Goal: Information Seeking & Learning: Learn about a topic

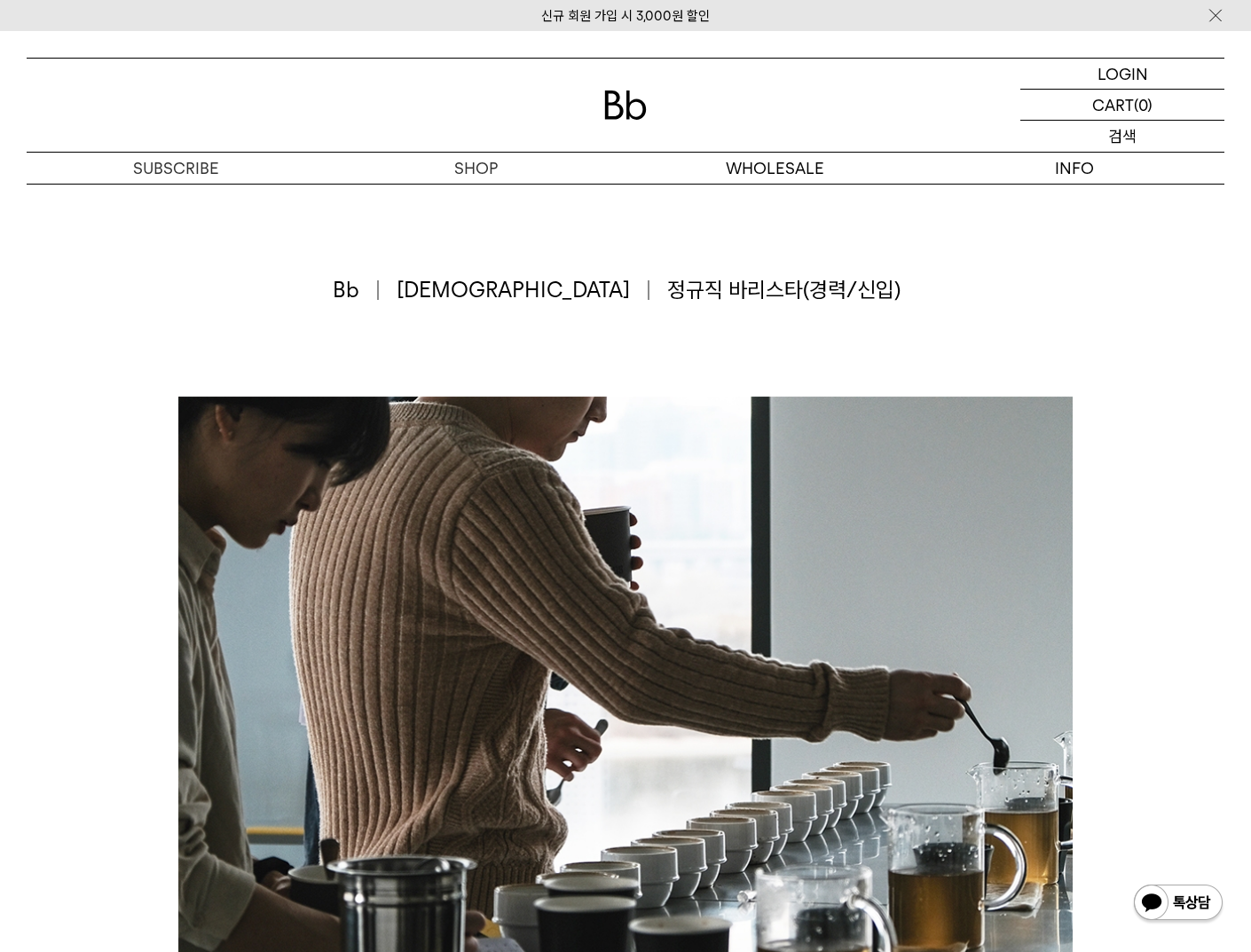
click at [1123, 133] on p "검색" at bounding box center [1123, 136] width 28 height 31
click at [1139, 140] on input "text" at bounding box center [1123, 136] width 204 height 31
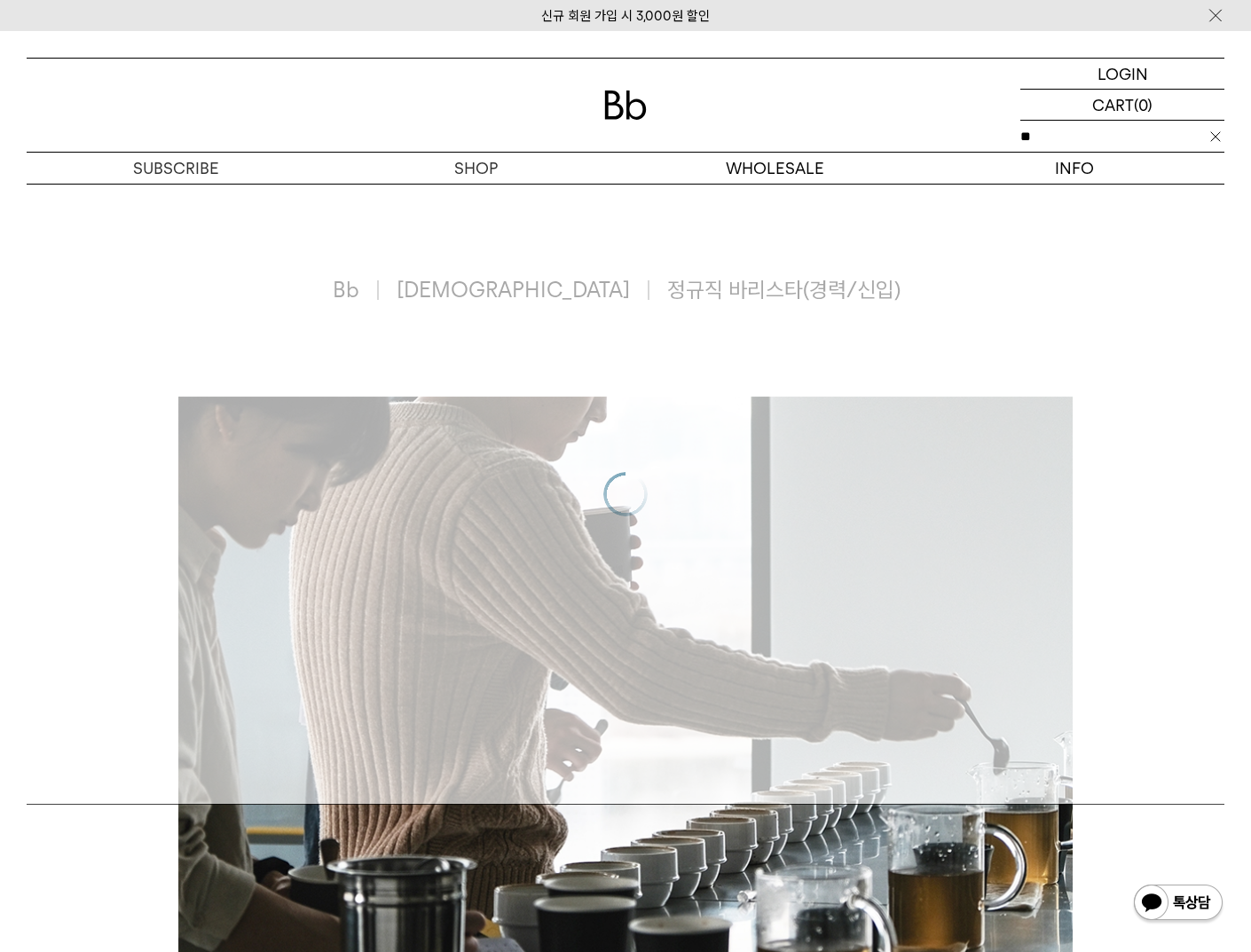
type input "**"
click input "**" at bounding box center [0, 0] width 0 height 0
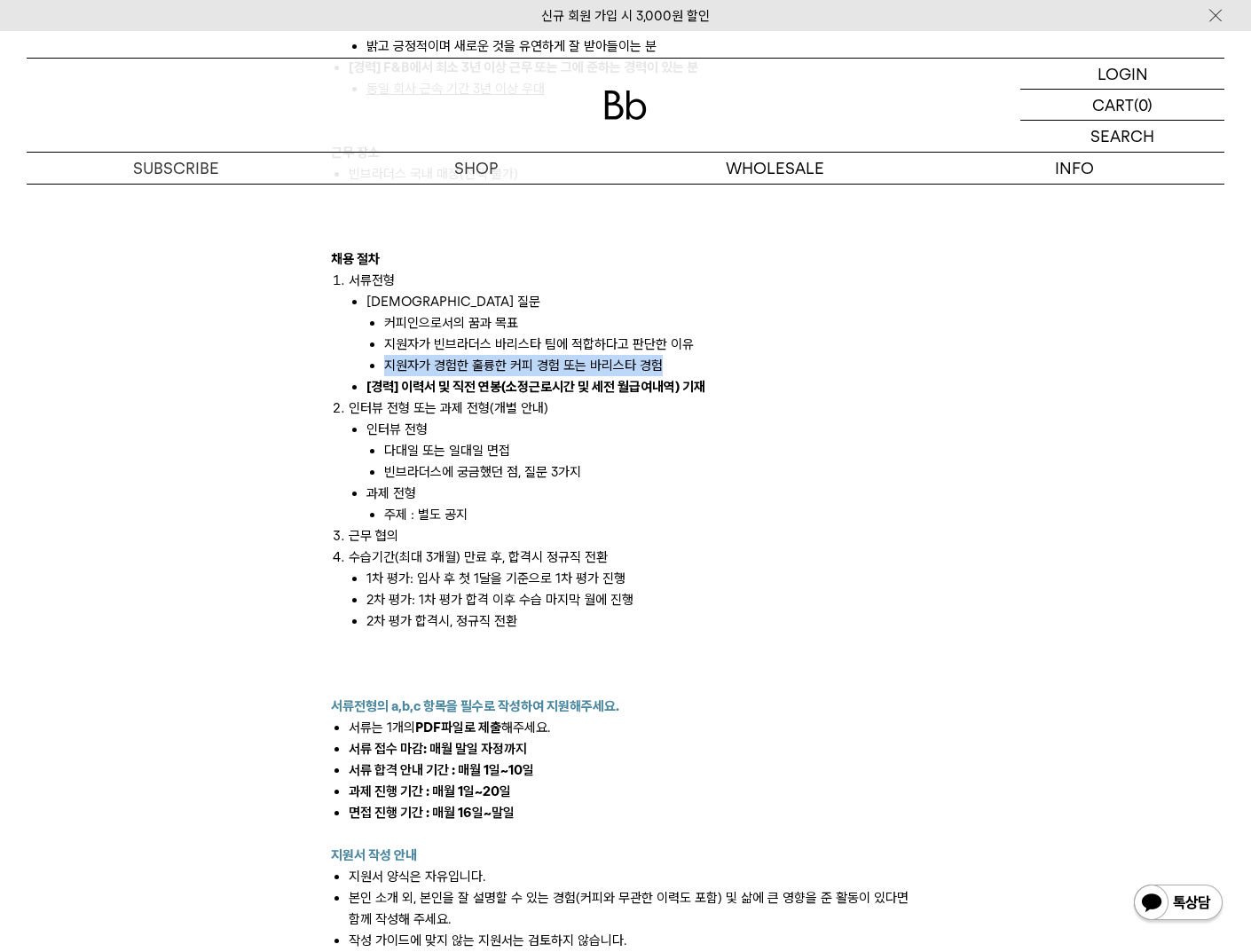
scroll to position [1870, 0]
click at [592, 547] on li "수습기간(최대 3개월) 만료 후, 합격시 정규직 전환 1차 평가: 입사 후 첫 1달을 기준으로 1차 평가 진행 2차 평가: 1차 평가 합격 이…" at bounding box center [635, 589] width 572 height 85
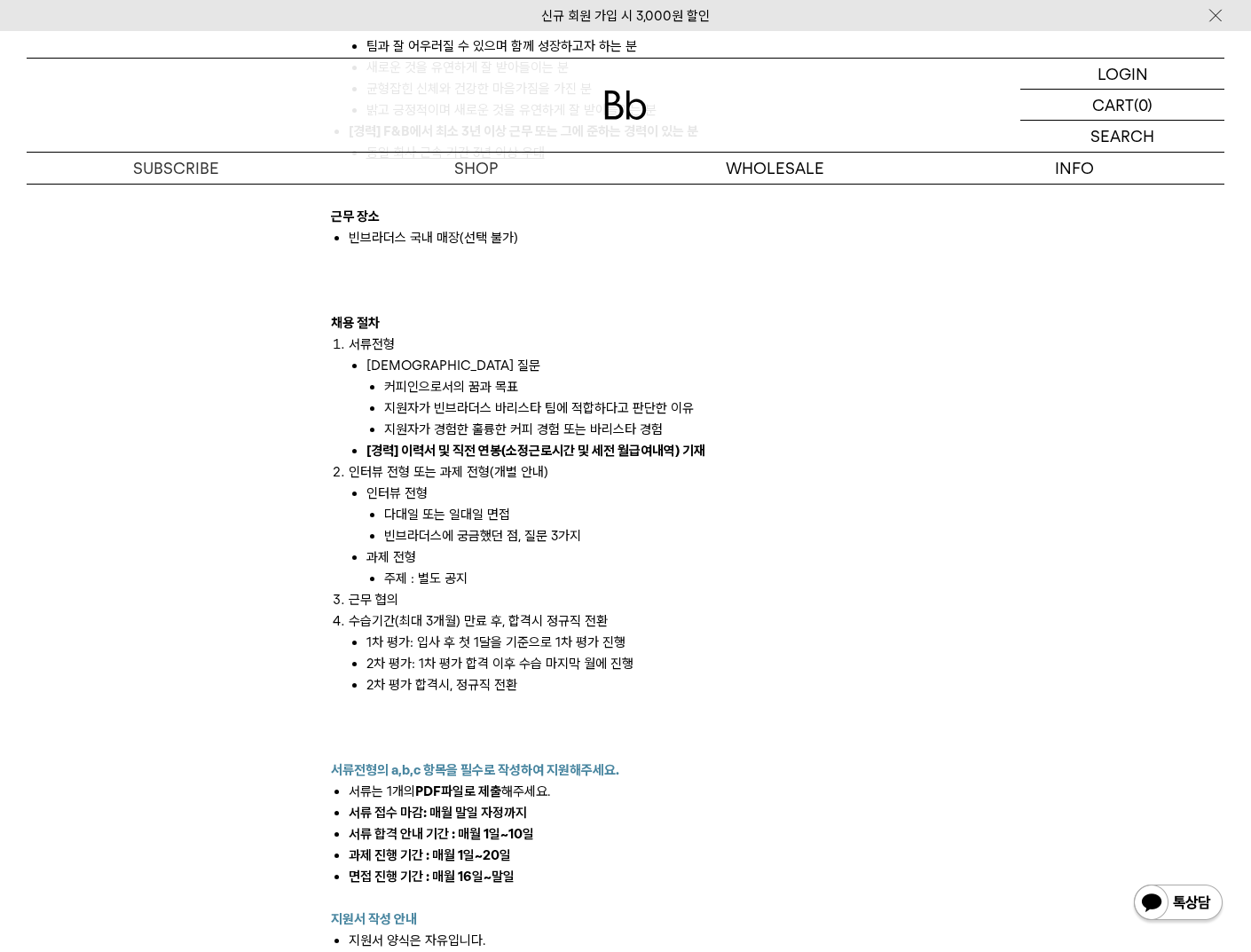
scroll to position [1806, 0]
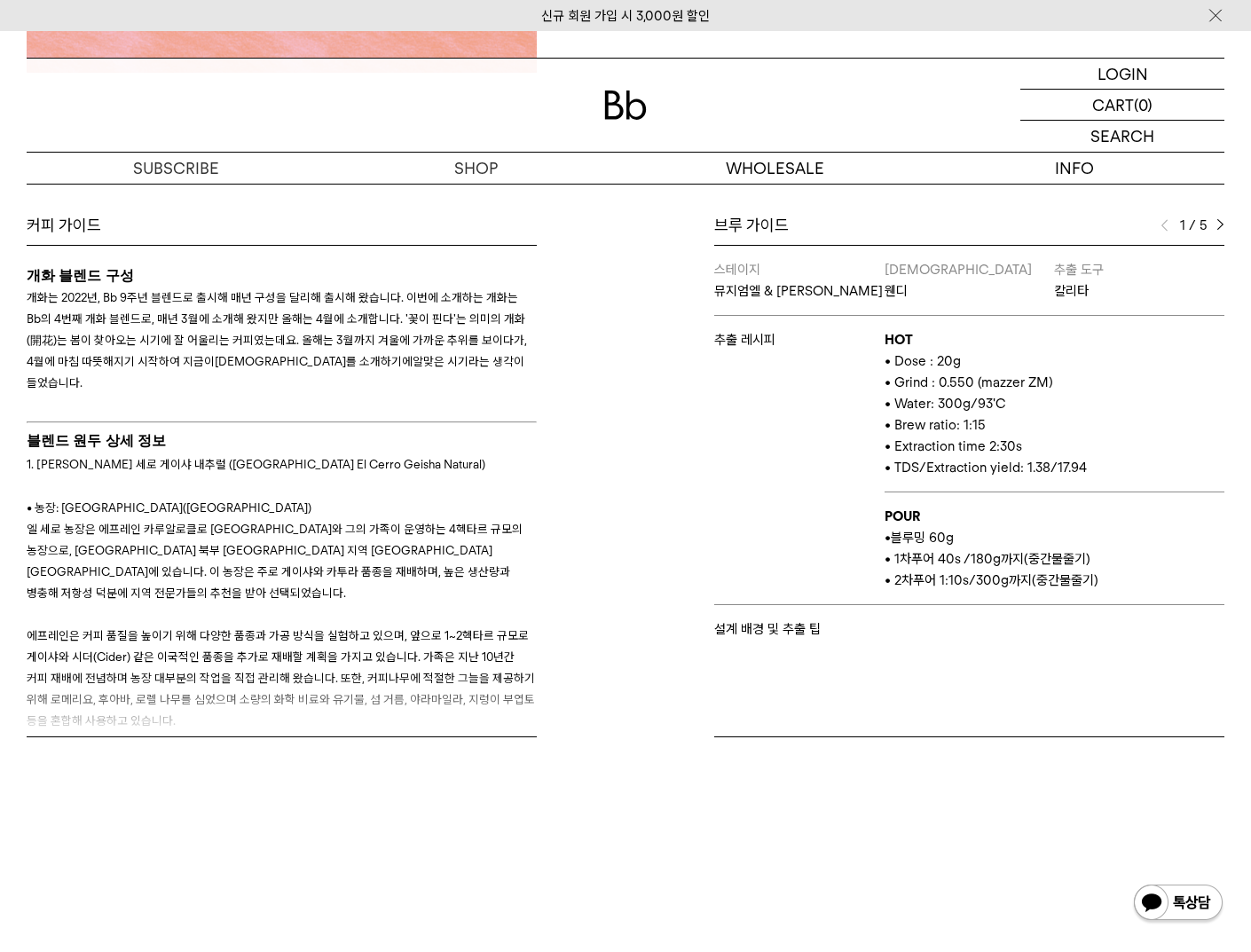
scroll to position [4, 0]
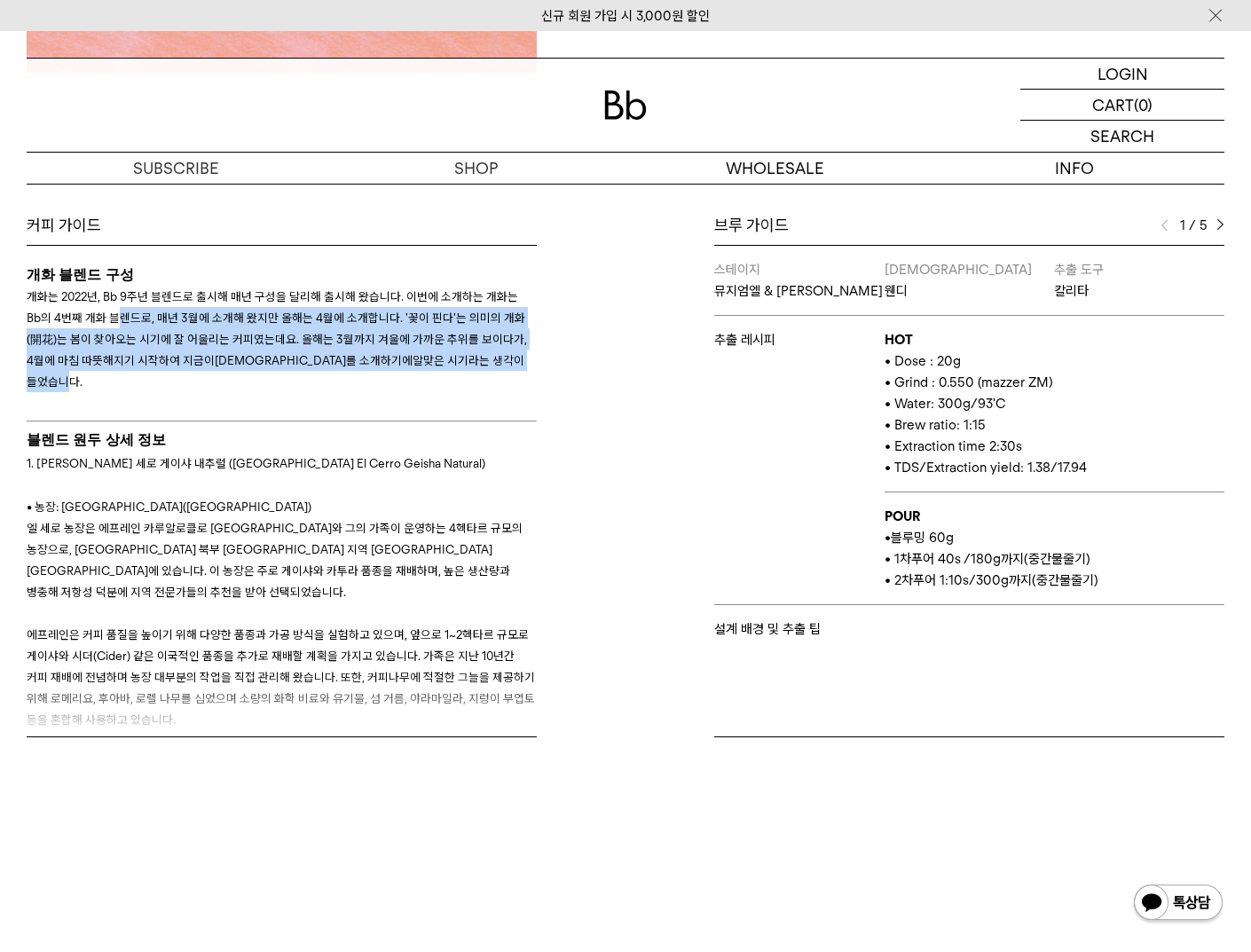
drag, startPoint x: 124, startPoint y: 322, endPoint x: 446, endPoint y: 360, distance: 324.2
click at [446, 360] on p "개화는 2022년, Bb 9주년 블렌드로 출시해 매년 구성을 달리해 출시해 왔습니다. 이번에 소개하는 개화는 Bb의 4번째 개화 블렌드로, 매…" at bounding box center [281, 340] width 510 height 107
click at [446, 360] on span "알맞은 시기라는 생각이 들었습니다." at bounding box center [275, 371] width 498 height 36
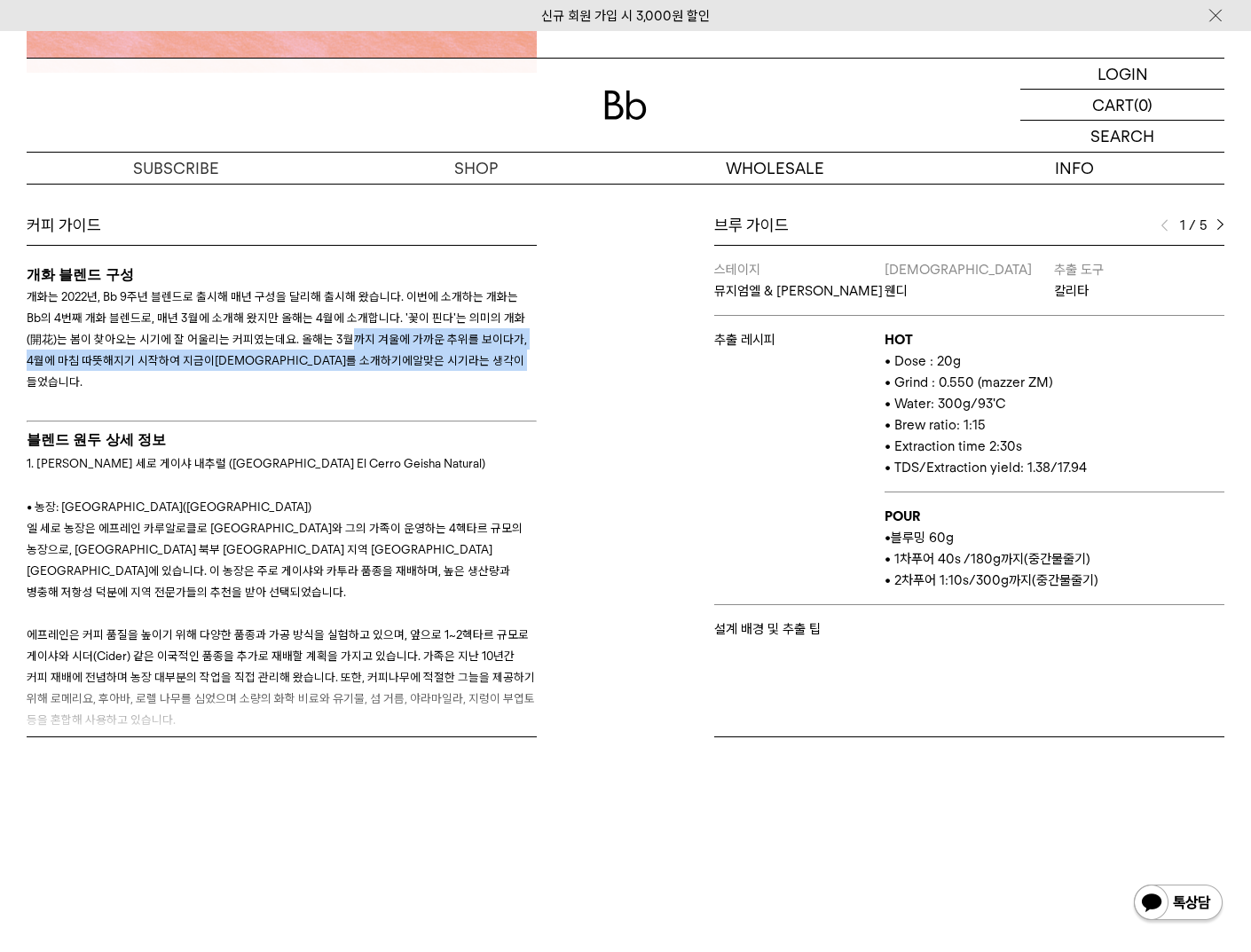
drag, startPoint x: 339, startPoint y: 340, endPoint x: 414, endPoint y: 364, distance: 78.7
click at [414, 364] on p "개화는 2022년, Bb 9주년 블렌드로 출시해 매년 구성을 달리해 출시해 왔습니다. 이번에 소개하는 개화는 Bb의 4번째 개화 블렌드로, 매…" at bounding box center [281, 340] width 510 height 107
click at [414, 364] on span "알맞은 시기라는 생각이 들었습니다." at bounding box center [275, 371] width 498 height 36
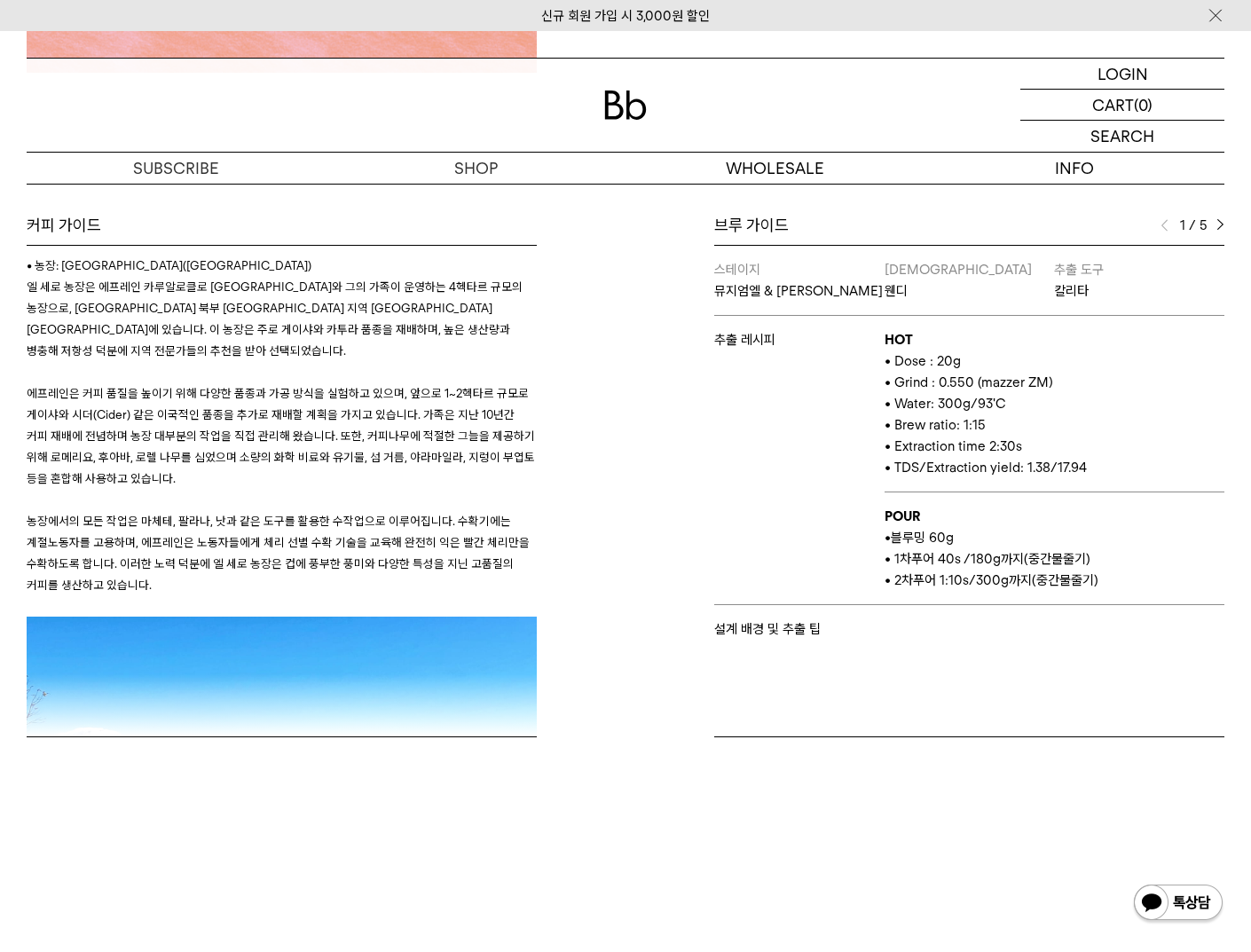
scroll to position [226, 0]
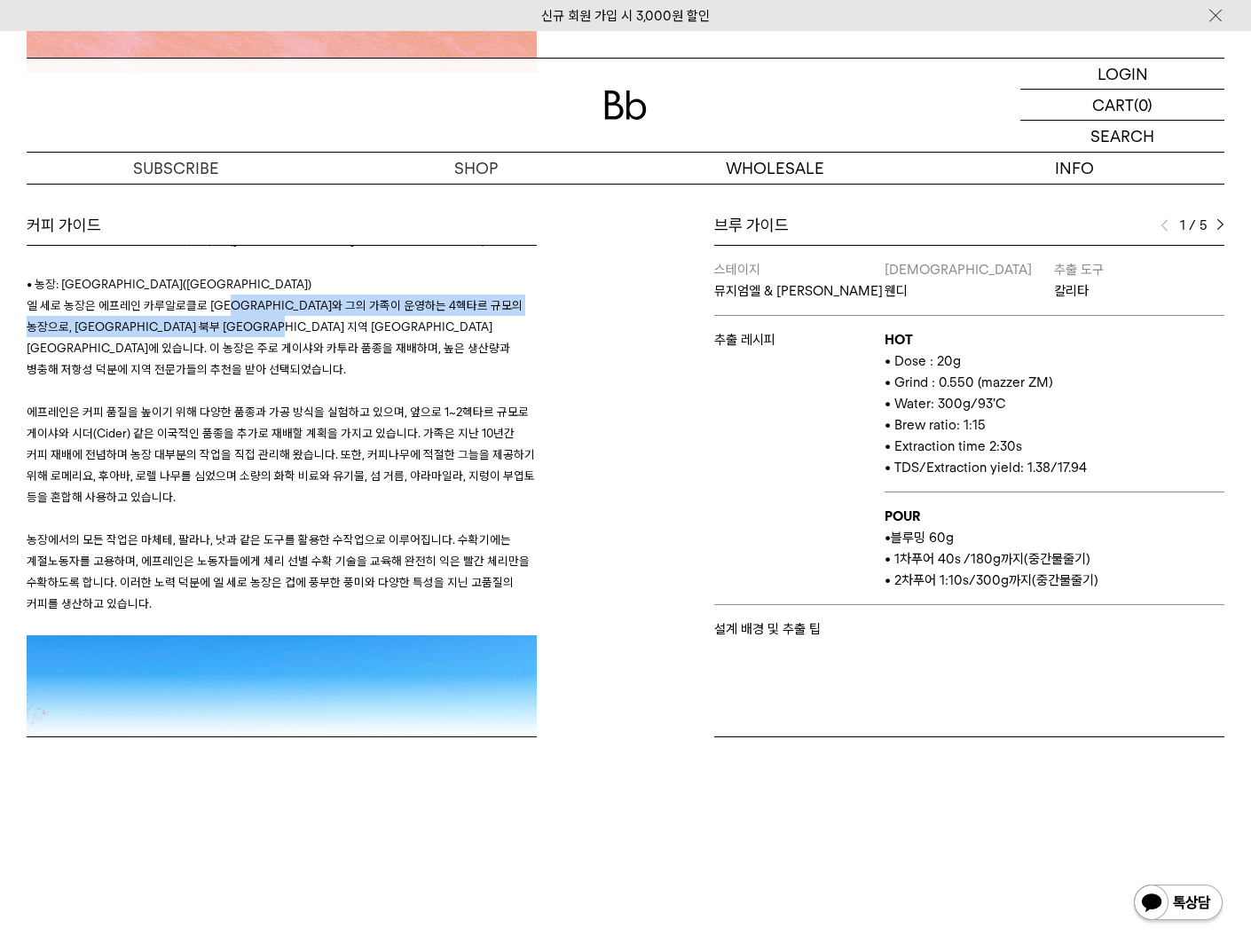
drag, startPoint x: 237, startPoint y: 280, endPoint x: 317, endPoint y: 300, distance: 82.5
click at [317, 300] on span "엘 세로 농장은 에프레인 카루알로클로 [GEOGRAPHIC_DATA]와 그의 가족이 운영하는 4헥타르 규모의 농장으로, [GEOGRAPHIC_…" at bounding box center [274, 337] width 496 height 78
click at [317, 300] on span "엘 세로 농장은 에프레인 카루알로클로 살바도르와 그의 가족이 운영하는 4헥타르 규모의 농장으로, 페루 북부 카하마르카 지역 치리노스 지구 엘 …" at bounding box center [274, 337] width 496 height 78
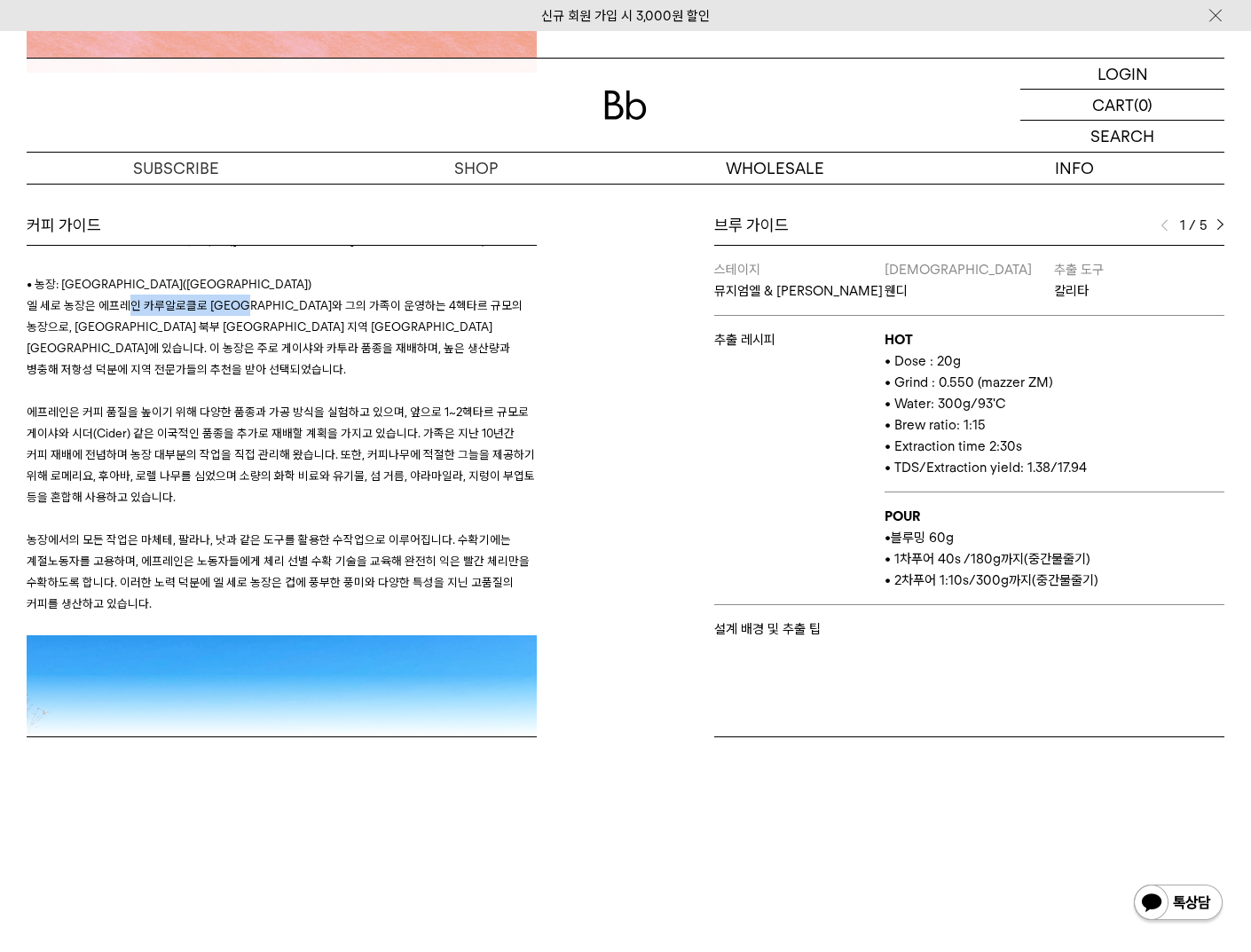
drag, startPoint x: 125, startPoint y: 283, endPoint x: 254, endPoint y: 293, distance: 129.4
click at [254, 295] on p "엘 세로 농장은 에프레인 카루알로클로 살바도르와 그의 가족이 운영하는 4헥타르 규모의 농장으로, 페루 북부 카하마르카 지역 치리노스 지구 엘 …" at bounding box center [281, 337] width 510 height 85
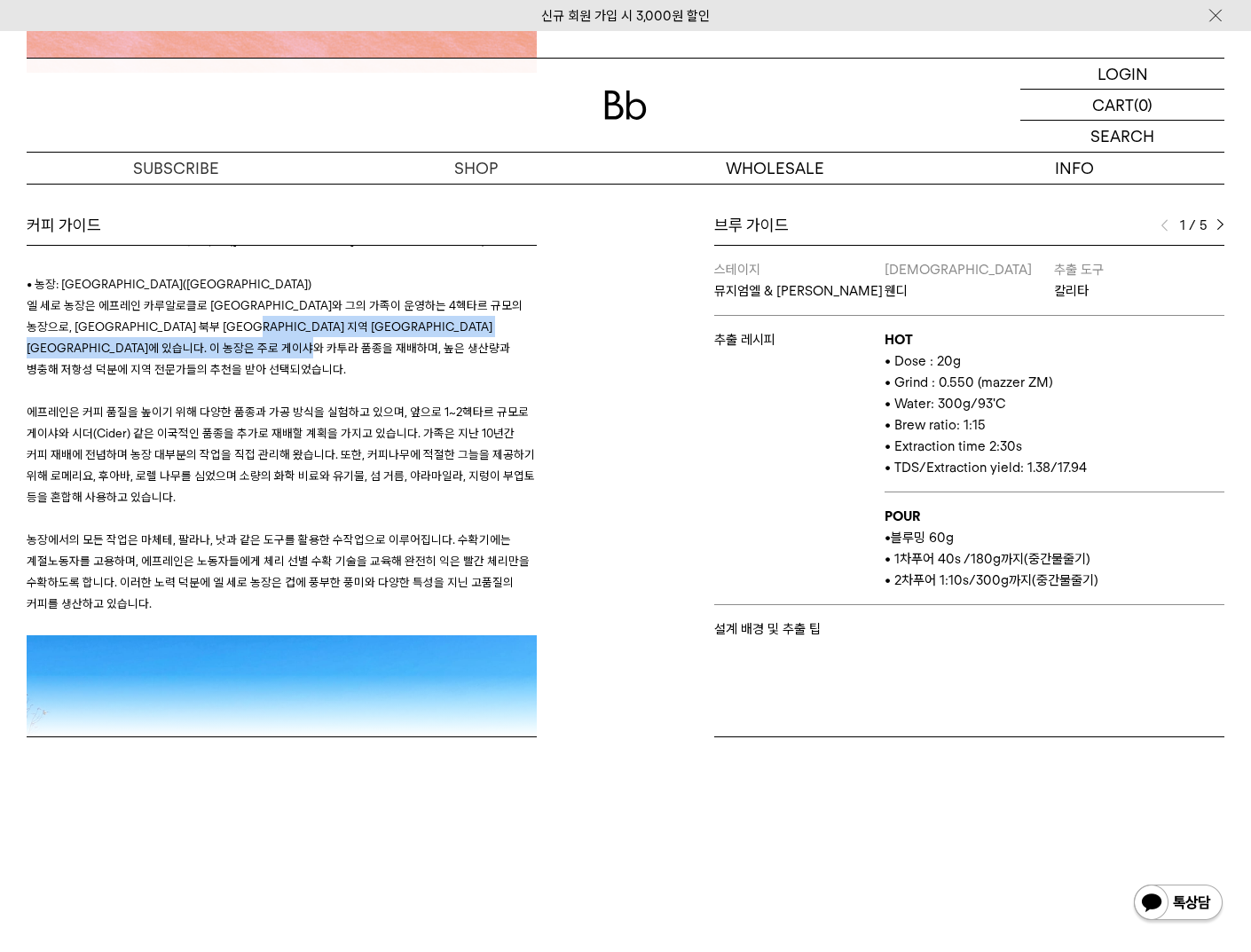
drag, startPoint x: 295, startPoint y: 304, endPoint x: 399, endPoint y: 325, distance: 106.1
click at [399, 325] on span "엘 세로 농장은 에프레인 카루알로클로 살바도르와 그의 가족이 운영하는 4헥타르 규모의 농장으로, 페루 북부 카하마르카 지역 치리노스 지구 엘 …" at bounding box center [274, 337] width 496 height 78
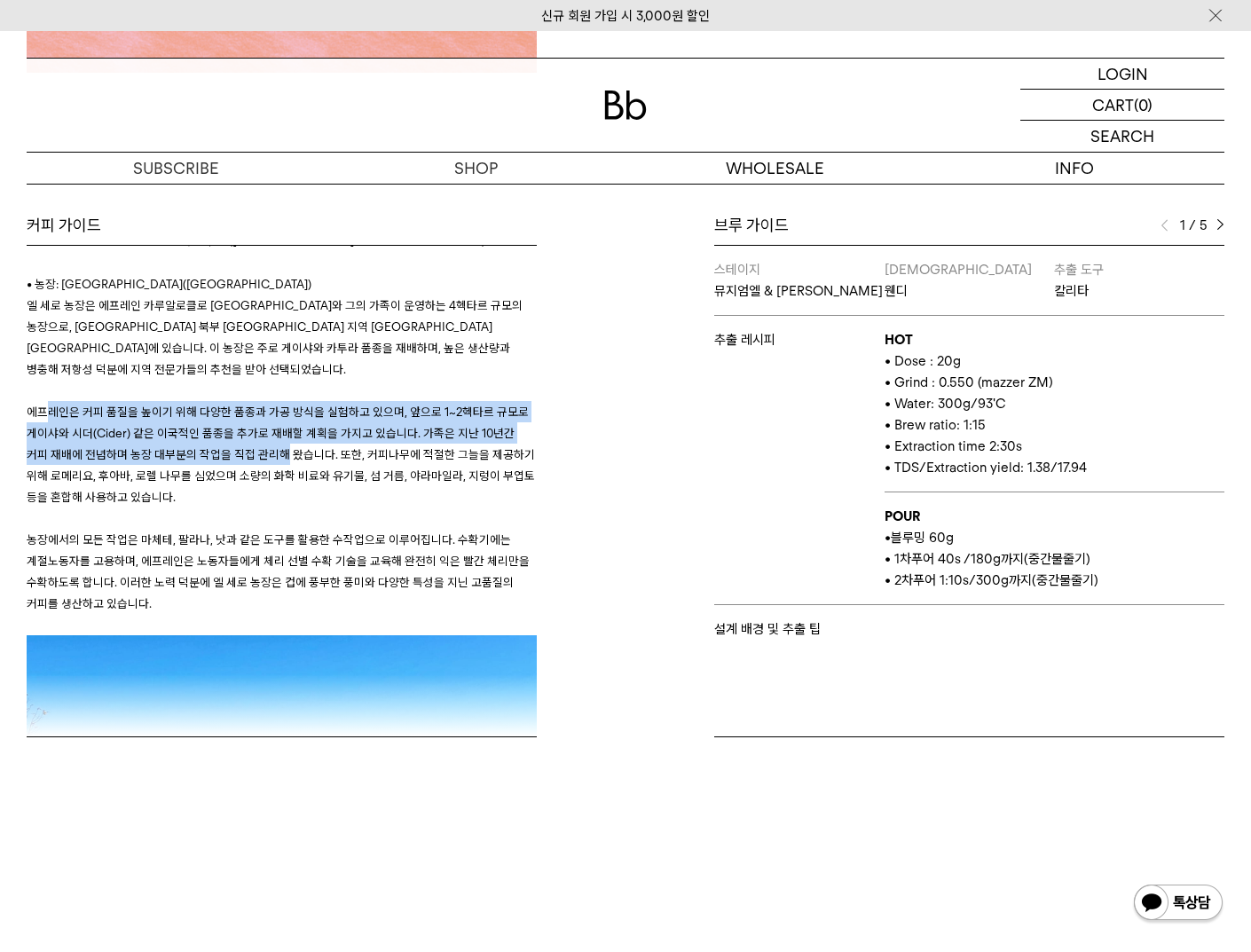
drag, startPoint x: 50, startPoint y: 368, endPoint x: 281, endPoint y: 405, distance: 233.9
click at [281, 405] on span "에프레인은 커피 품질을 높이기 위 해 다양한 품종과 가공 방식을 실험하고 있으며, 앞으로 1~2헥타르 규모로 게이샤와 시더(Cider) 같은 …" at bounding box center [280, 454] width 508 height 99
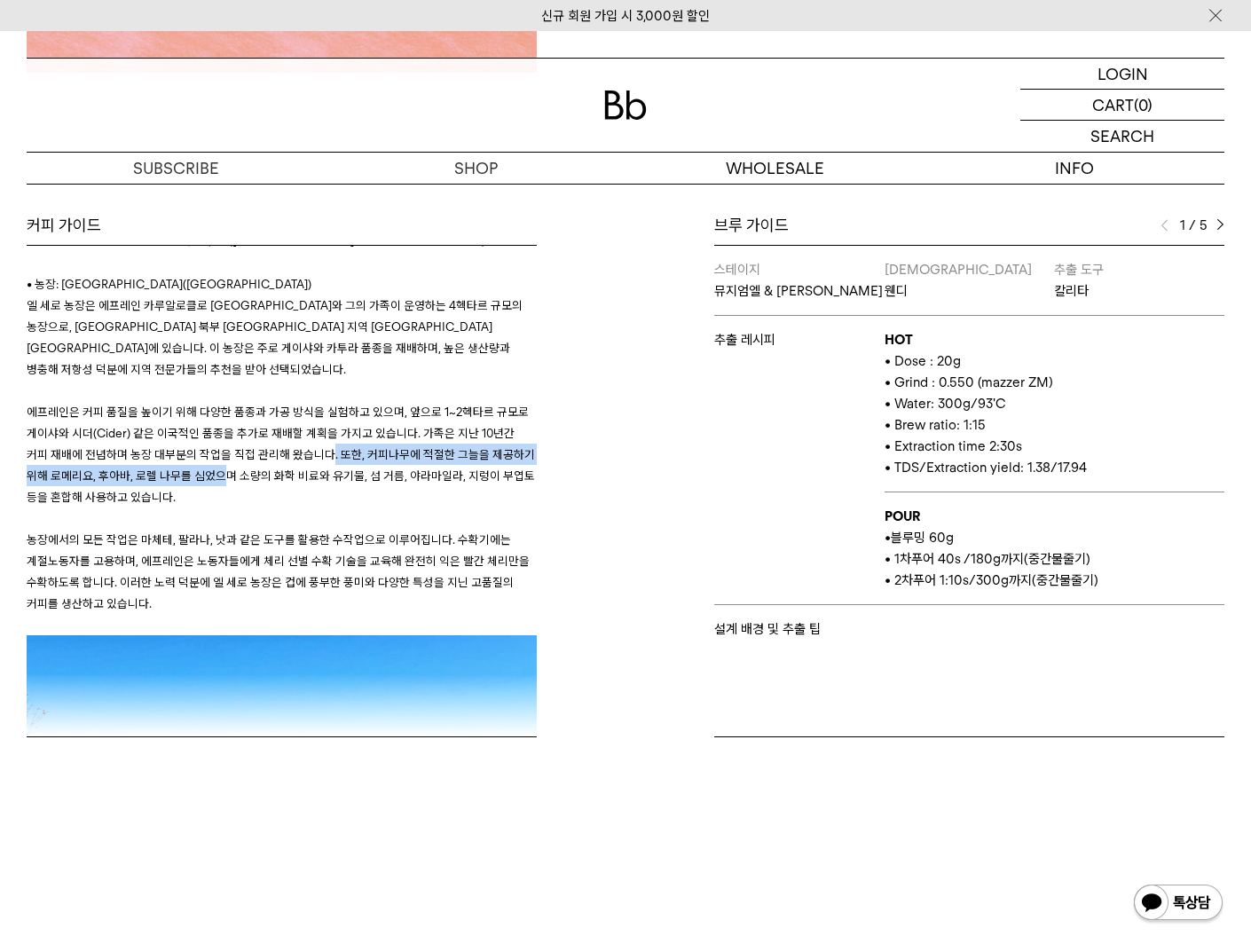
drag, startPoint x: 323, startPoint y: 413, endPoint x: 222, endPoint y: 429, distance: 102.3
click at [222, 429] on span "에프레인은 커피 품질을 높이기 위 해 다양한 품종과 가공 방식을 실험하고 있으며, 앞으로 1~2헥타르 규모로 게이샤와 시더(Cider) 같은 …" at bounding box center [280, 454] width 508 height 99
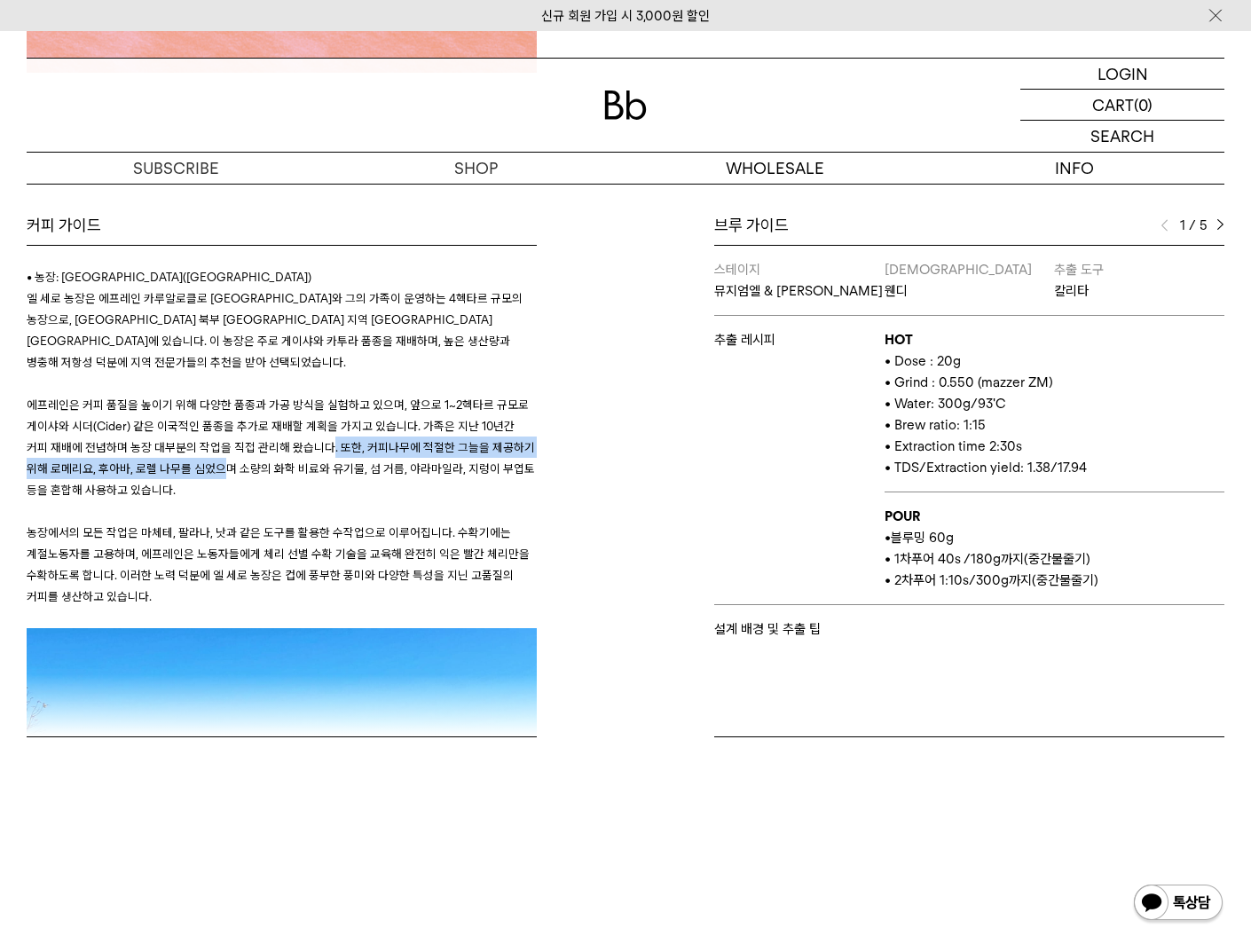
scroll to position [252, 0]
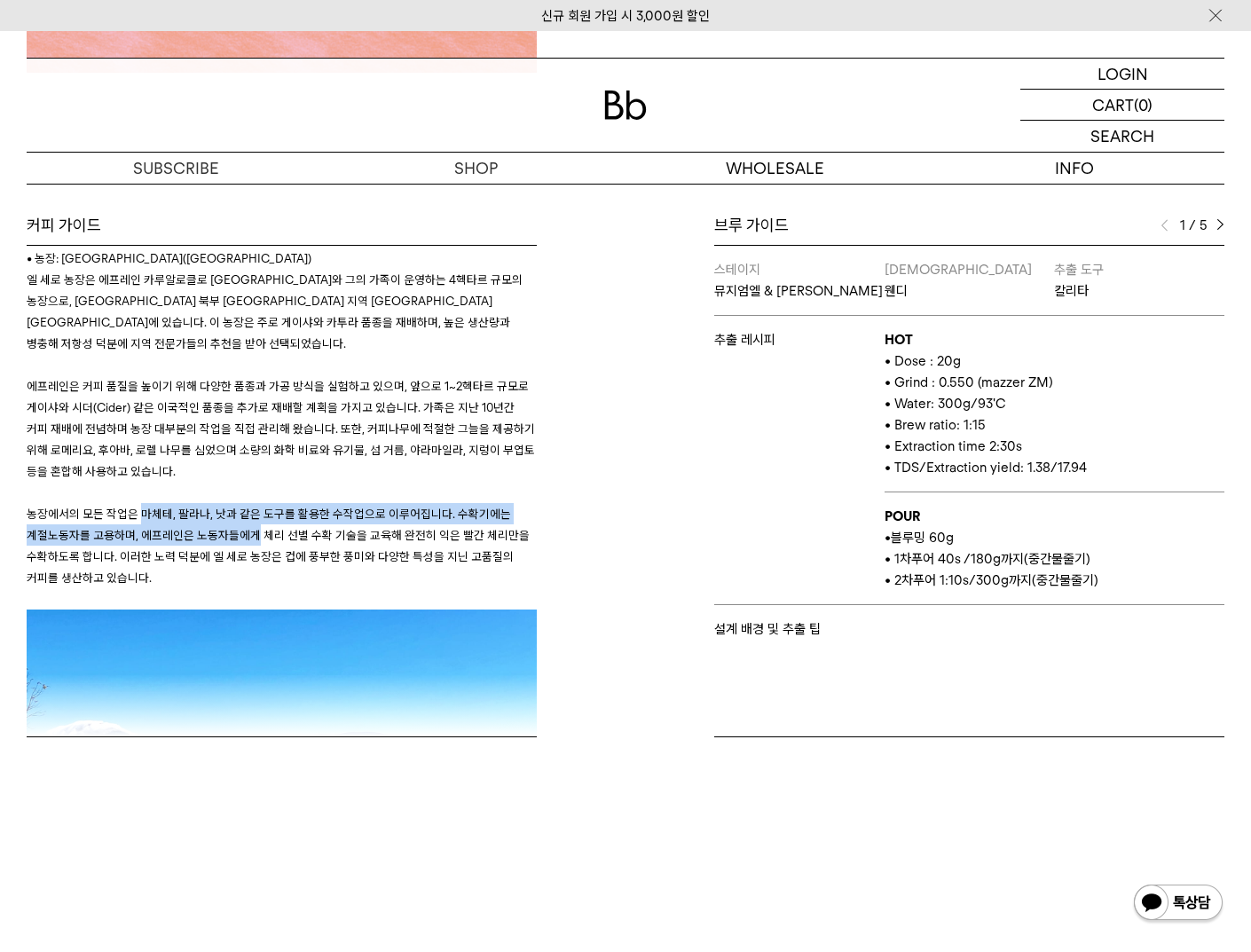
drag, startPoint x: 147, startPoint y: 480, endPoint x: 251, endPoint y: 501, distance: 106.1
click at [251, 503] on p "농장에서의 모든 작업은 마체테, 팔라나, 낫과 같은 도구를 활용한 수작업으로 이루어집니다. 수확기에는 계절노동자를 고용하며, 에프레인은 노동자…" at bounding box center [281, 545] width 510 height 85
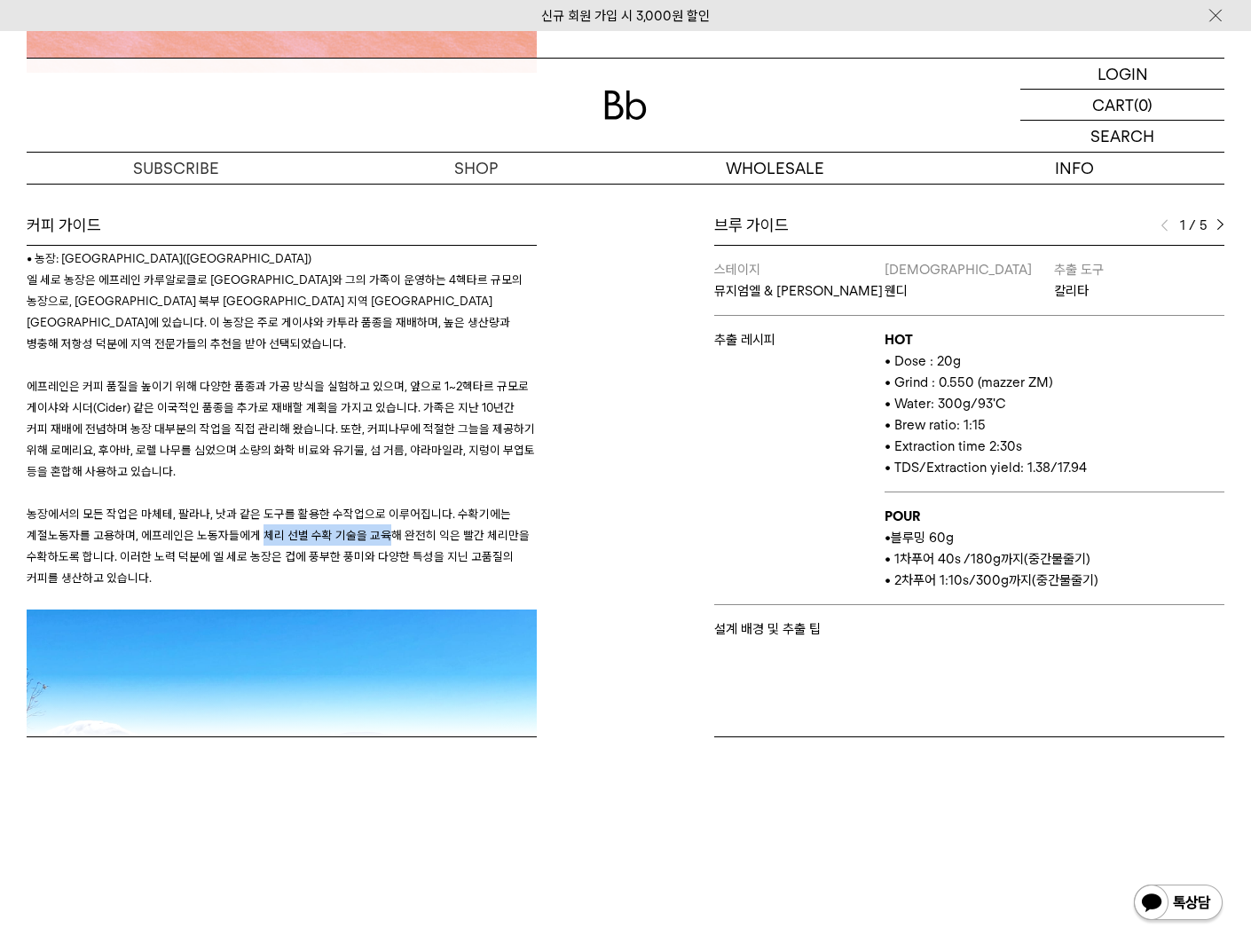
drag, startPoint x: 255, startPoint y: 493, endPoint x: 378, endPoint y: 501, distance: 123.3
click at [378, 503] on p "농장에서의 모든 작업은 마체테, 팔라나, 낫과 같은 도구를 활용한 수작업으로 이루어집니다. 수확기에는 계절노동자를 고용하며, 에프레인은 노동자…" at bounding box center [281, 545] width 510 height 85
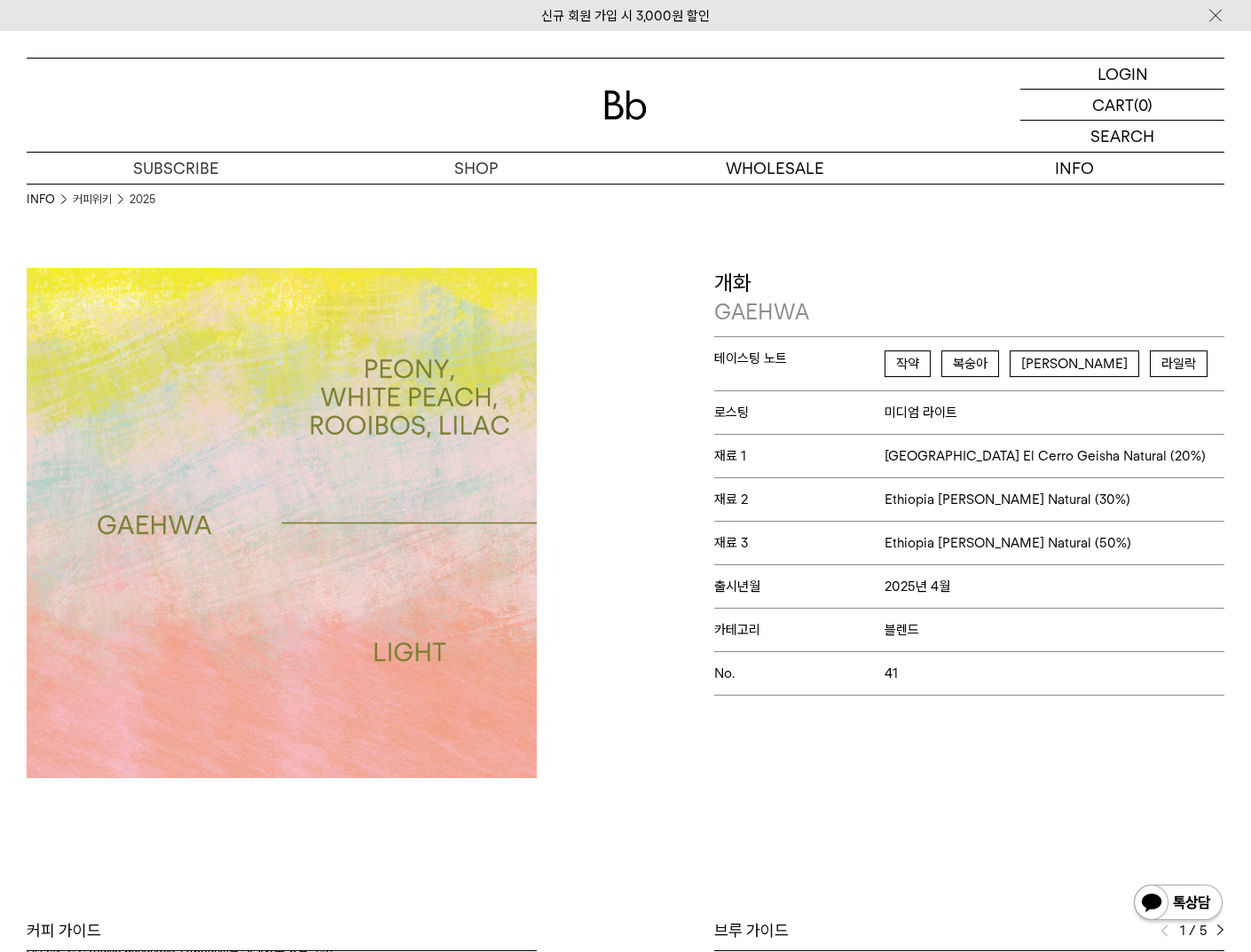
scroll to position [4, 0]
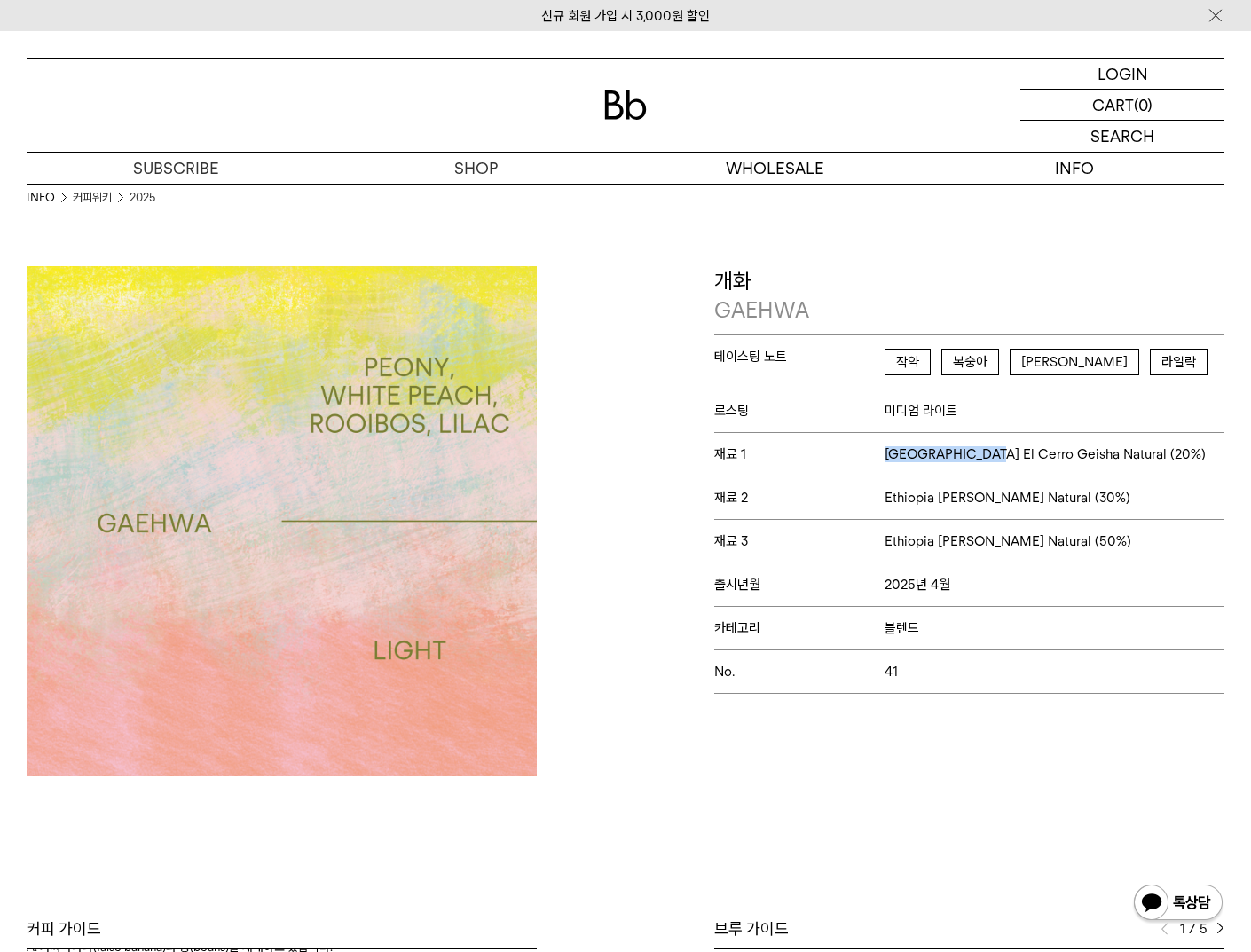
drag, startPoint x: 875, startPoint y: 454, endPoint x: 975, endPoint y: 454, distance: 100.0
click at [975, 454] on p "재료 1 Peru El Cerro Geisha Natural (20%)" at bounding box center [970, 454] width 510 height 43
click at [975, 454] on span "[GEOGRAPHIC_DATA] El Cerro Geisha Natural (20%)" at bounding box center [1045, 454] width 322 height 16
drag, startPoint x: 897, startPoint y: 457, endPoint x: 946, endPoint y: 459, distance: 49.0
click at [946, 459] on span "[GEOGRAPHIC_DATA] El Cerro Geisha Natural (20%)" at bounding box center [1045, 454] width 322 height 16
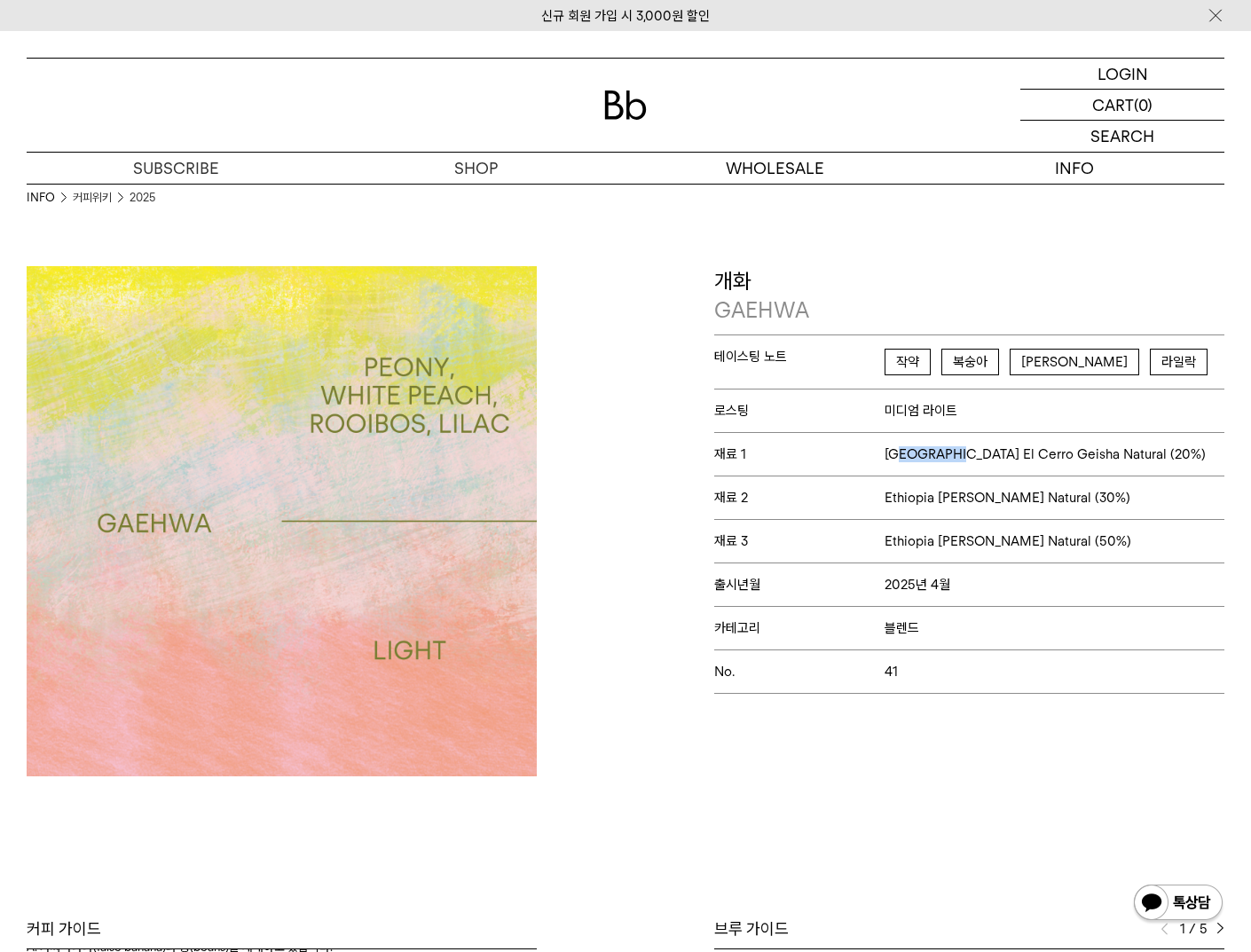
click at [946, 459] on span "[GEOGRAPHIC_DATA] El Cerro Geisha Natural (20%)" at bounding box center [1045, 454] width 322 height 16
drag, startPoint x: 960, startPoint y: 462, endPoint x: 996, endPoint y: 463, distance: 36.0
click at [996, 463] on p "재료 1 Peru El Cerro Geisha Natural (20%)" at bounding box center [970, 454] width 510 height 43
drag, startPoint x: 898, startPoint y: 501, endPoint x: 984, endPoint y: 499, distance: 86.0
click at [984, 499] on span "Ethiopia [PERSON_NAME] Natural (30%)" at bounding box center [1007, 497] width 246 height 16
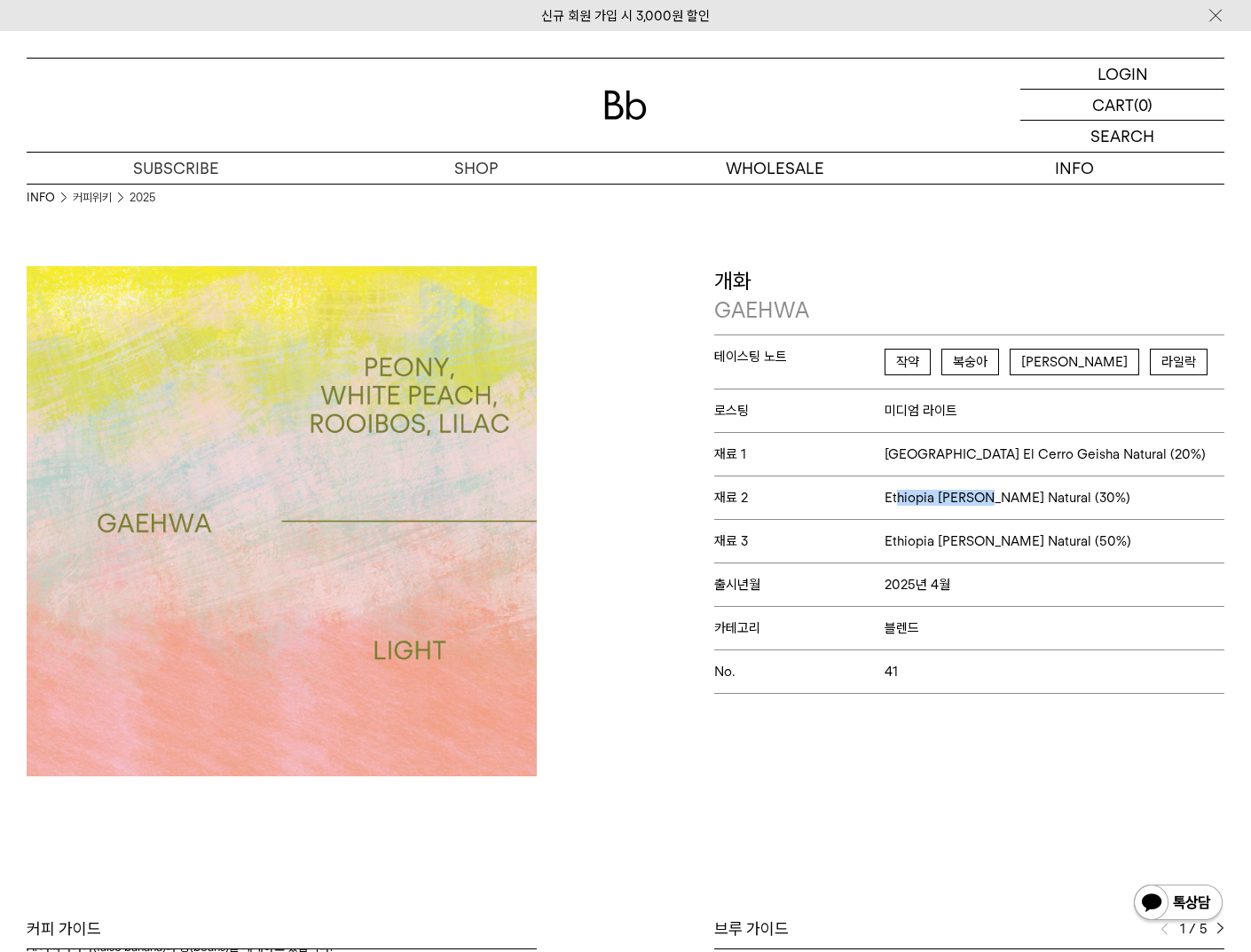
click at [984, 499] on span "Ethiopia [PERSON_NAME] Natural (30%)" at bounding box center [1007, 497] width 246 height 16
drag, startPoint x: 886, startPoint y: 524, endPoint x: 965, endPoint y: 536, distance: 79.9
click at [965, 536] on p "재료 3 Ethiopia Haro Wachu Natural (50%)" at bounding box center [970, 541] width 510 height 43
click at [965, 536] on span "Ethiopia Haro Wachu Natural (50%)" at bounding box center [1007, 541] width 247 height 16
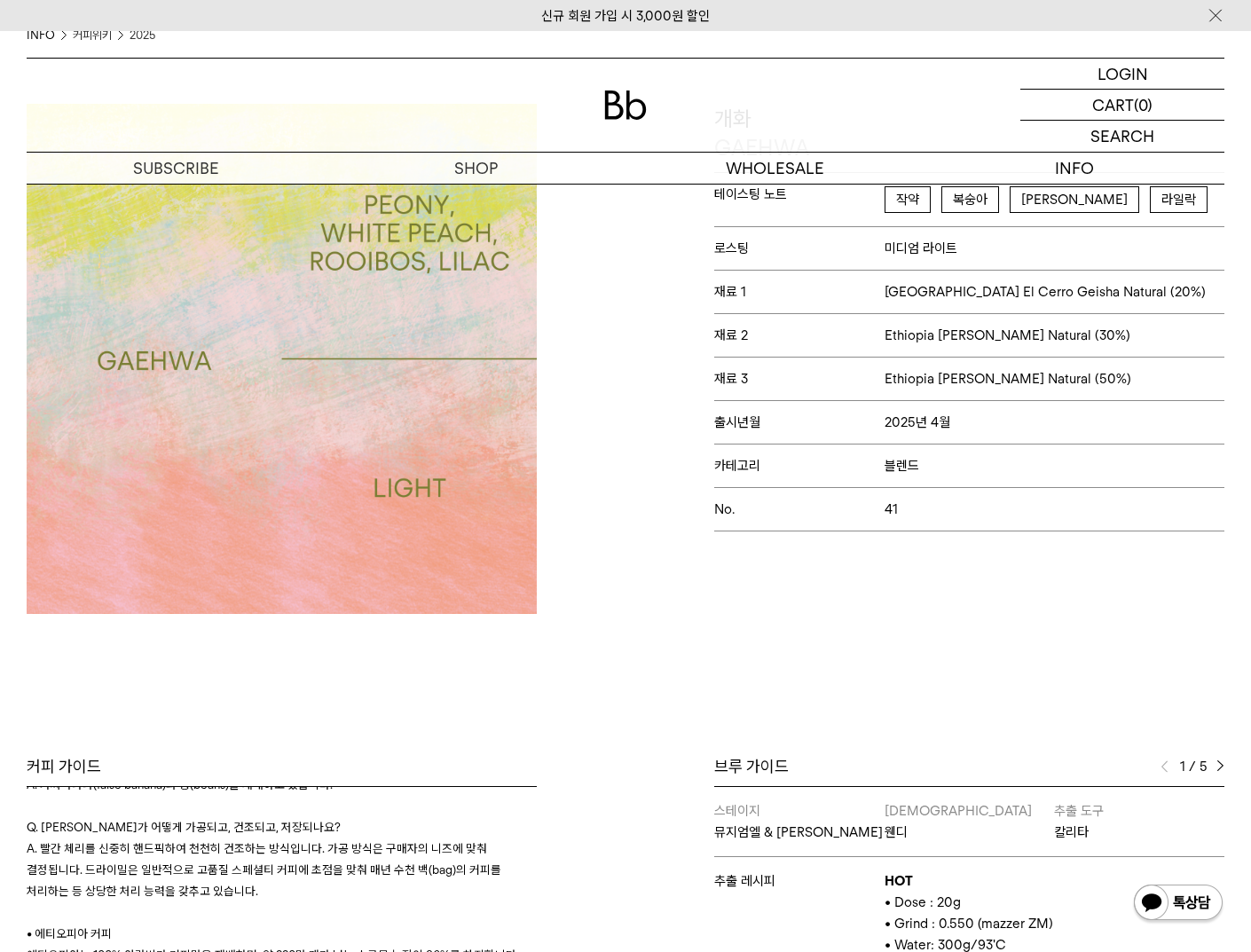
scroll to position [591, 0]
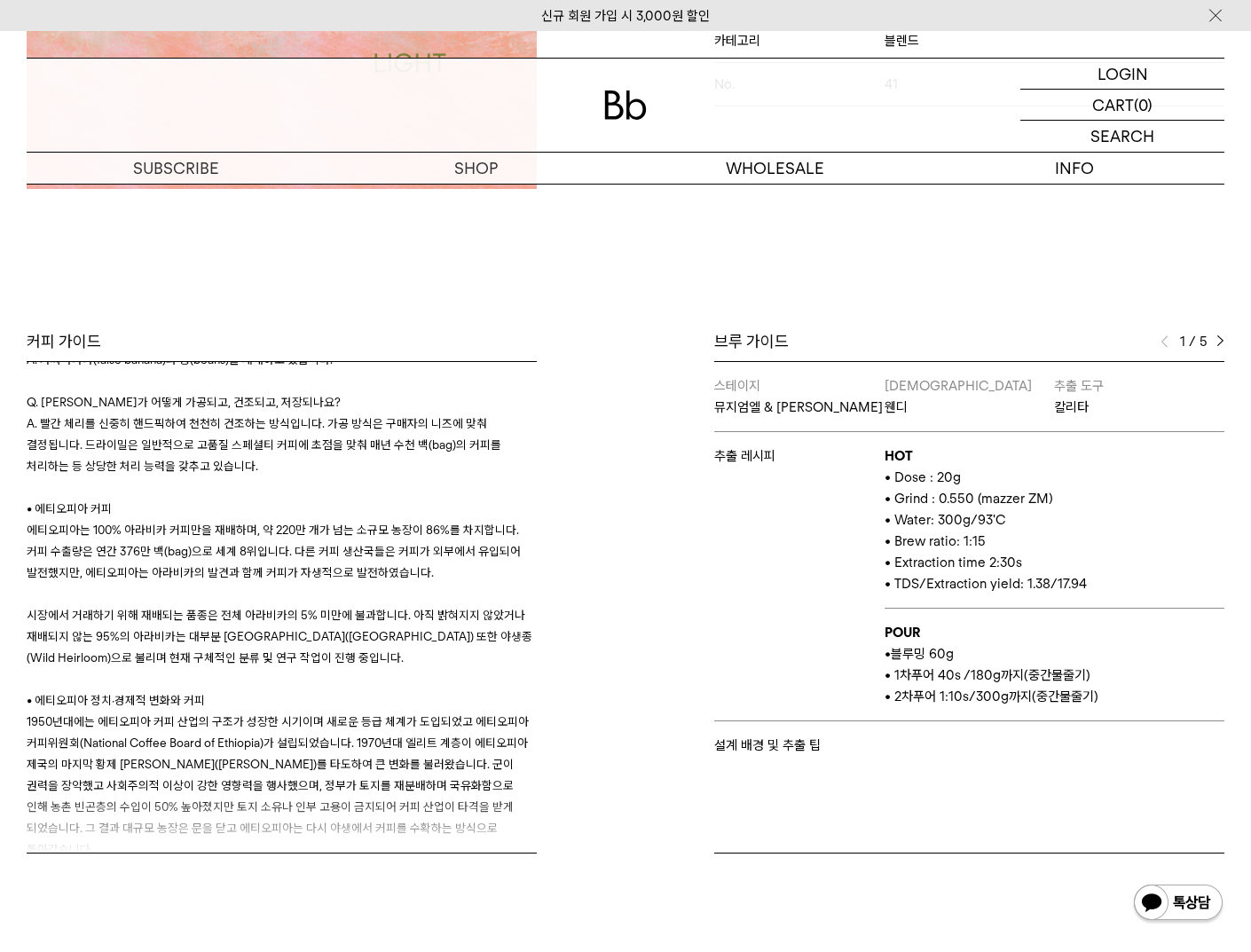
click at [1210, 344] on div "1 / 5" at bounding box center [1193, 341] width 64 height 22
click at [1211, 343] on div "1 / 5" at bounding box center [1193, 341] width 64 height 22
click at [1213, 342] on div "1 / 5" at bounding box center [1193, 341] width 64 height 22
click at [1215, 340] on div "1 / 5" at bounding box center [1193, 341] width 64 height 22
click at [1216, 339] on img at bounding box center [1220, 341] width 8 height 12
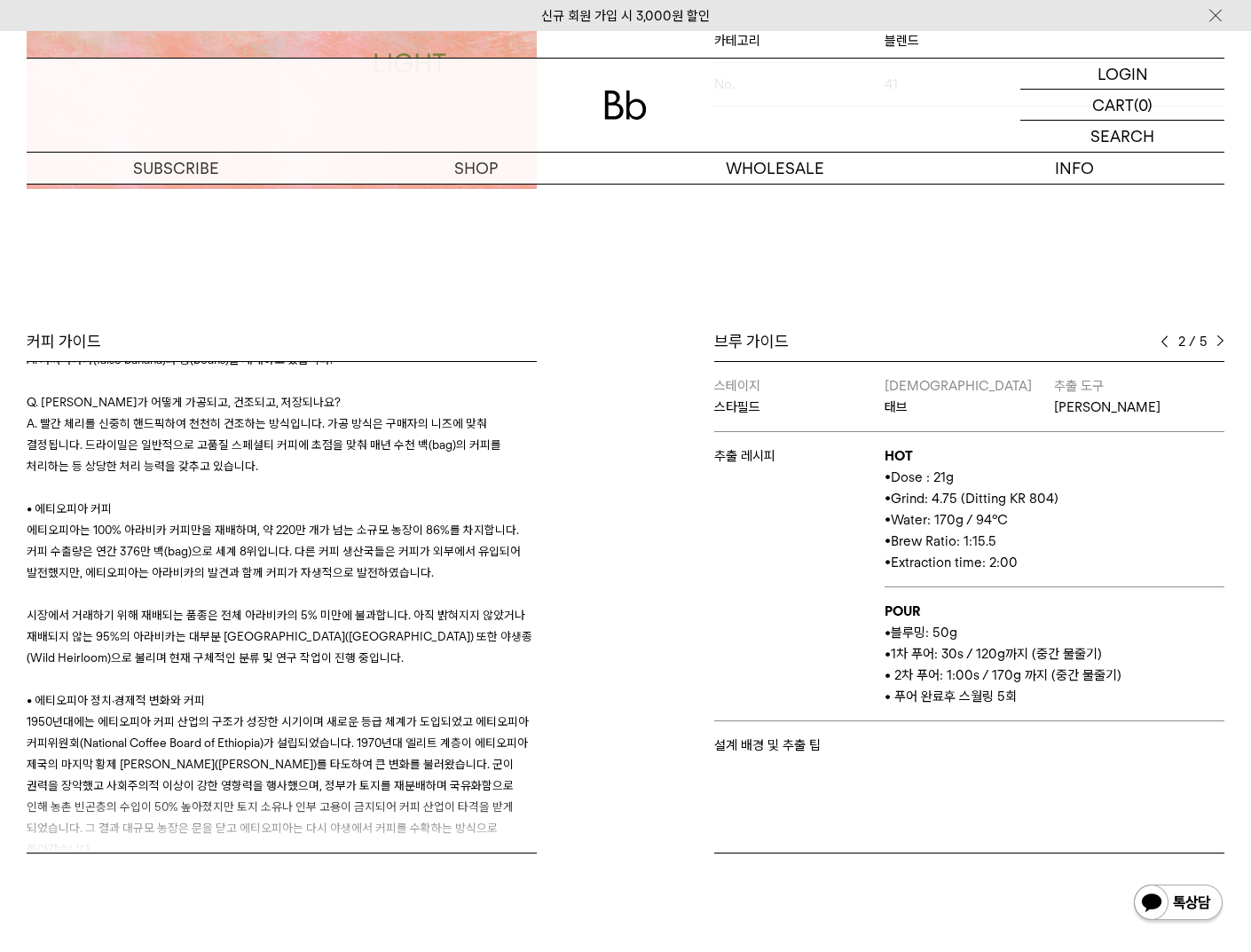
click at [1216, 339] on img at bounding box center [1220, 341] width 8 height 12
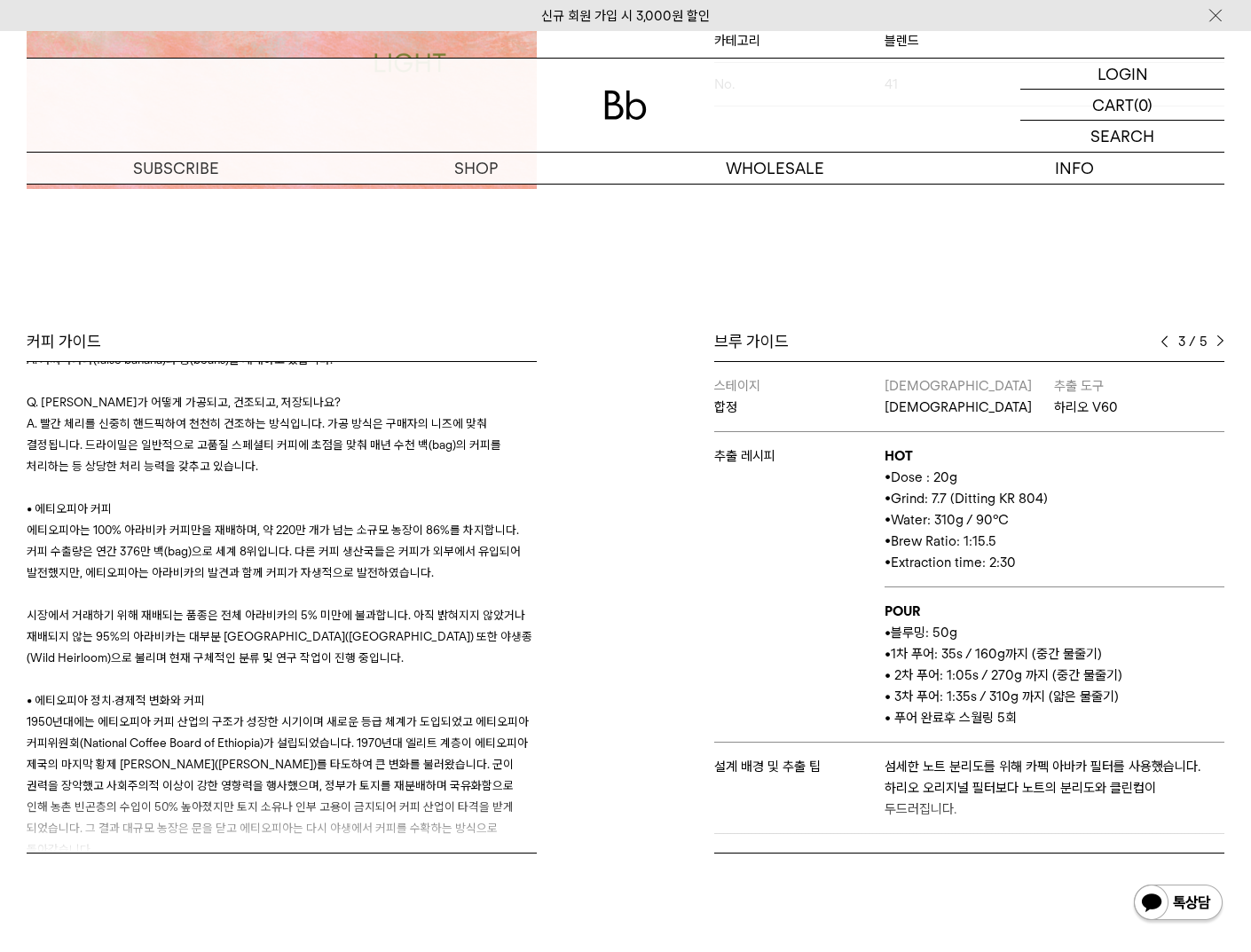
click at [1216, 339] on img at bounding box center [1220, 341] width 8 height 12
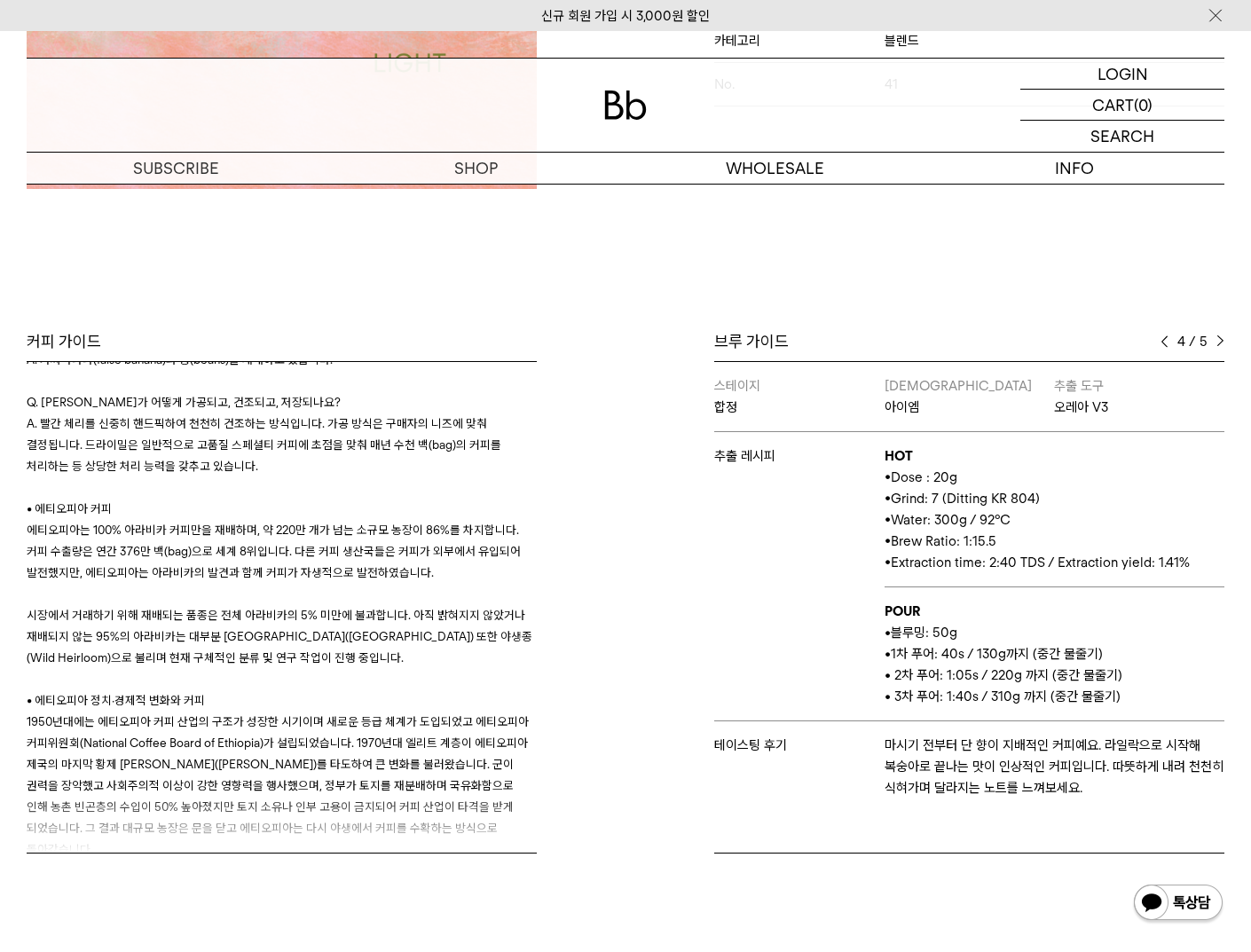
click at [1216, 339] on img at bounding box center [1220, 341] width 8 height 12
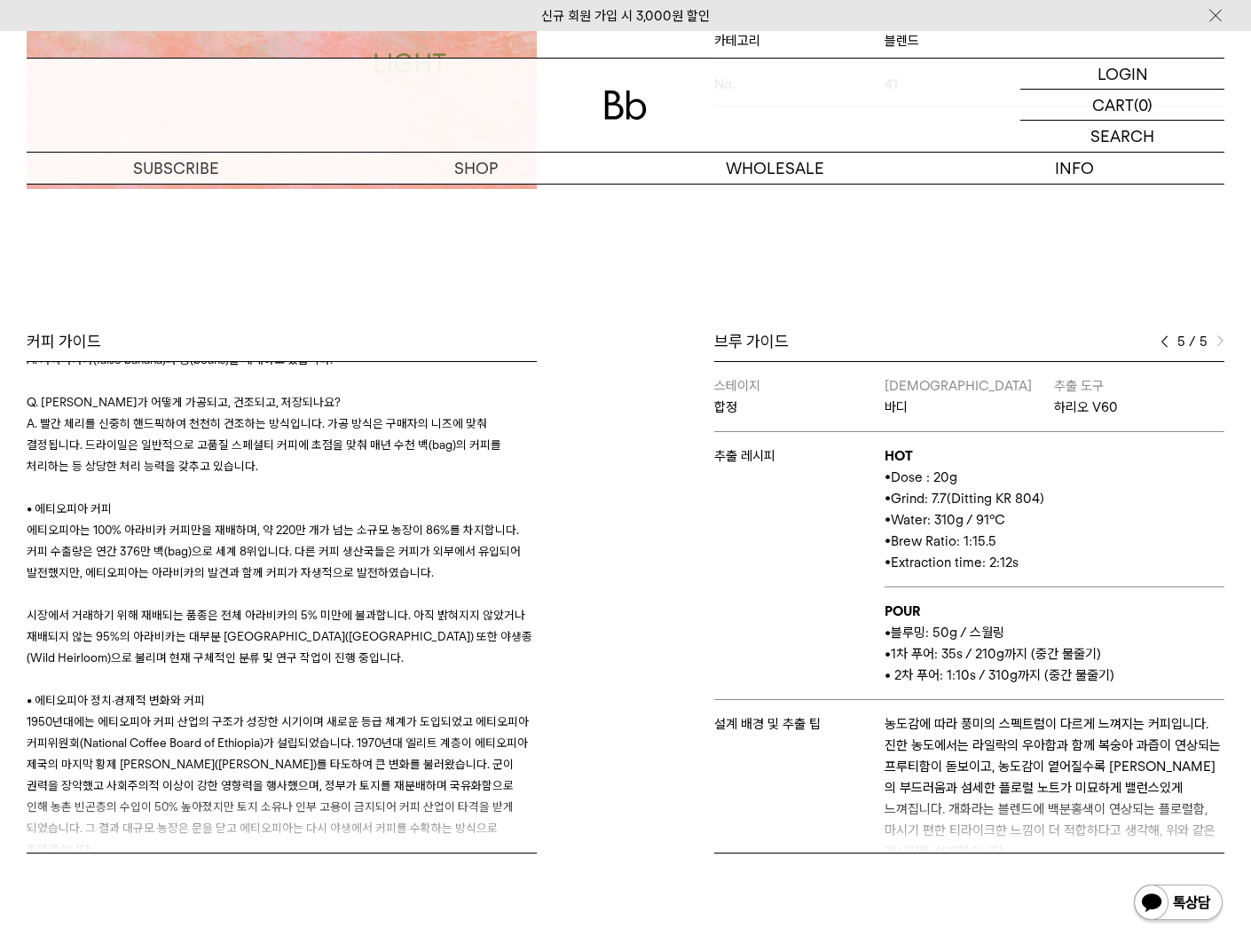
click at [1216, 339] on img at bounding box center [1220, 341] width 8 height 12
click at [1156, 343] on div "브루 가이드" at bounding box center [970, 341] width 510 height 22
click at [1175, 349] on div "5 / 5" at bounding box center [1193, 341] width 64 height 22
click at [1174, 348] on div "5 / 5" at bounding box center [1193, 341] width 64 height 22
click at [1169, 347] on div "5 / 5" at bounding box center [1193, 341] width 64 height 22
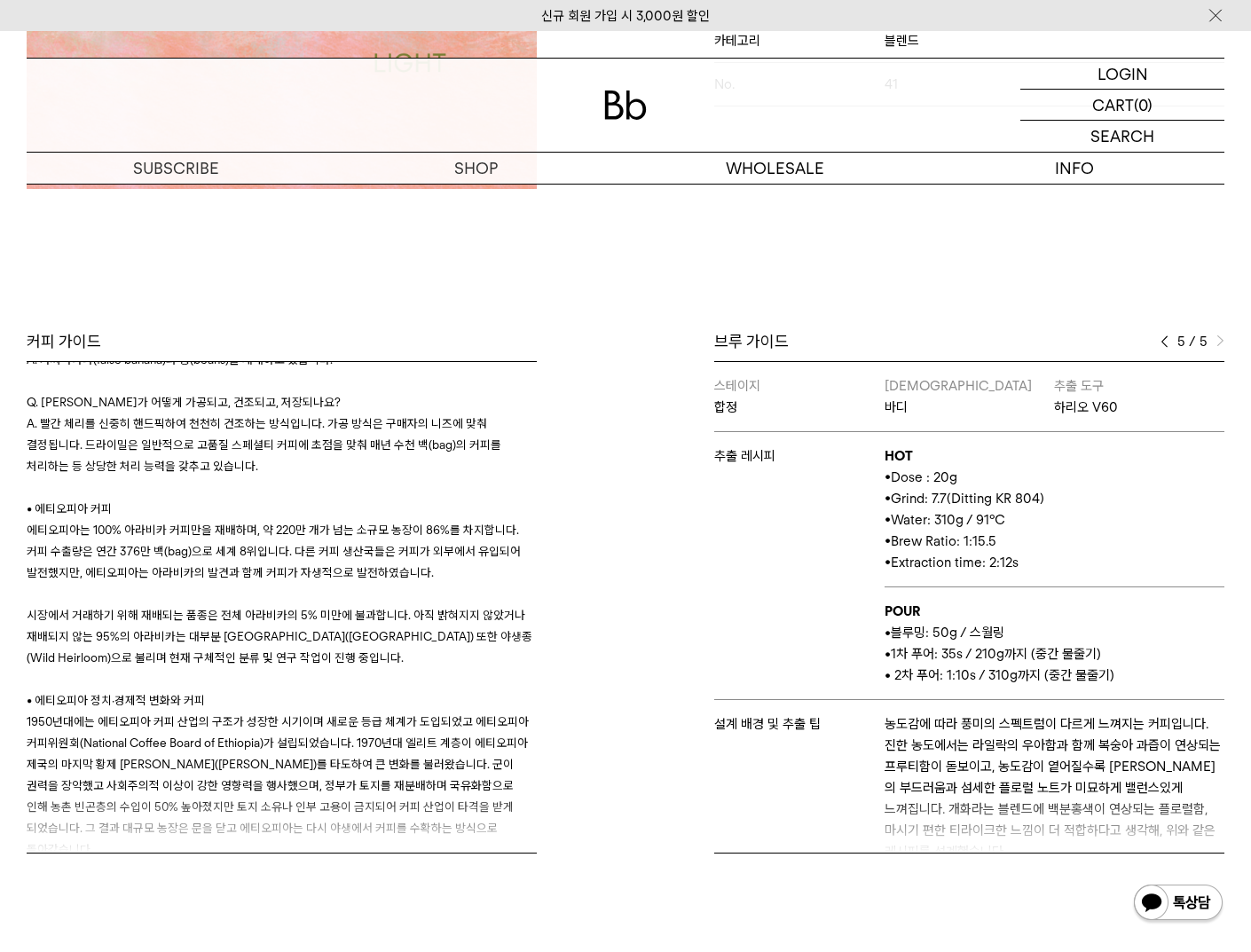
click at [1168, 346] on img at bounding box center [1165, 341] width 8 height 12
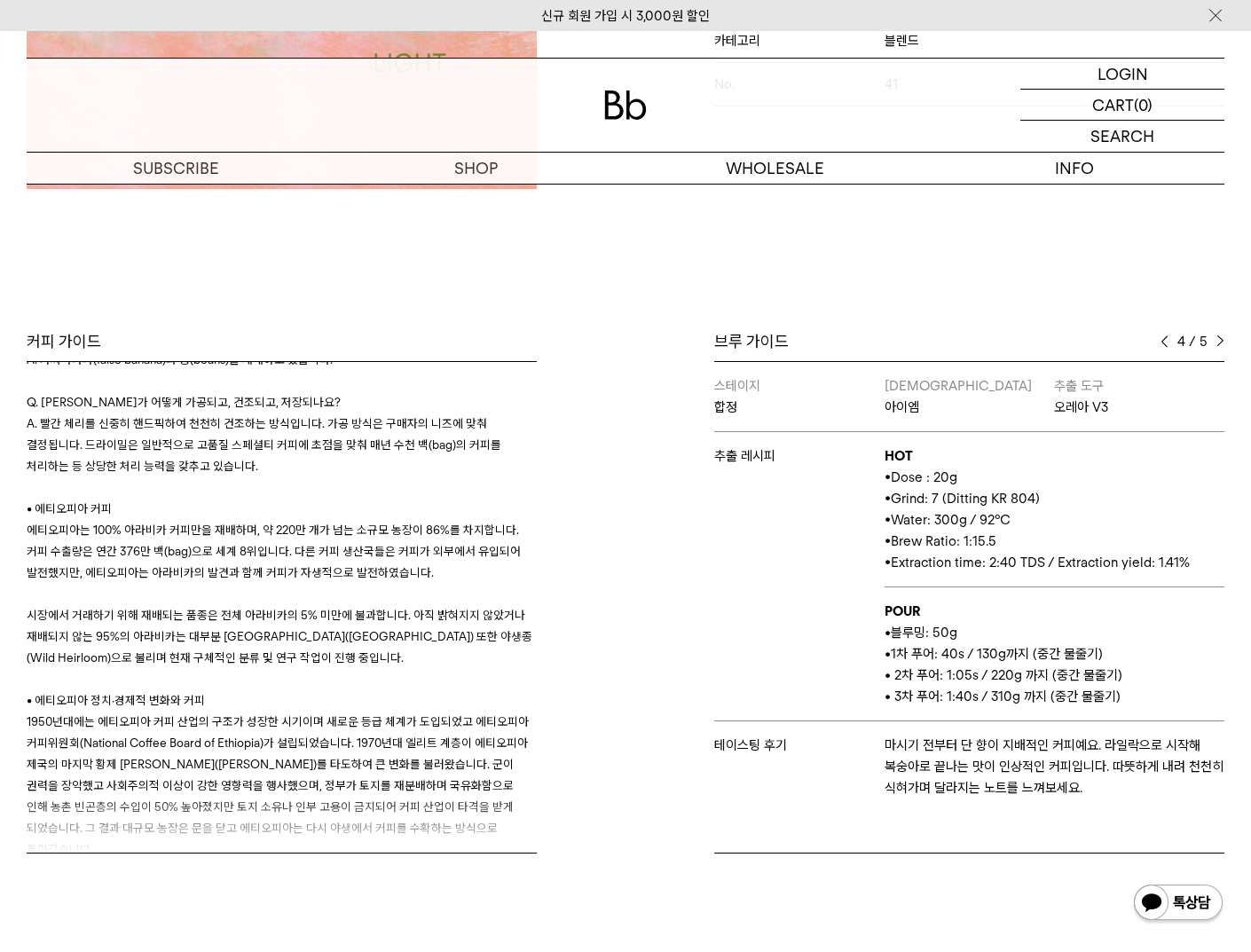
click at [1165, 345] on img at bounding box center [1165, 341] width 8 height 12
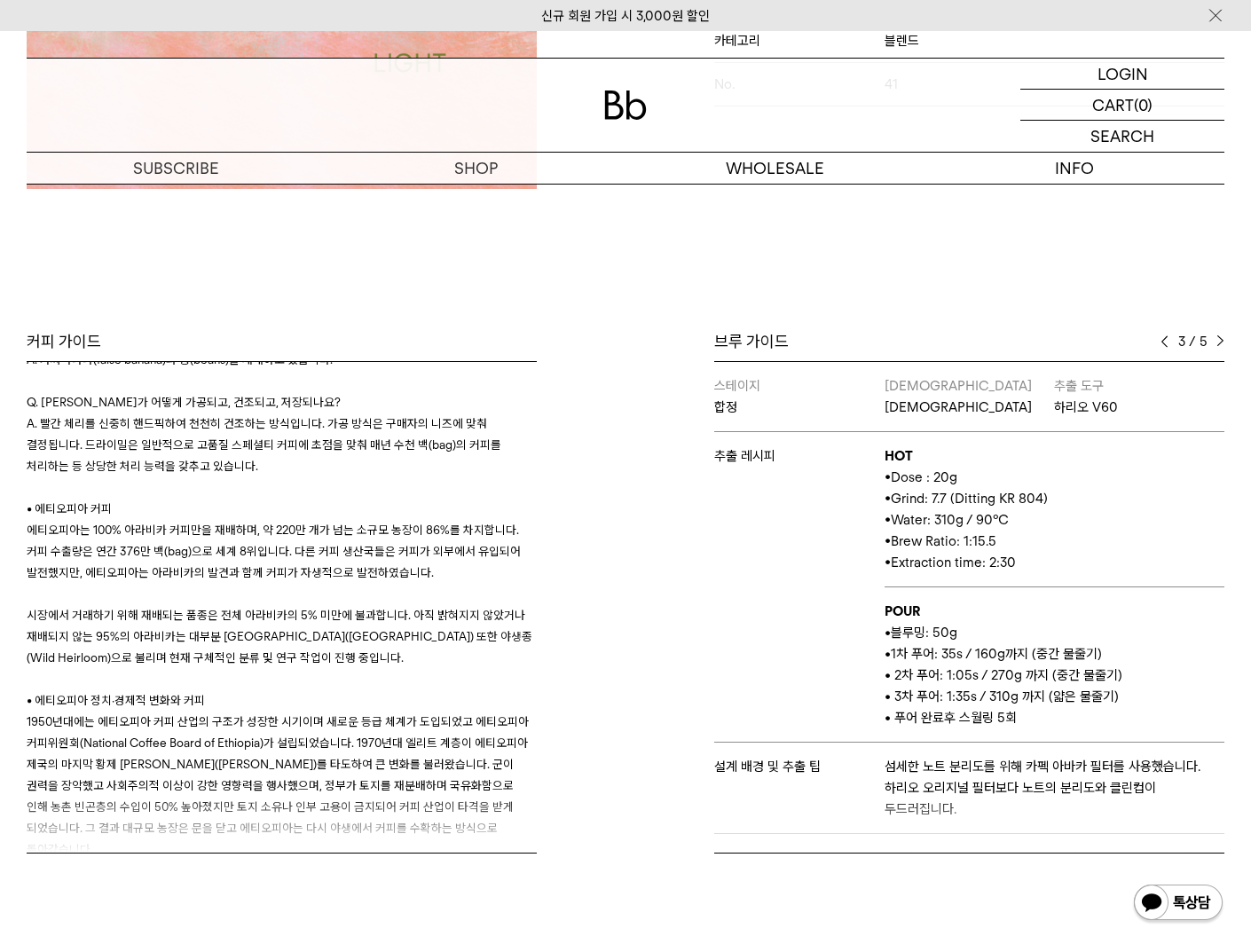
click at [1165, 345] on img at bounding box center [1165, 341] width 8 height 12
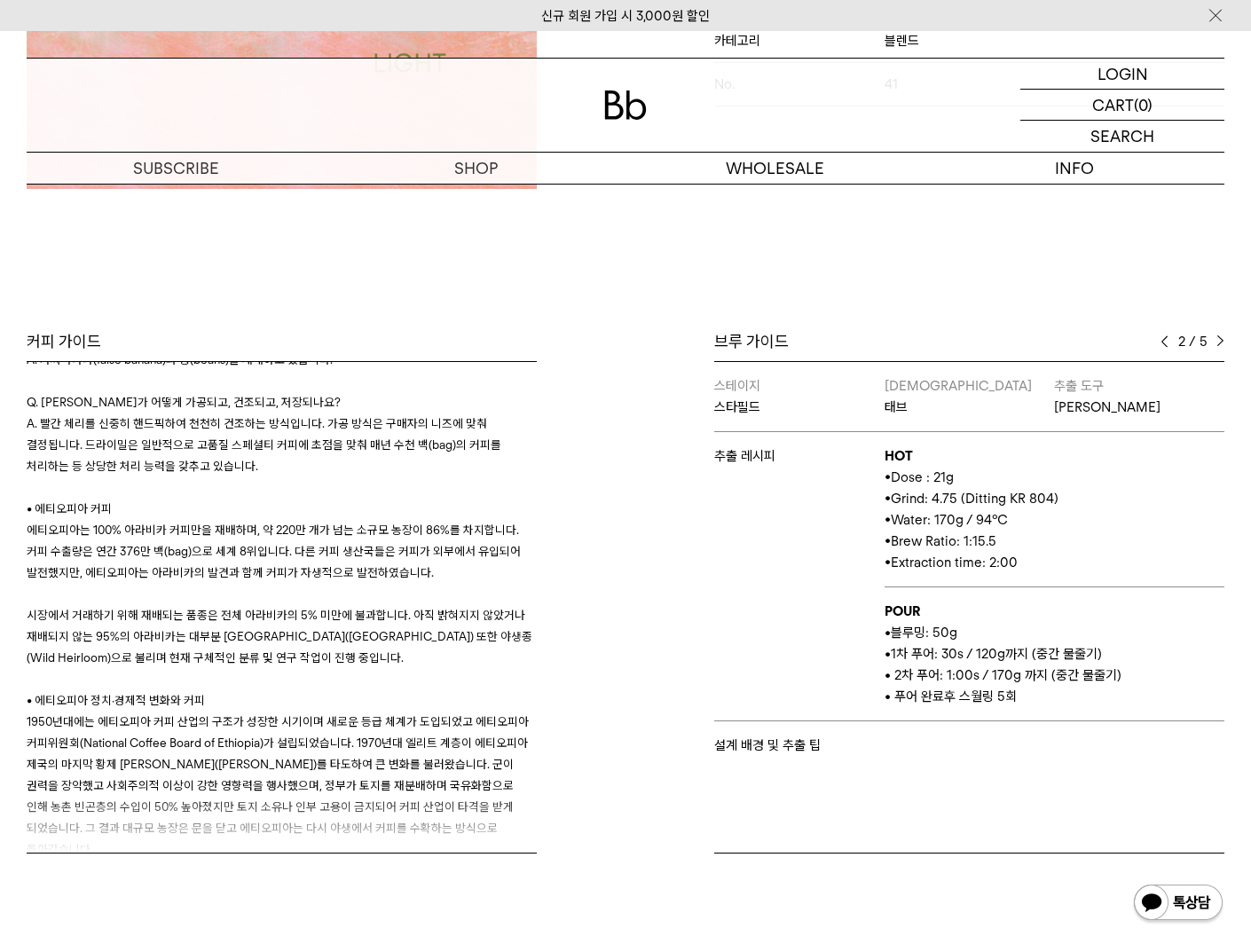
click at [1228, 339] on div "브루 가이드 2 / 5 스테이지 뮤지엄엘 & 앨리웨이 바리스타 웬디 추출 도구 칼리타 추출 레시피 HOT • Dose : 20g • Grind…" at bounding box center [929, 592] width 608 height 522
click at [1224, 339] on img at bounding box center [1220, 341] width 8 height 12
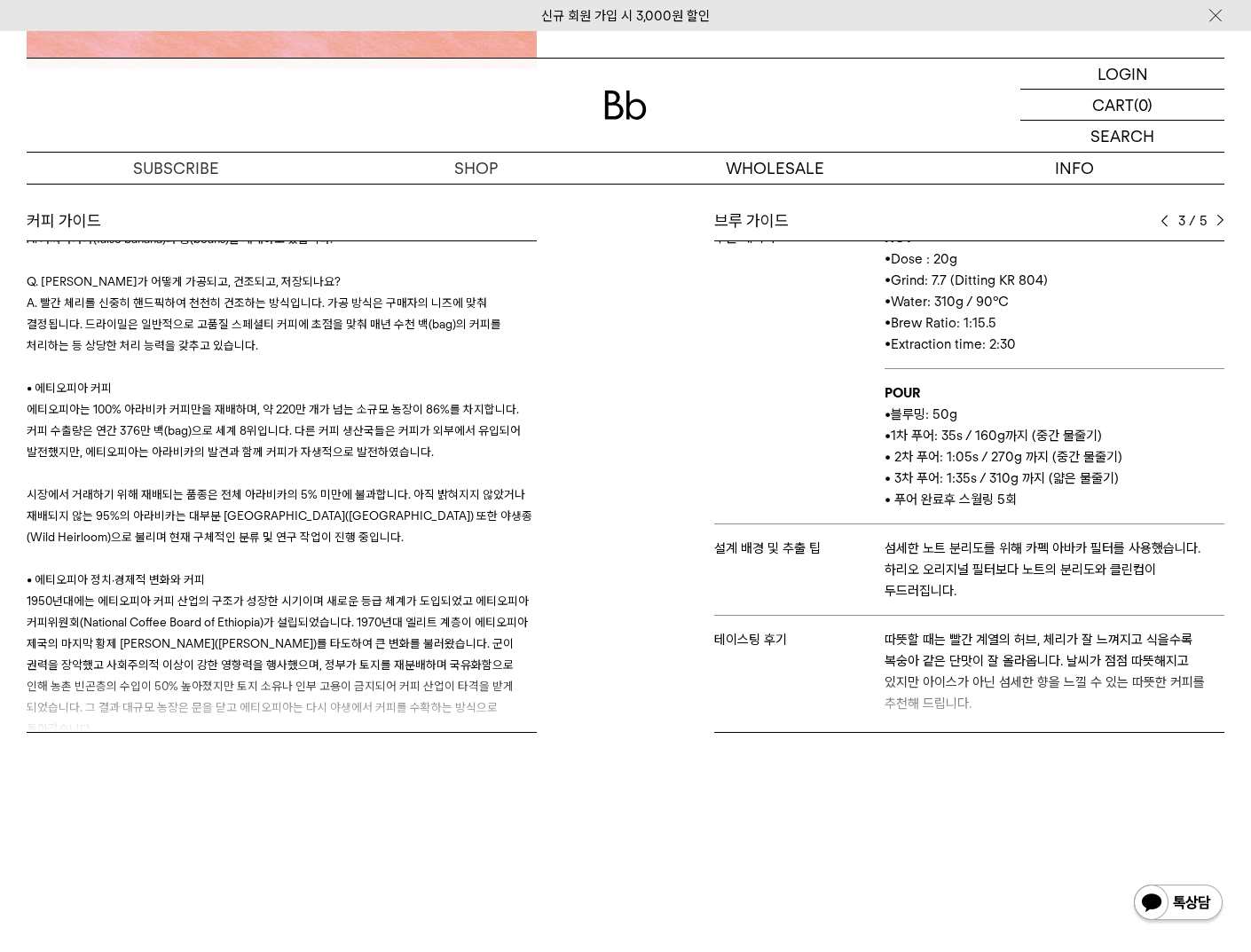
scroll to position [114, 0]
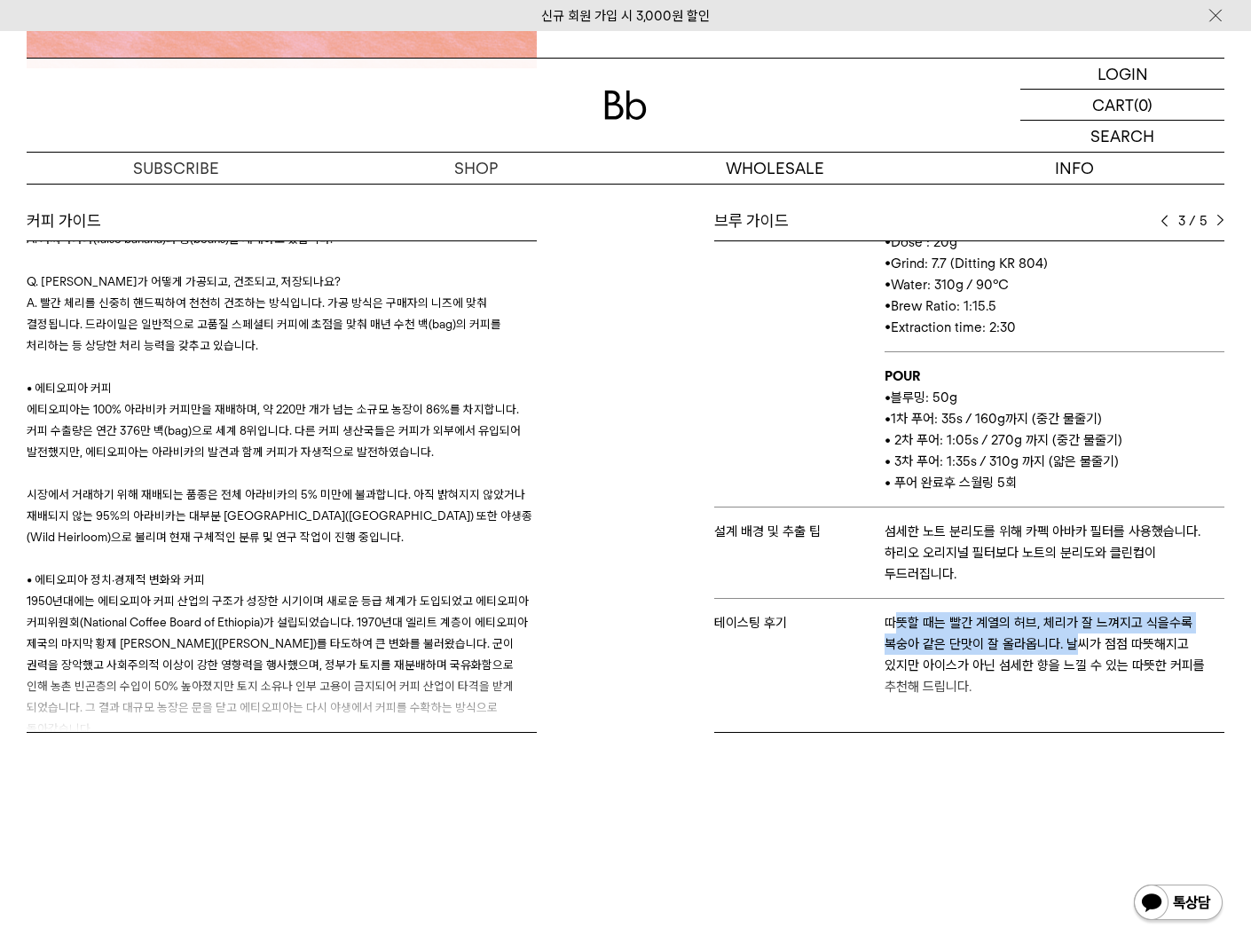
drag, startPoint x: 948, startPoint y: 619, endPoint x: 1066, endPoint y: 649, distance: 121.8
click at [1066, 649] on p "따뜻할 때는 빨간 계열의 허브, 체리가 잘 느껴지고 식을수록 복숭아 같은 단맛이 잘 올라옵니다. 날씨가 점점 따뜻해지고 있지만 아이스가 아닌 …" at bounding box center [1054, 655] width 339 height 85
drag, startPoint x: 1029, startPoint y: 634, endPoint x: 1107, endPoint y: 647, distance: 79.1
click at [1108, 649] on p "따뜻할 때는 빨간 계열의 허브, 체리가 잘 느껴지고 식을수록 복숭아 같은 단맛이 잘 올라옵니다. 날씨가 점점 따뜻해지고 있지만 아이스가 아닌 …" at bounding box center [1054, 655] width 339 height 85
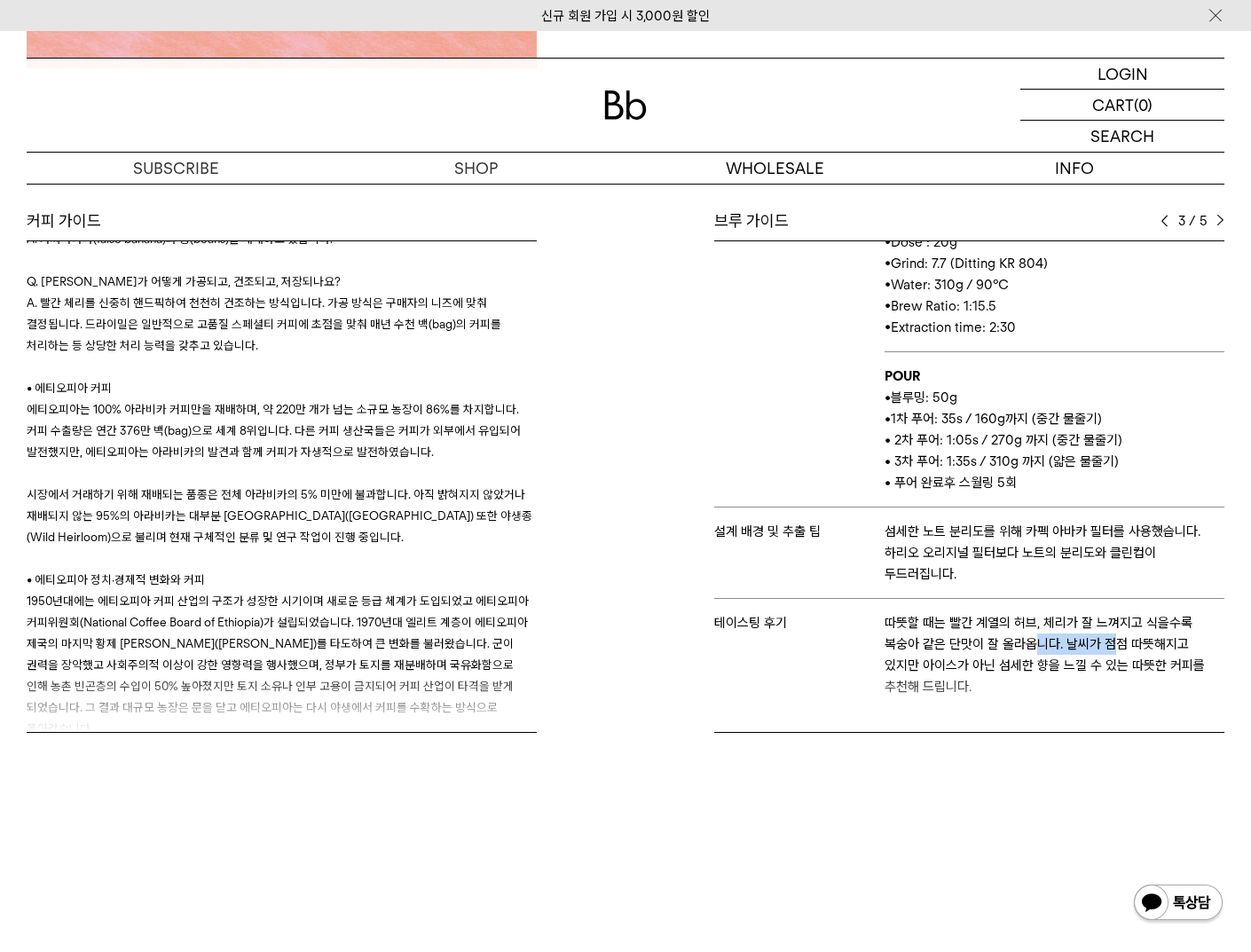
click at [1107, 647] on p "따뜻할 때는 빨간 계열의 허브, 체리가 잘 느껴지고 식을수록 복숭아 같은 단맛이 잘 올라옵니다. 날씨가 점점 따뜻해지고 있지만 아이스가 아닌 …" at bounding box center [1054, 655] width 339 height 85
drag, startPoint x: 887, startPoint y: 616, endPoint x: 1049, endPoint y: 627, distance: 162.4
click at [1049, 627] on p "따뜻할 때는 빨간 계열의 허브, 체리가 잘 느껴지고 식을수록 복숭아 같은 단맛이 잘 올라옵니다. 날씨가 점점 따뜻해지고 있지만 아이스가 아닌 …" at bounding box center [1054, 655] width 339 height 85
drag, startPoint x: 952, startPoint y: 624, endPoint x: 1018, endPoint y: 627, distance: 66.1
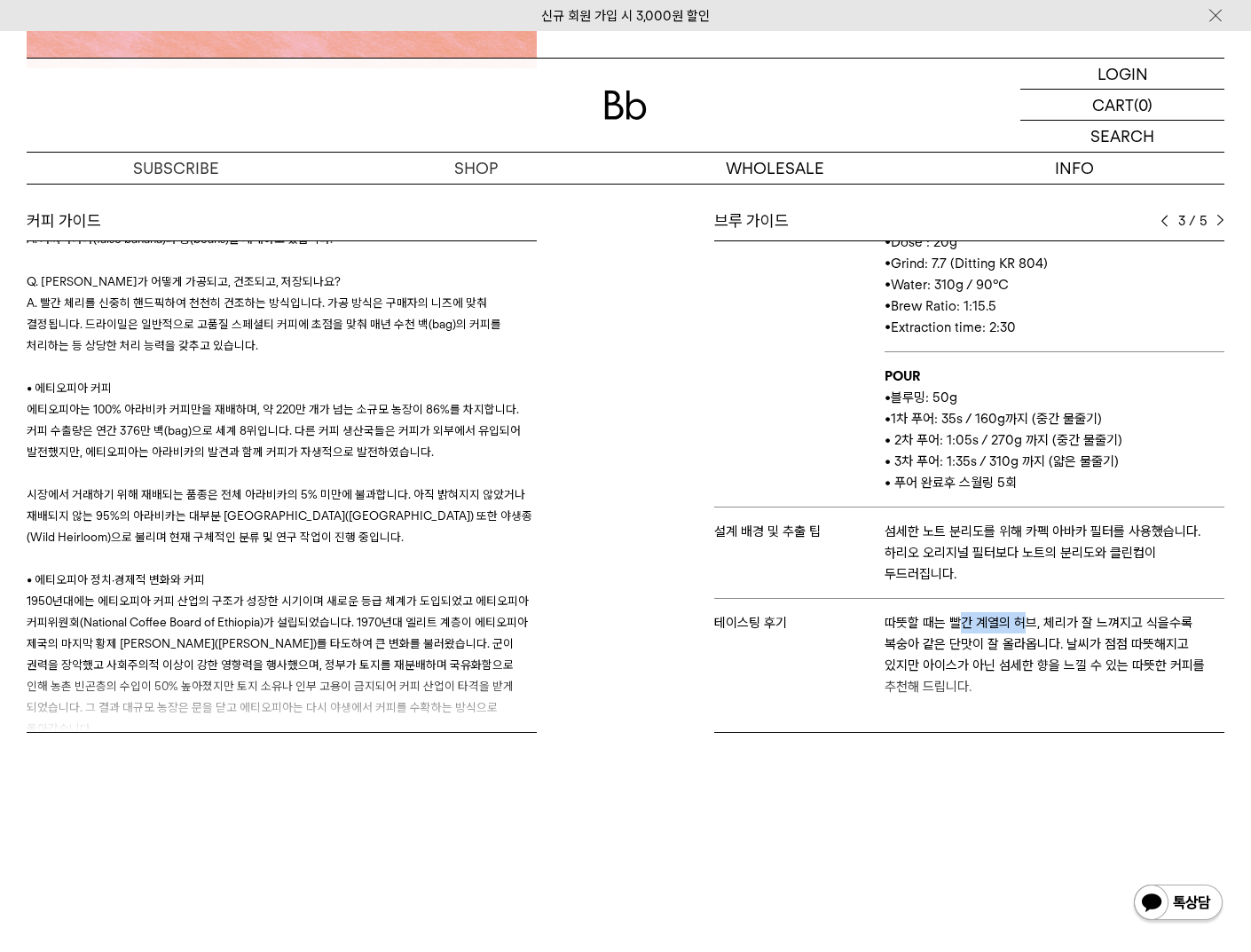
click at [1018, 627] on p "따뜻할 때는 빨간 계열의 허브, 체리가 잘 느껴지고 식을수록 복숭아 같은 단맛이 잘 올라옵니다. 날씨가 점점 따뜻해지고 있지만 아이스가 아닌 …" at bounding box center [1054, 655] width 339 height 85
drag, startPoint x: 1032, startPoint y: 625, endPoint x: 1060, endPoint y: 627, distance: 28.1
click at [1060, 627] on p "따뜻할 때는 빨간 계열의 허브, 체리가 잘 느껴지고 식을수록 복숭아 같은 단맛이 잘 올라옵니다. 날씨가 점점 따뜻해지고 있지만 아이스가 아닌 …" at bounding box center [1054, 655] width 339 height 85
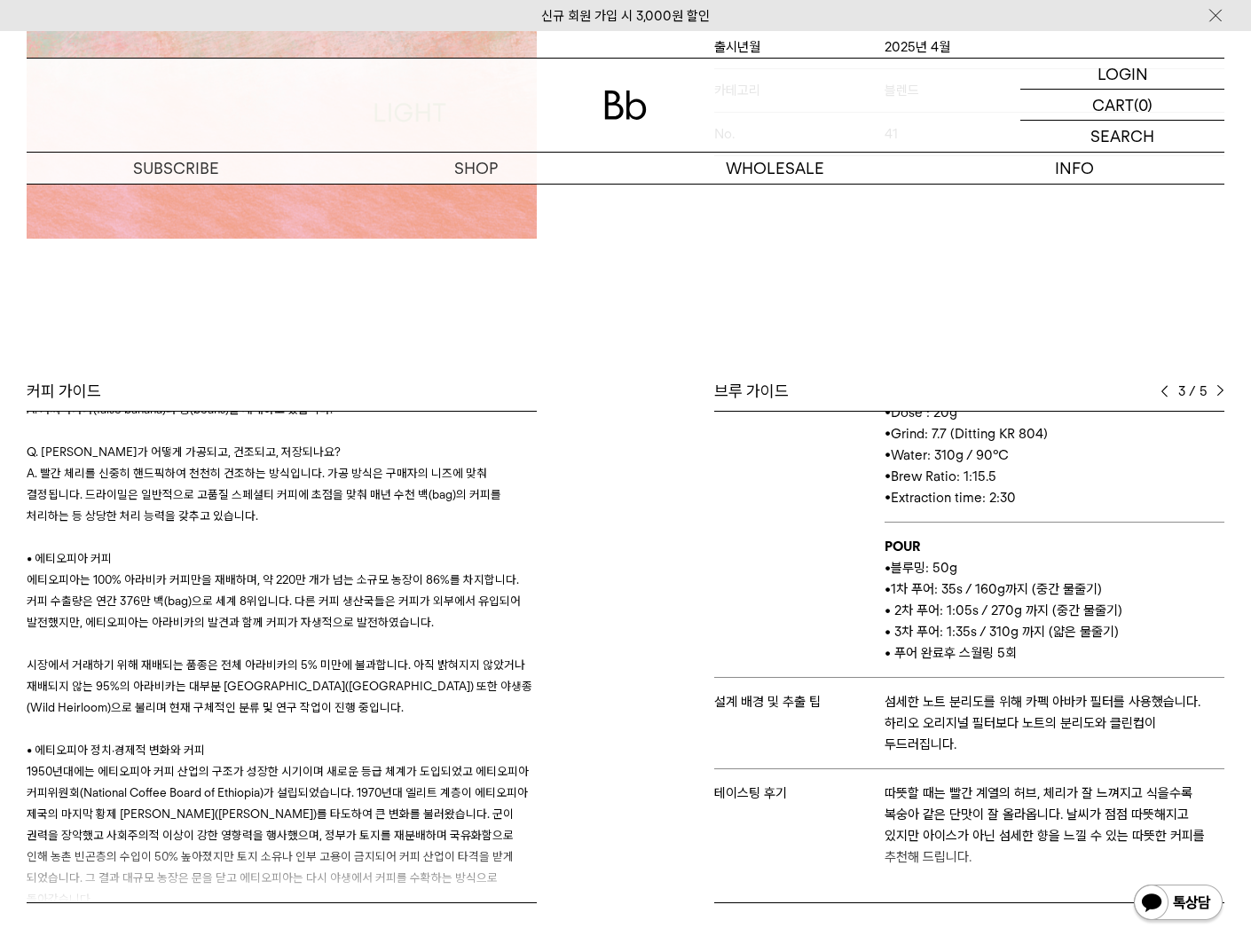
scroll to position [523, 0]
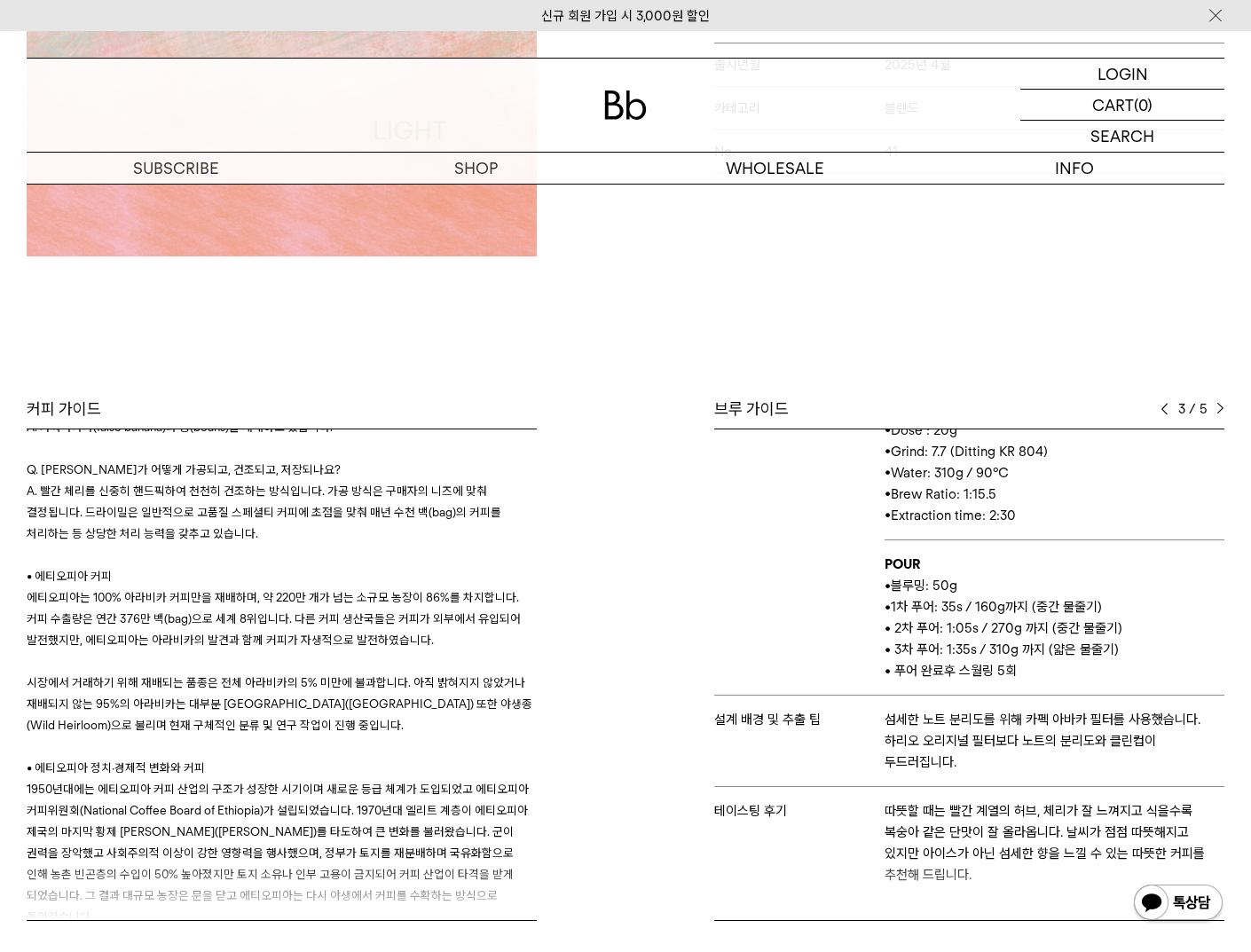
click at [1228, 406] on div "브루 가이드 3 / 5 스테이지 뮤지엄엘 & 앨리웨이 바리스타 웬디 추출 도구 칼리타 추출 레시피 HOT • Dose : 20g • Grind…" at bounding box center [929, 659] width 608 height 522
click at [1211, 415] on div "3 / 5" at bounding box center [1193, 409] width 64 height 22
click at [1215, 416] on div "3 / 5" at bounding box center [1193, 409] width 64 height 22
click at [1216, 413] on img at bounding box center [1220, 409] width 8 height 12
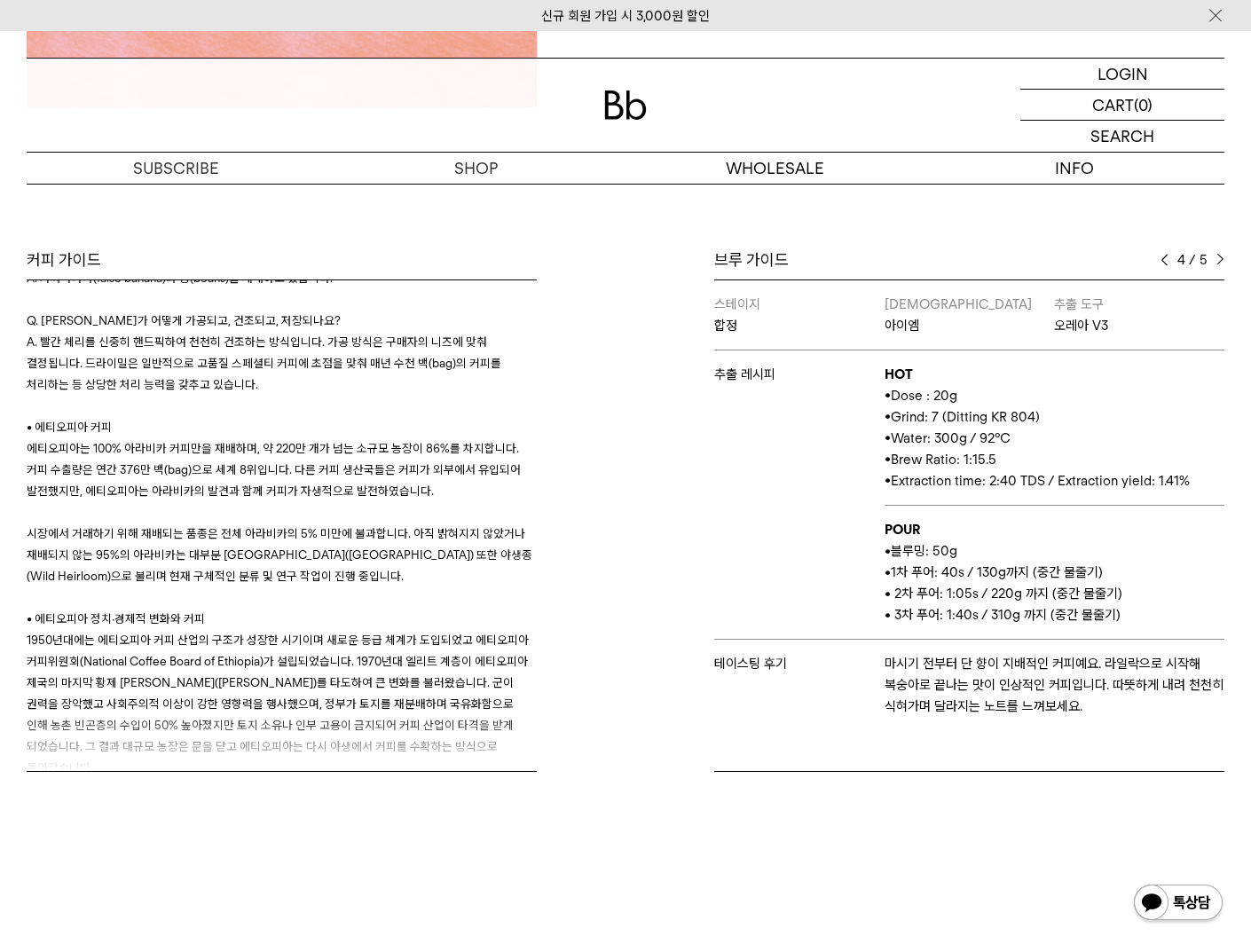
scroll to position [672, 0]
click at [1213, 265] on div "4 / 5" at bounding box center [1193, 261] width 64 height 22
click at [1215, 261] on div "4 / 5" at bounding box center [1193, 261] width 64 height 22
click at [1216, 258] on img at bounding box center [1220, 261] width 8 height 12
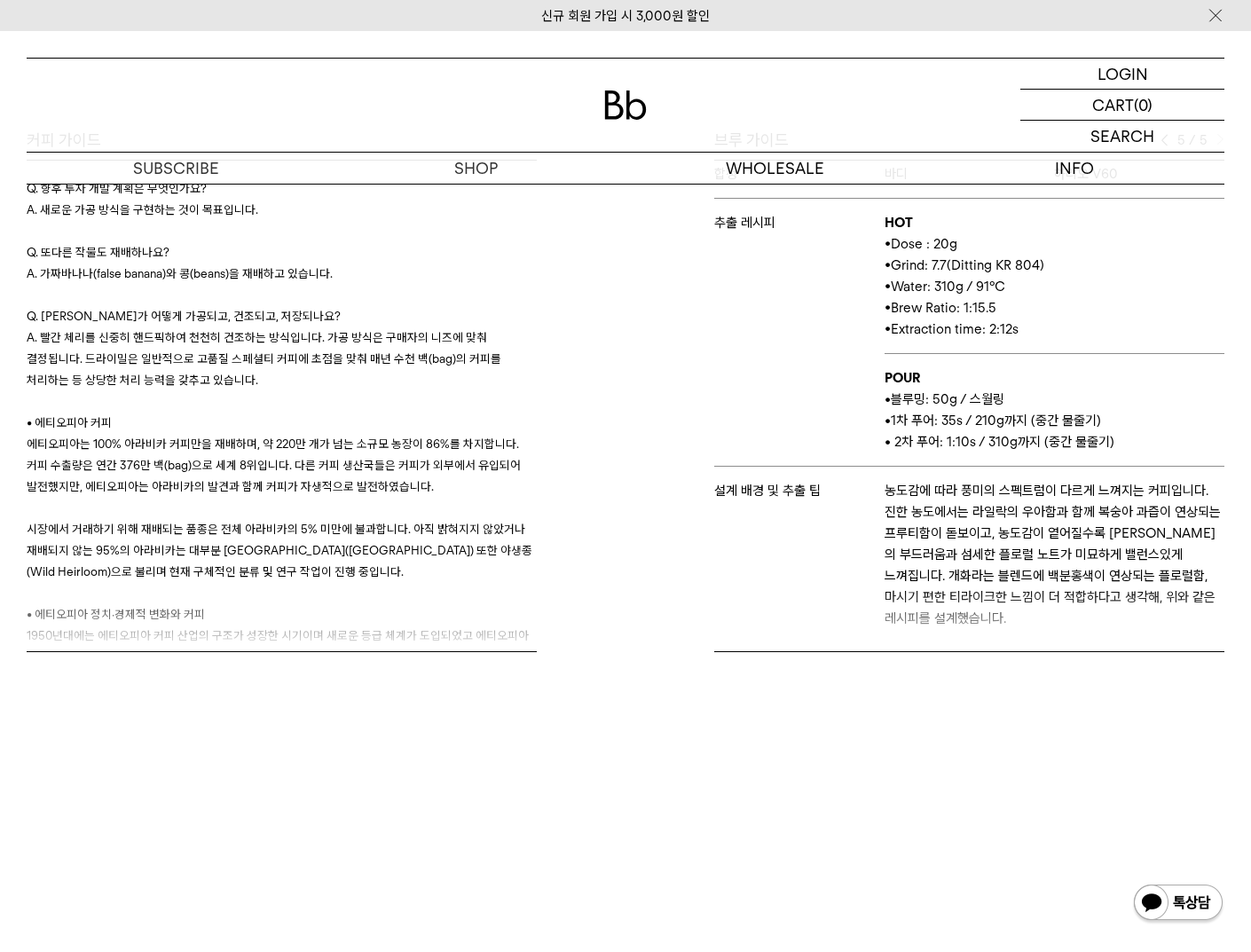
scroll to position [6592, 0]
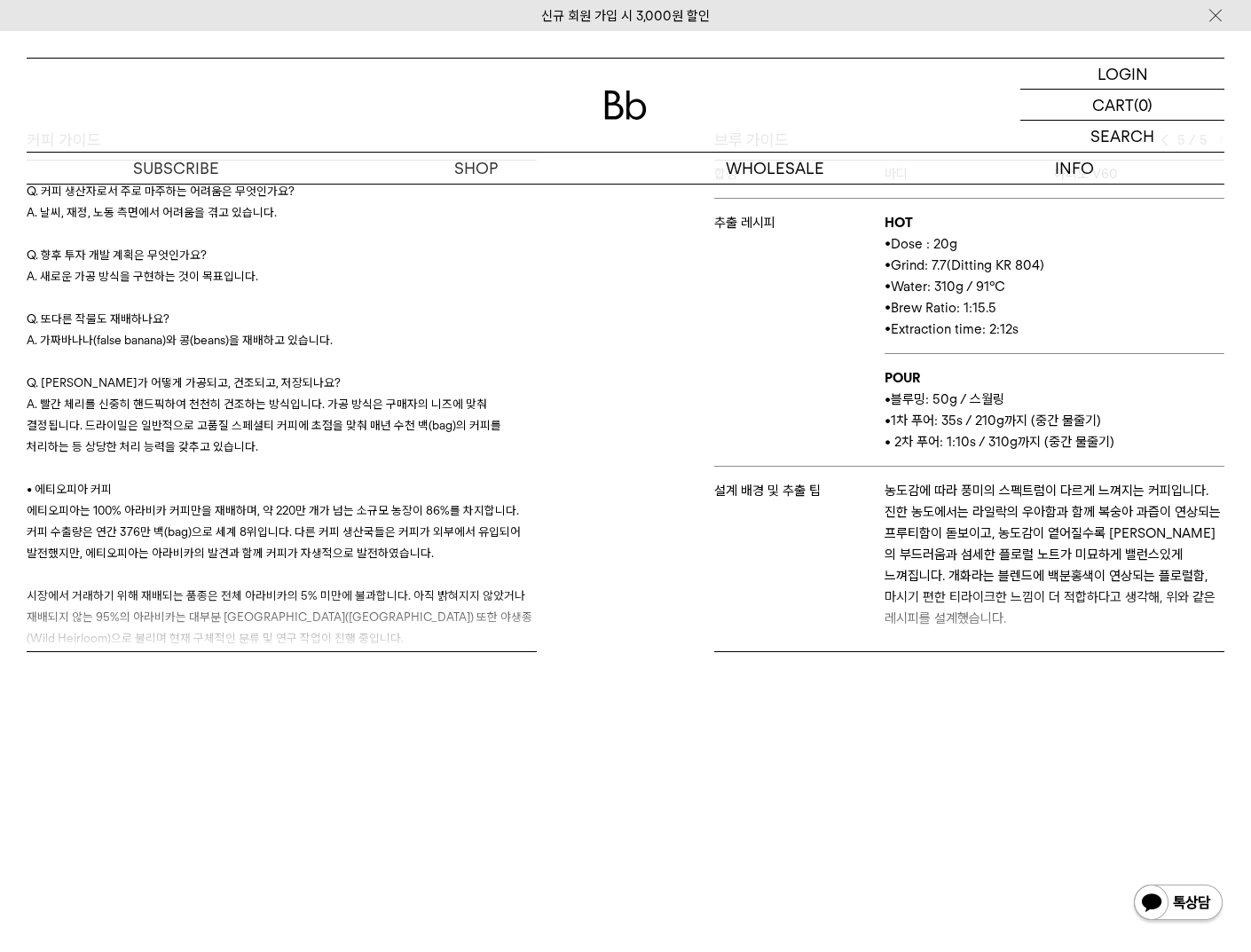
drag, startPoint x: 364, startPoint y: 467, endPoint x: 431, endPoint y: 496, distance: 73.0
click at [431, 695] on span "1950년대에는 에티오피아 커피 산업의 구조가 성장한 시기이며 새로운 등급 체계가 도입되었고 에티오피아 커피위원회(National Coffee…" at bounding box center [278, 765] width 503 height 142
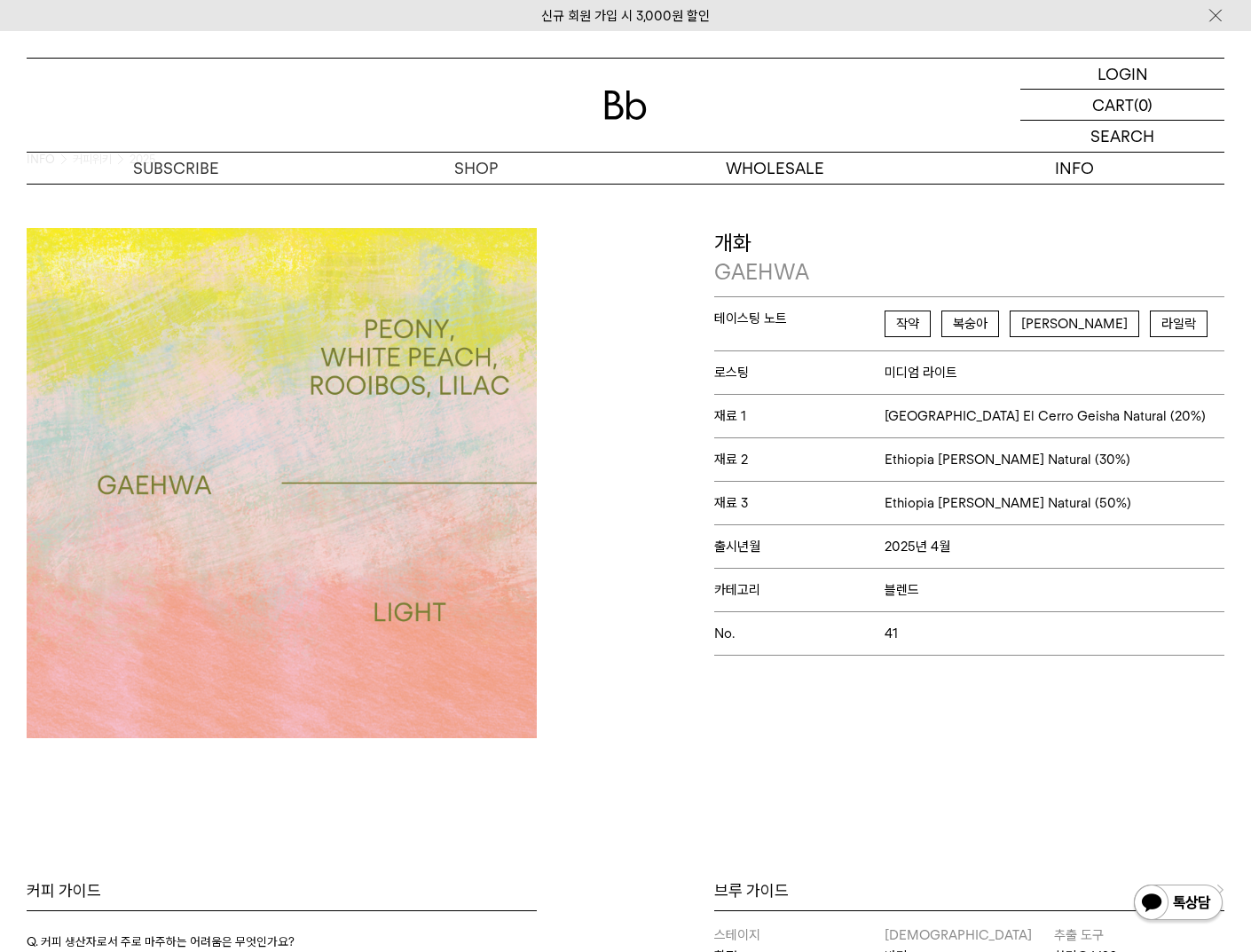
scroll to position [59, 0]
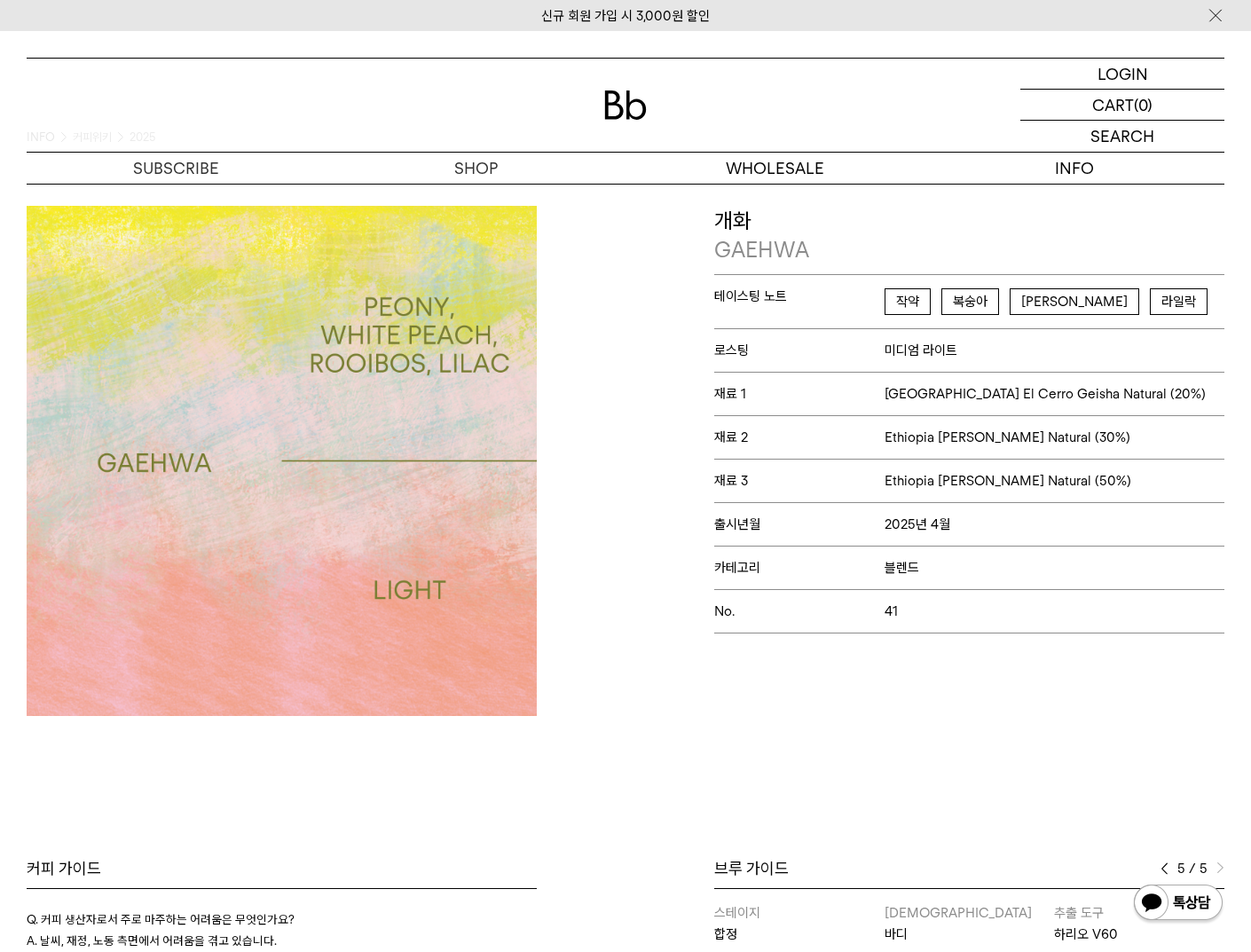
click at [731, 471] on p "재료 3 Ethiopia Haro Wachu Natural (50%)" at bounding box center [970, 480] width 510 height 43
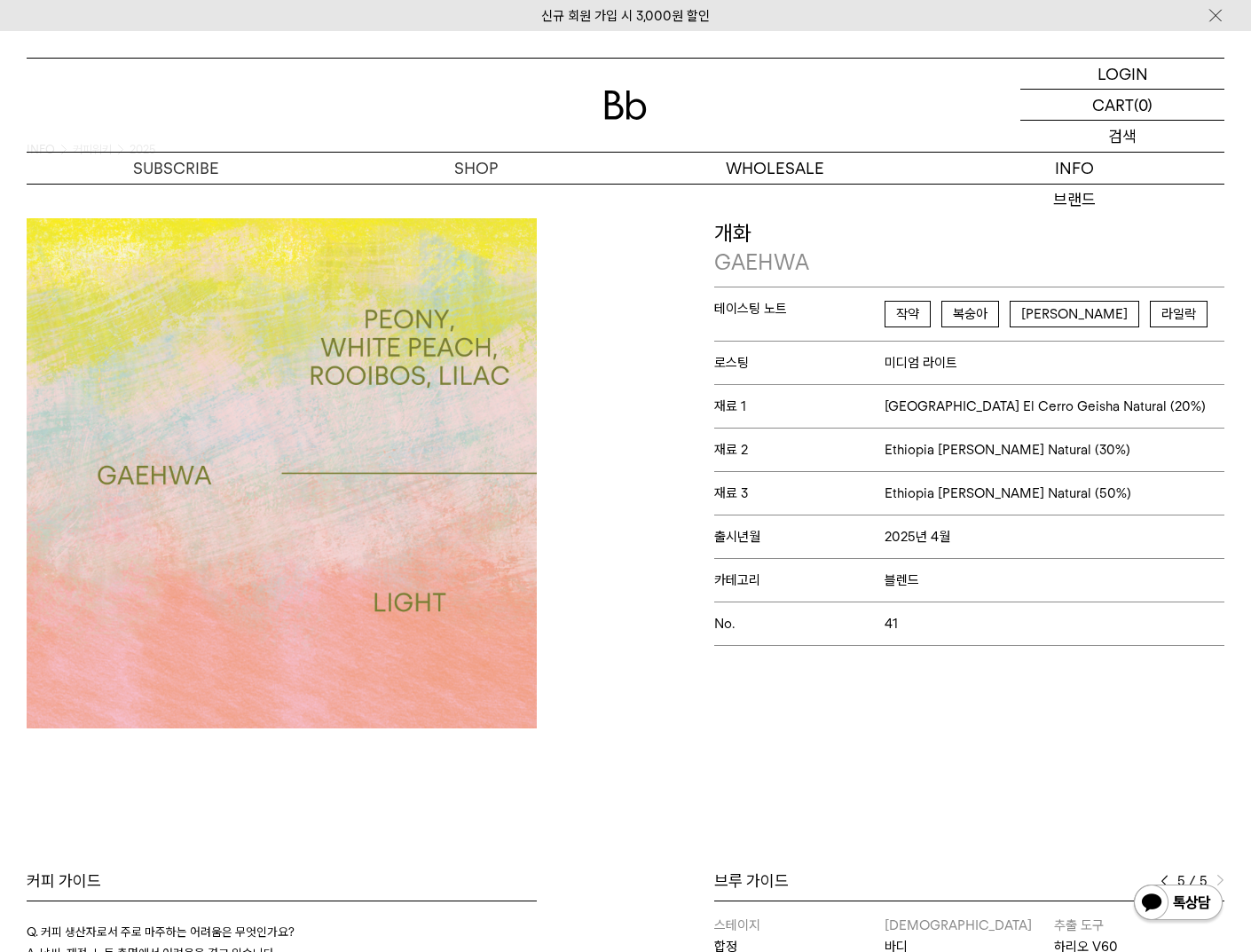
scroll to position [45, 0]
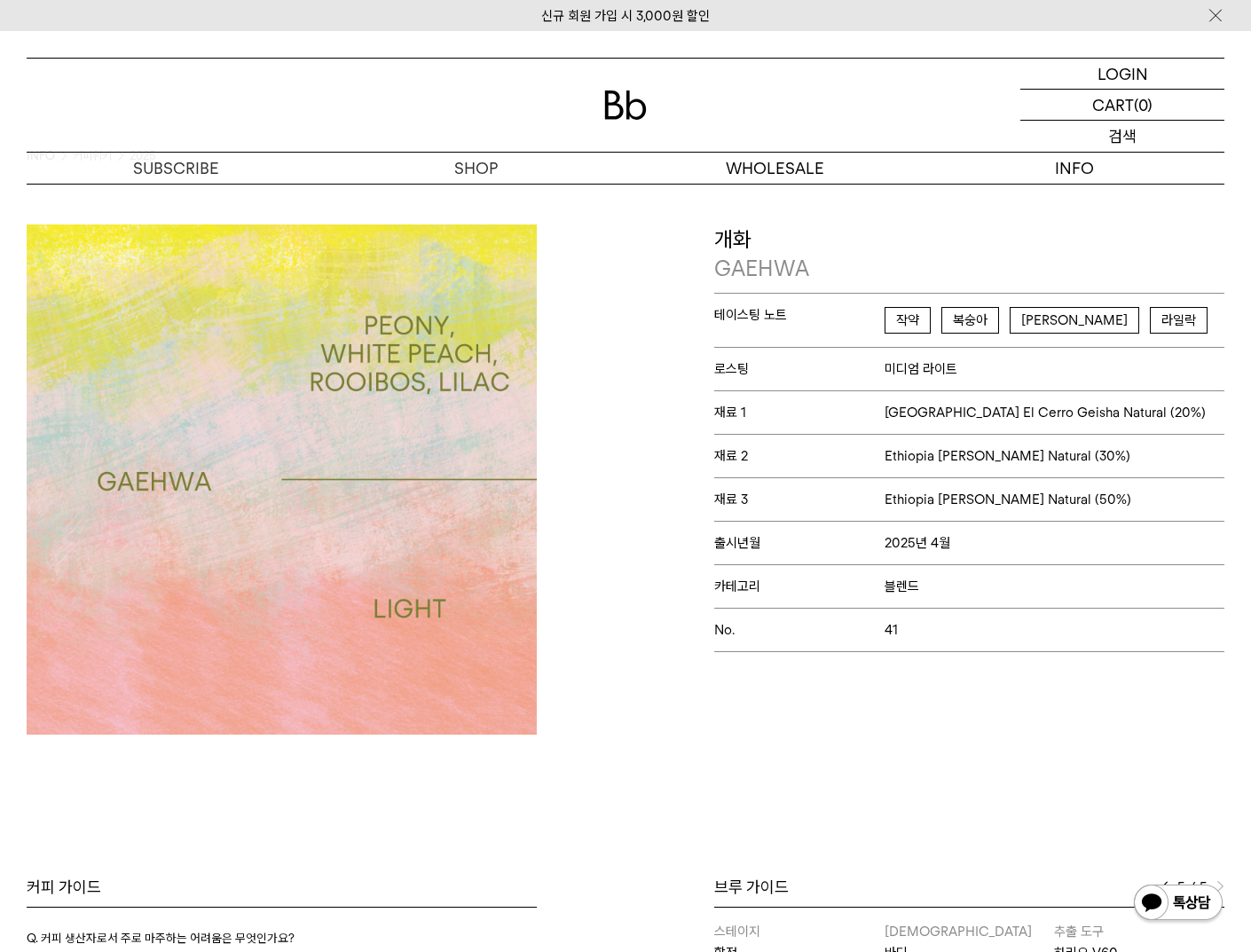
click at [1132, 136] on p "검색" at bounding box center [1123, 136] width 28 height 31
click at [1088, 138] on input "text" at bounding box center [1123, 136] width 204 height 31
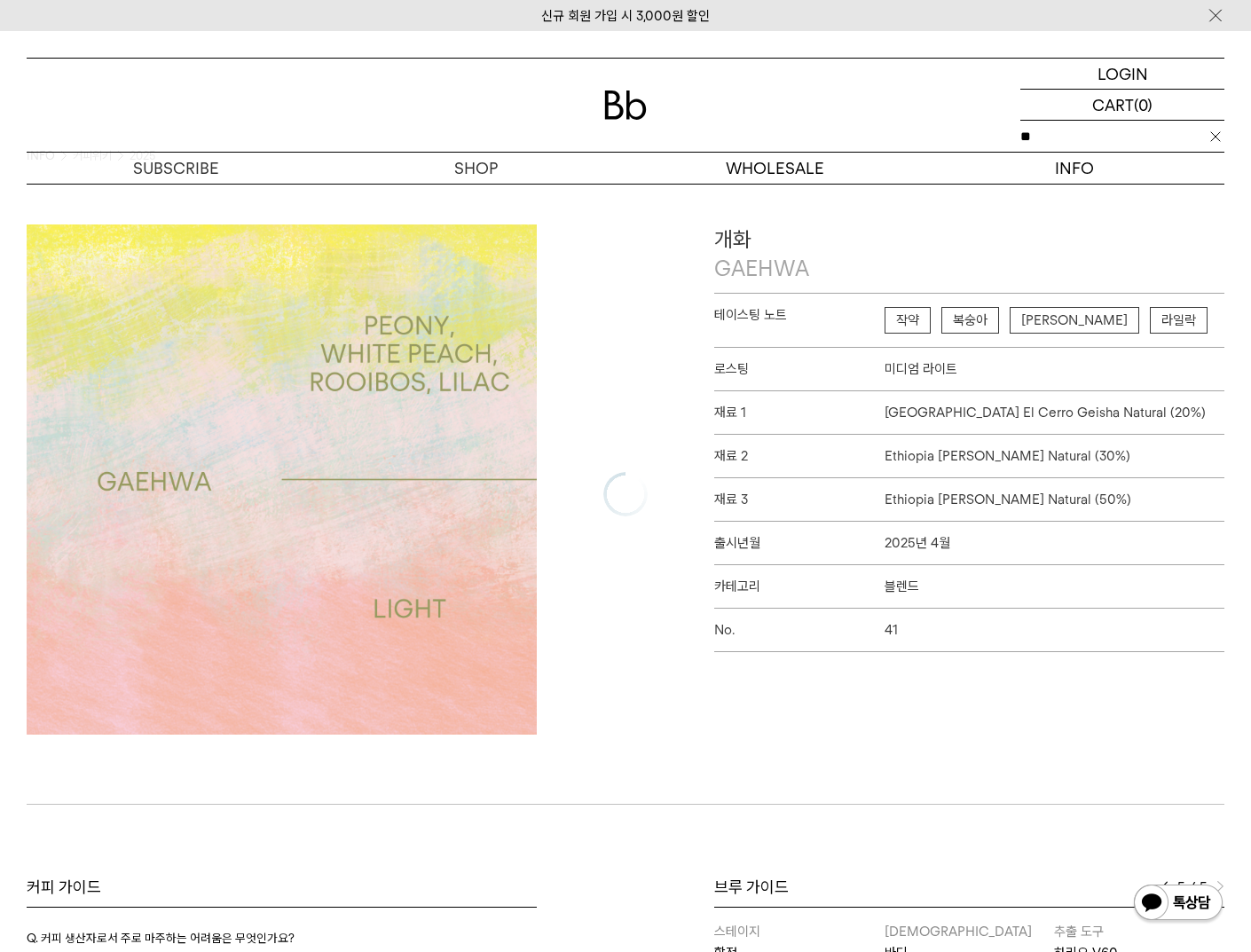
type input "**"
click input "**" at bounding box center [0, 0] width 0 height 0
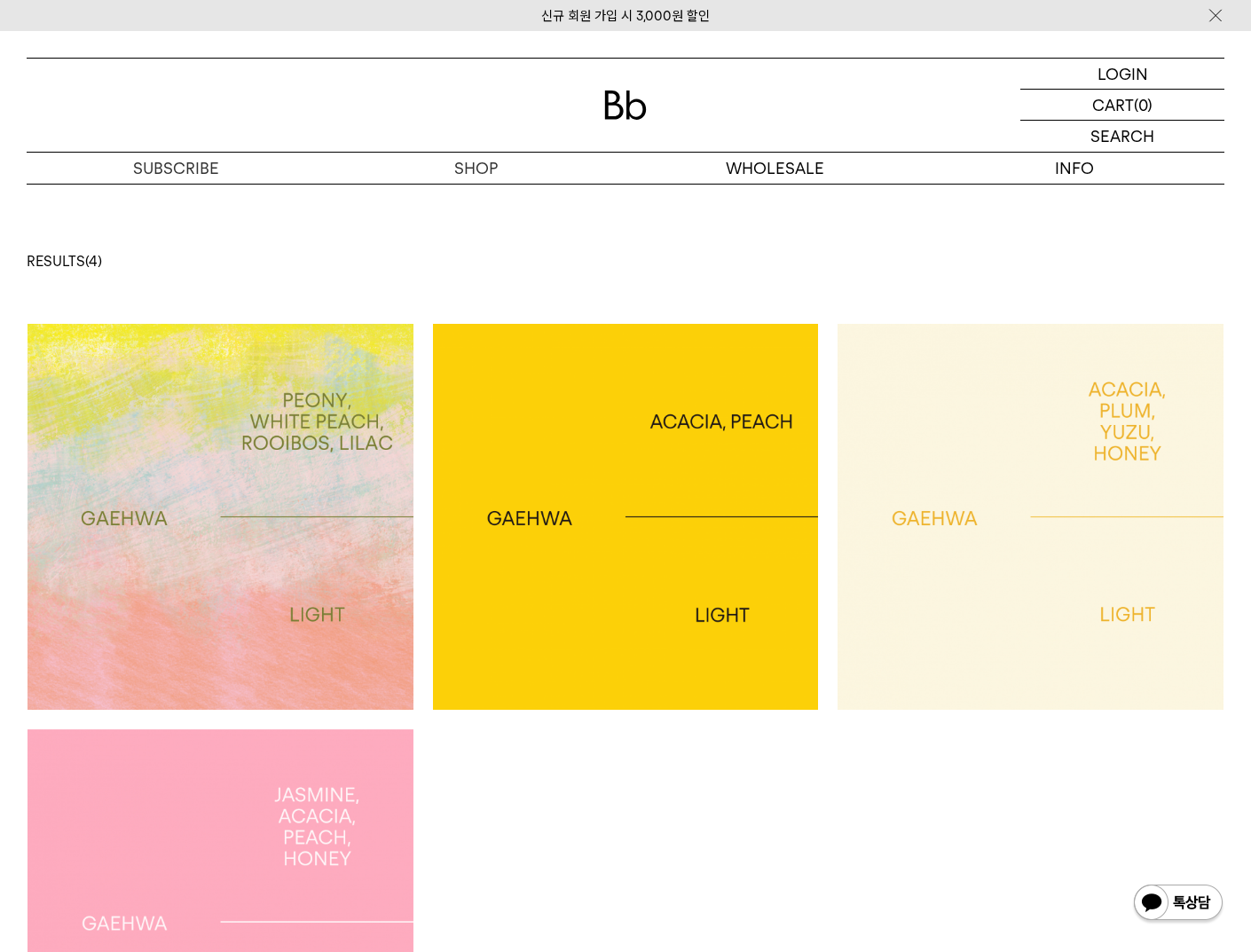
scroll to position [4, 0]
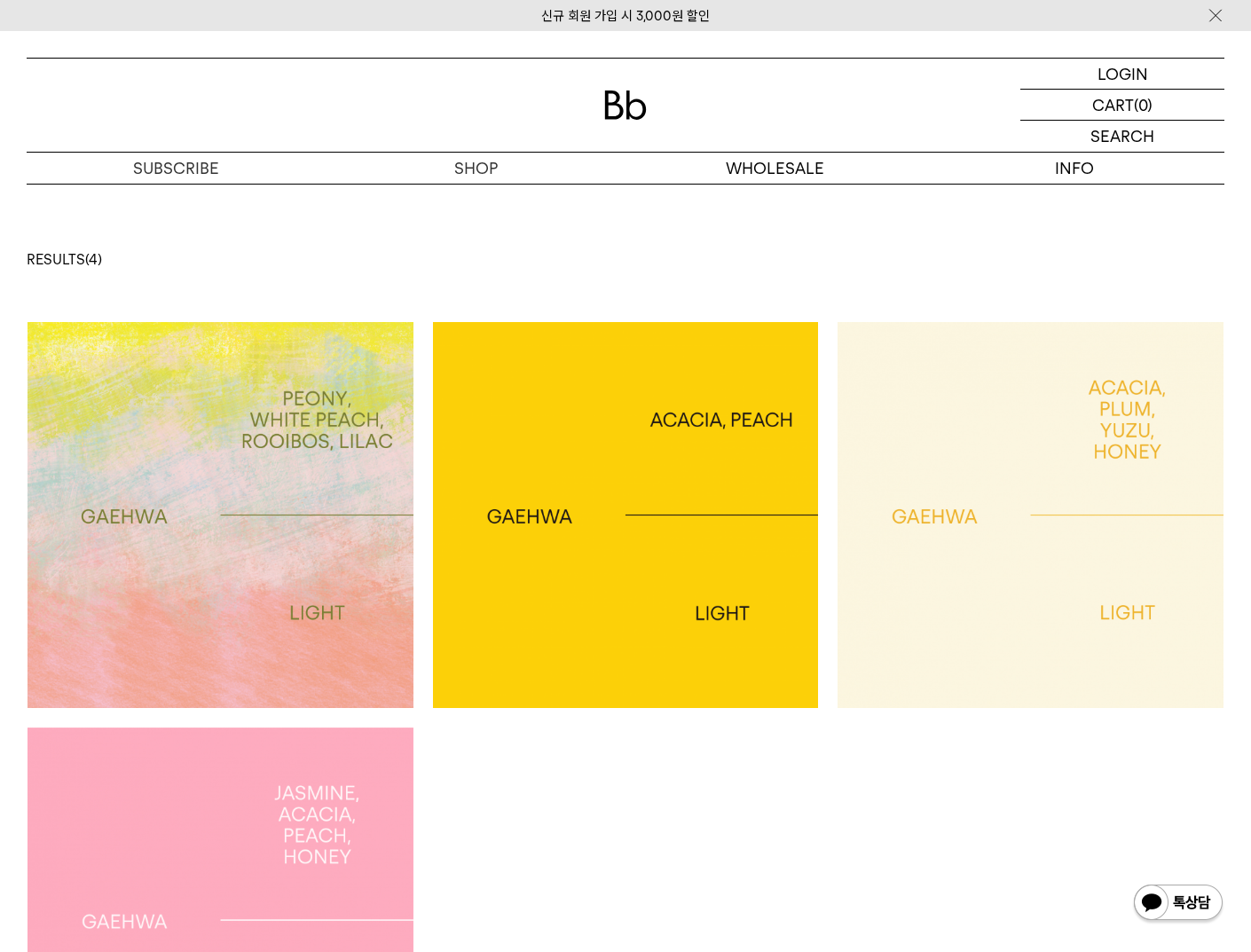
click at [646, 517] on img at bounding box center [626, 515] width 386 height 386
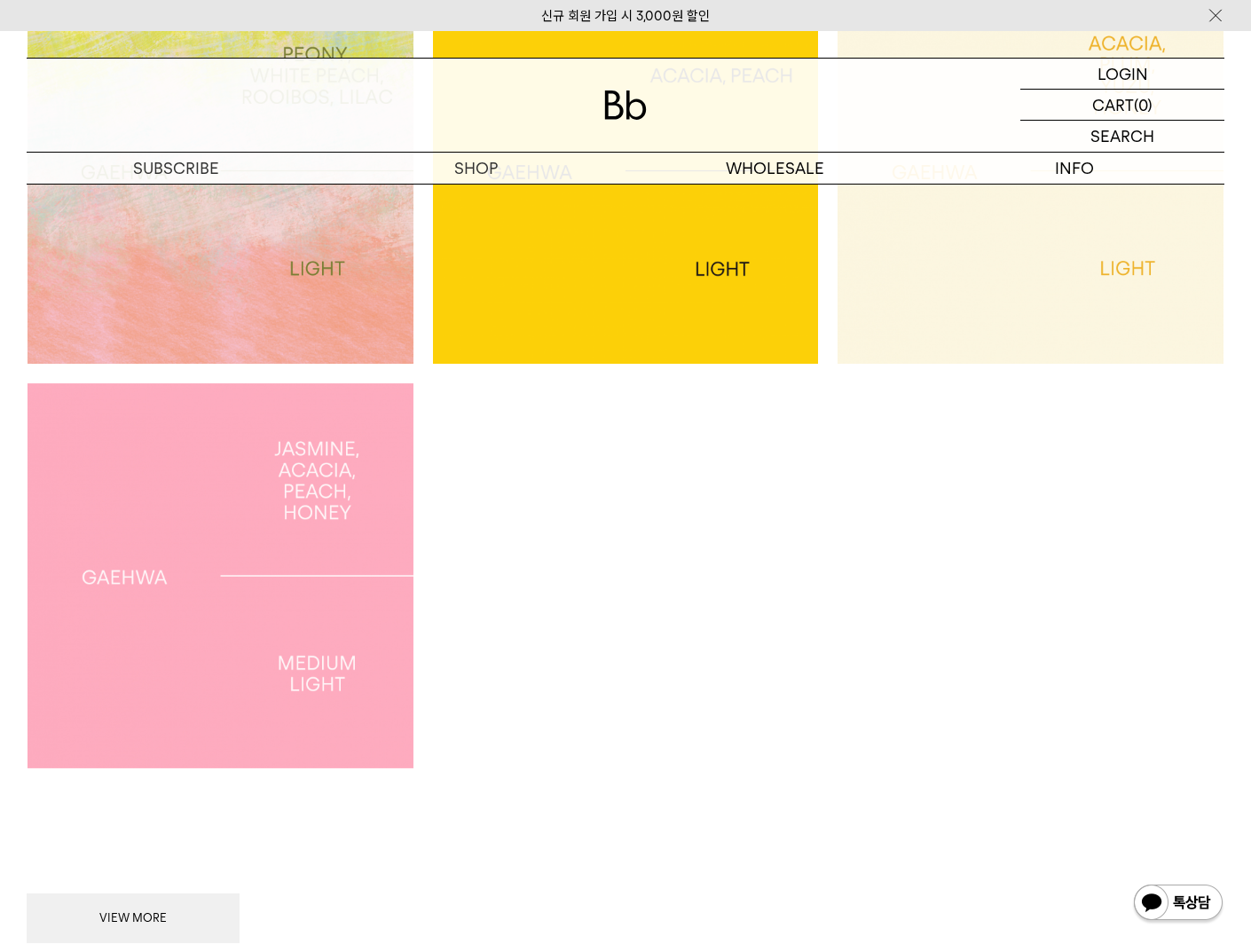
click at [253, 635] on img at bounding box center [220, 577] width 386 height 386
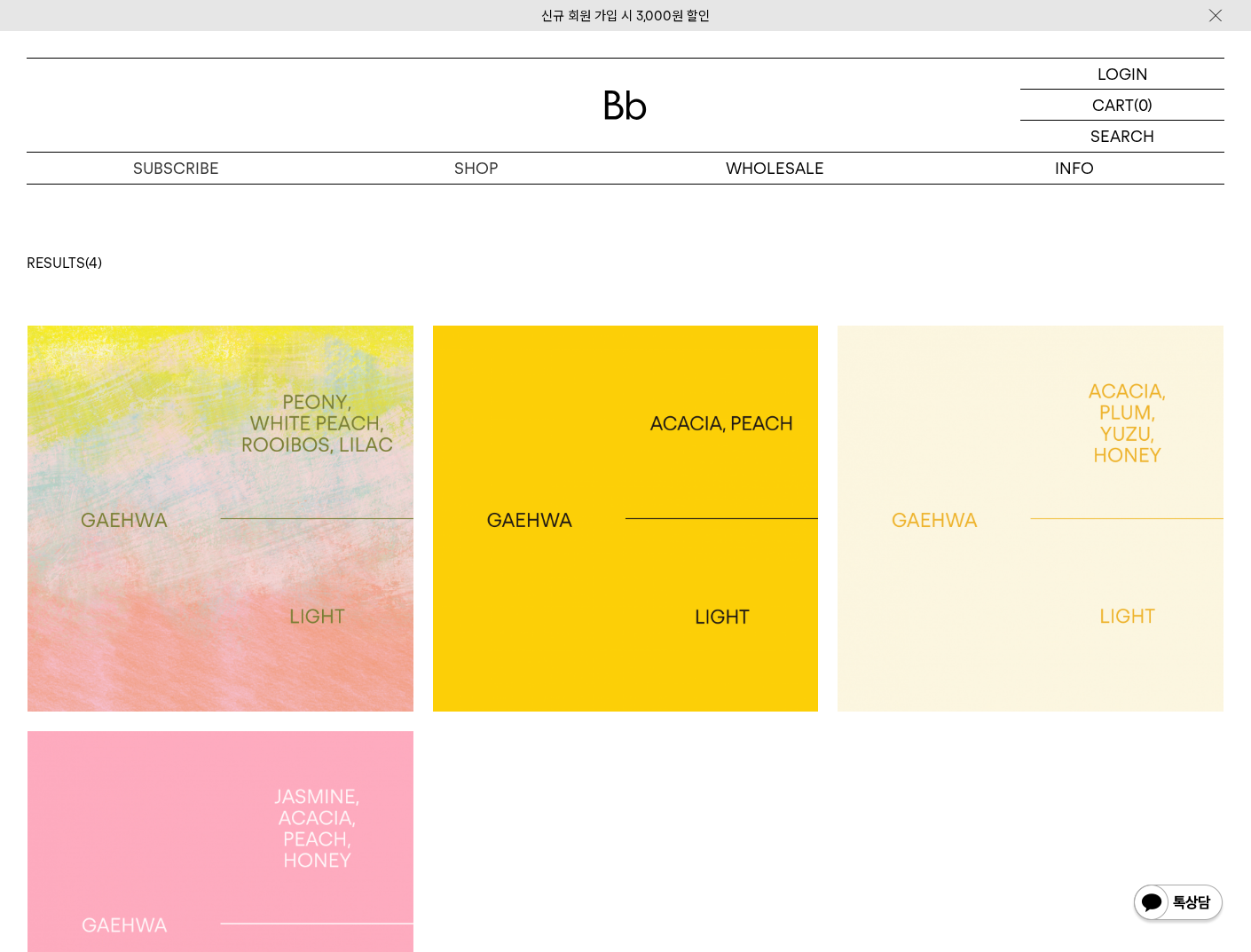
click at [275, 570] on img at bounding box center [220, 519] width 386 height 386
click at [699, 440] on img at bounding box center [626, 519] width 386 height 386
click at [1101, 413] on img at bounding box center [1031, 519] width 386 height 386
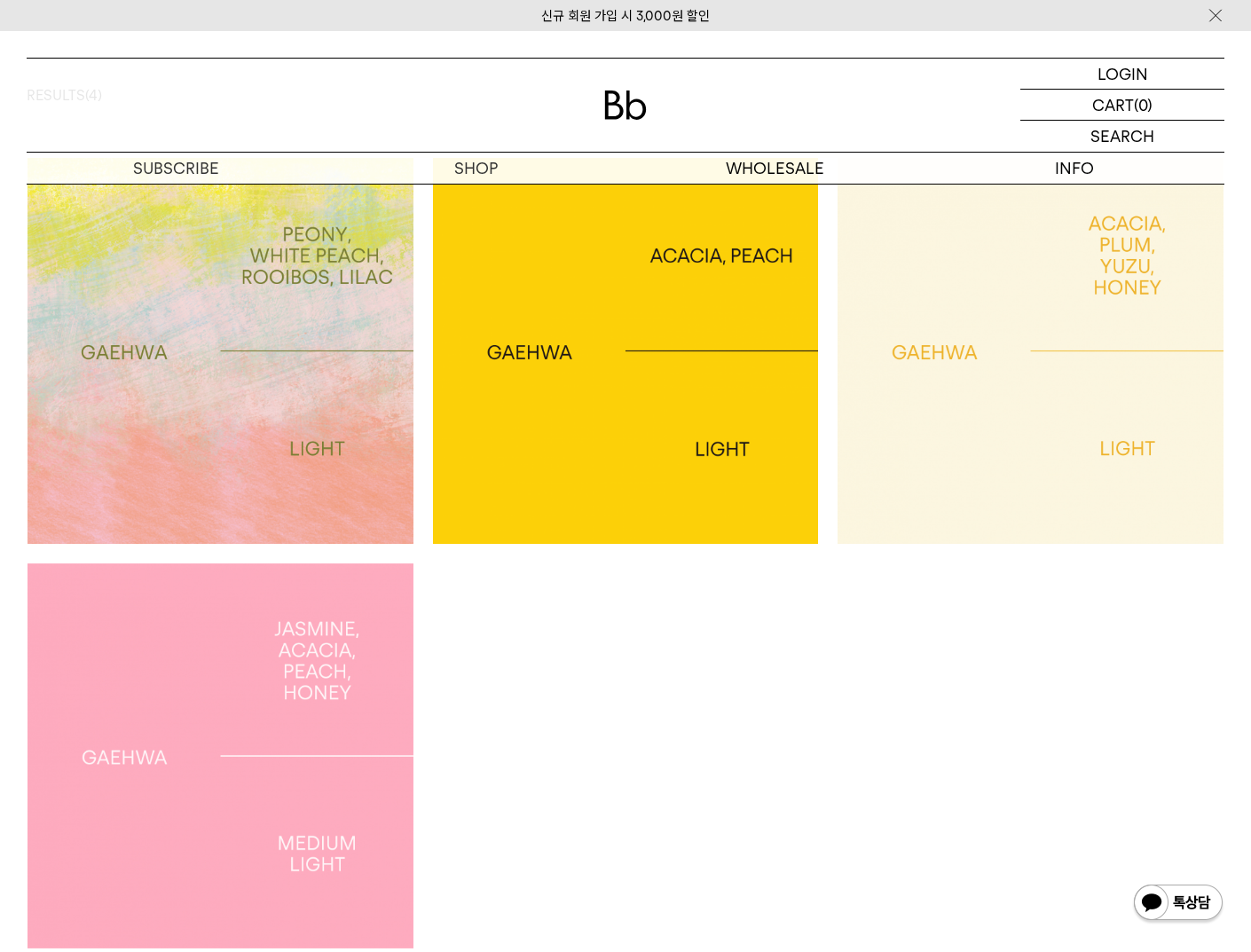
scroll to position [271, 0]
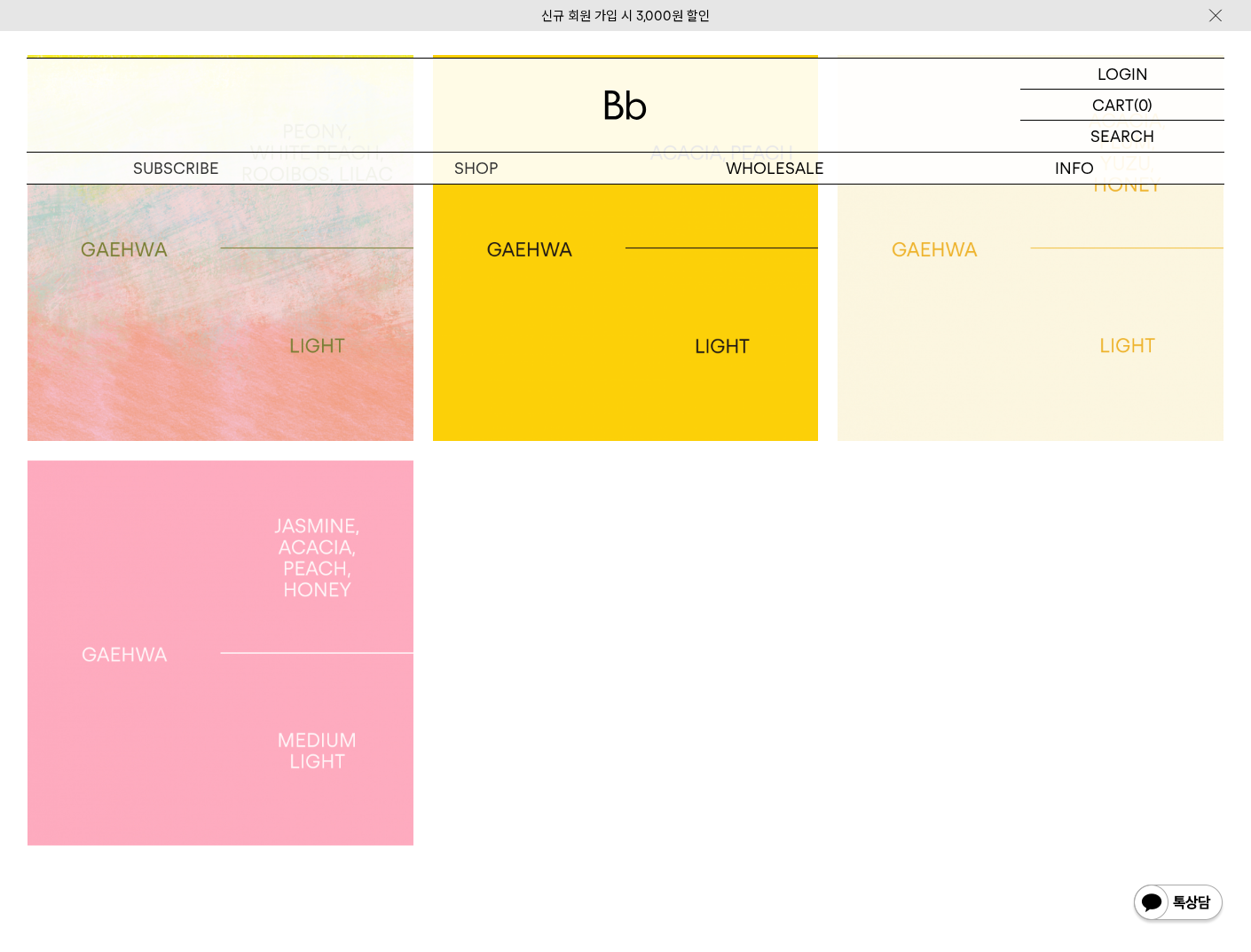
click at [229, 654] on img at bounding box center [220, 654] width 386 height 386
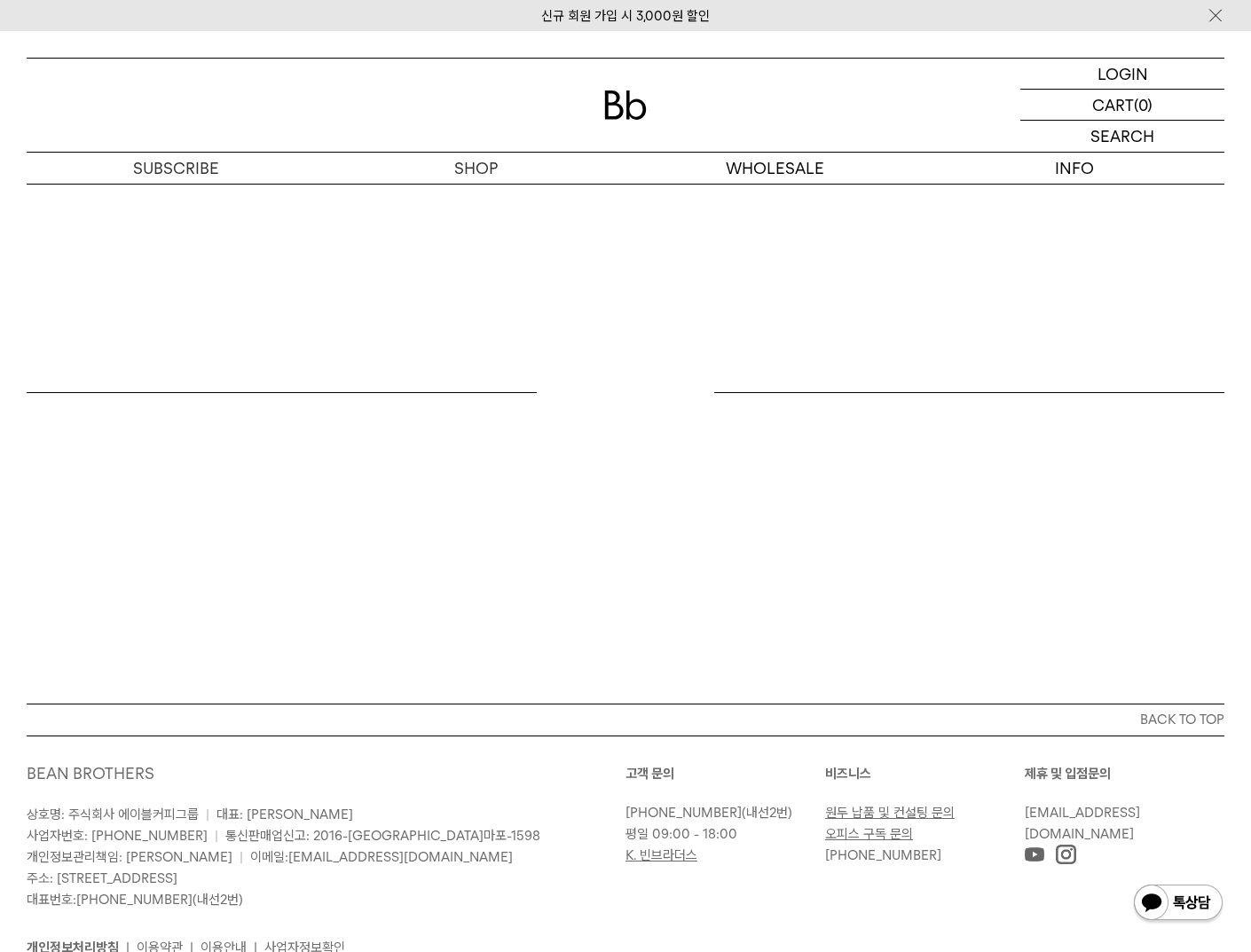
scroll to position [1141, 0]
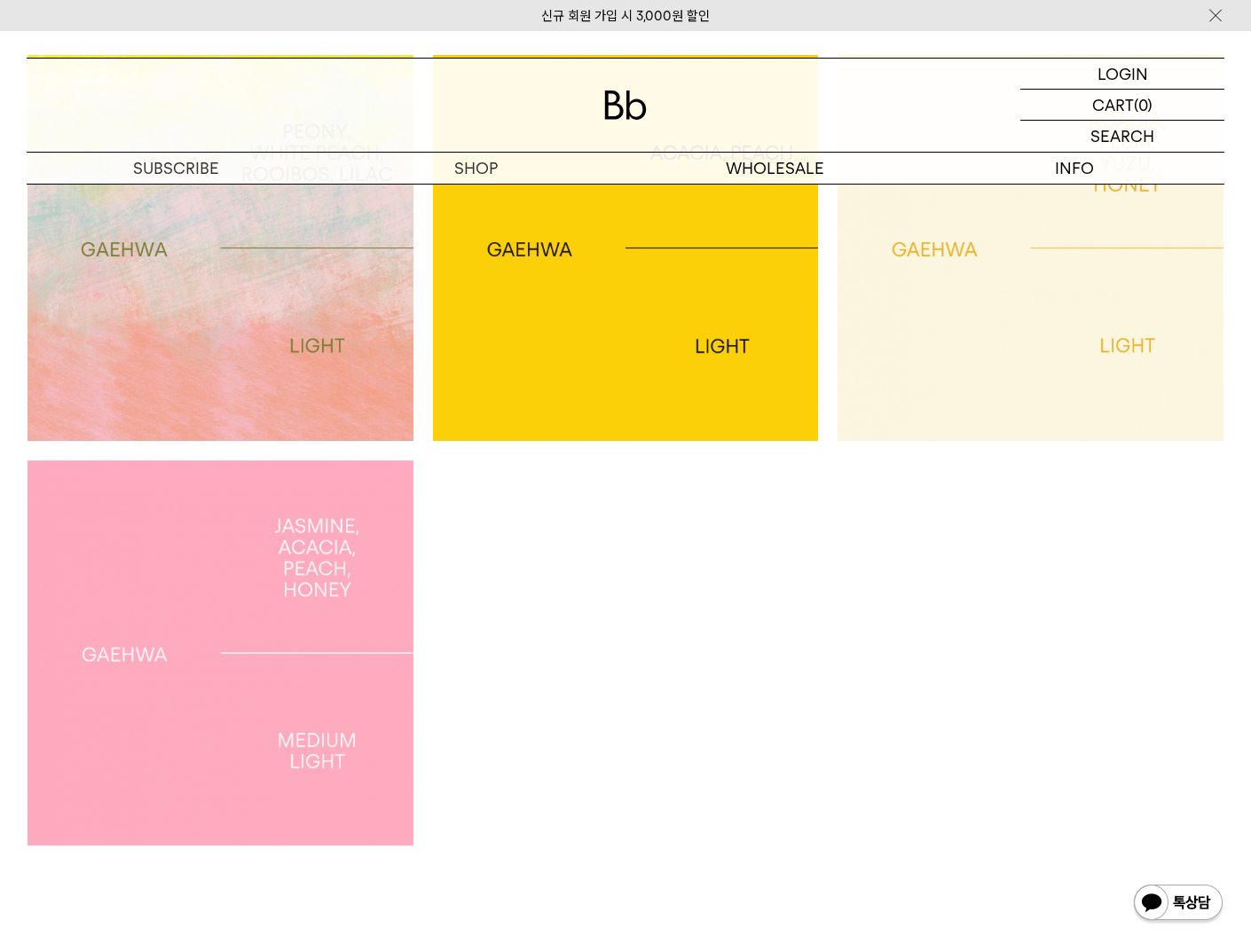
click at [263, 394] on img at bounding box center [220, 249] width 386 height 386
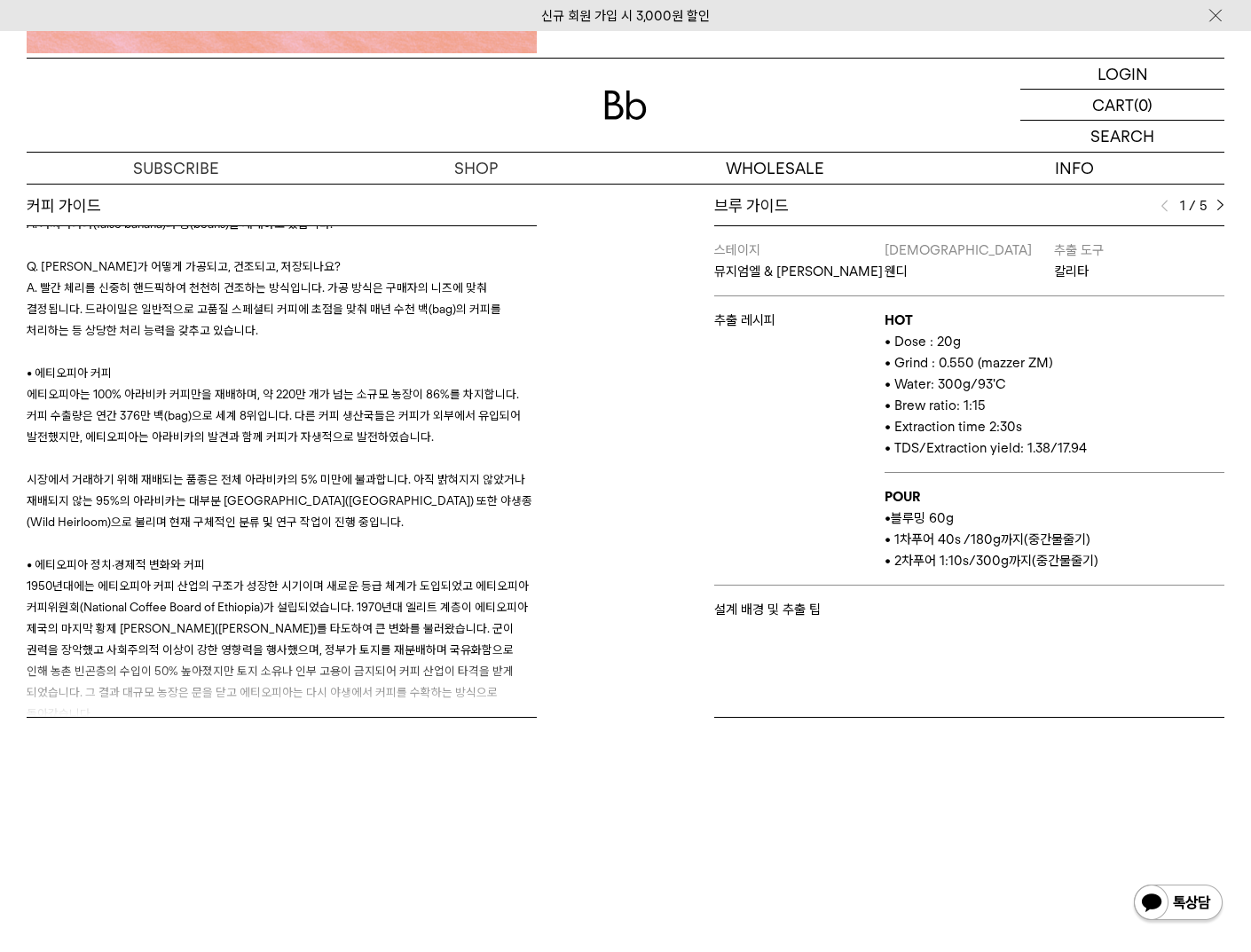
scroll to position [728, 0]
click at [1219, 216] on div "브루 가이드 1 / 5 스테이지 뮤지엄엘 & [PERSON_NAME] [PERSON_NAME] [PERSON_NAME] 칼리타 추출 레시피 H…" at bounding box center [970, 455] width 510 height 522
click at [1221, 209] on div "1 / 5" at bounding box center [1193, 204] width 64 height 22
click at [1219, 206] on img at bounding box center [1220, 204] width 8 height 12
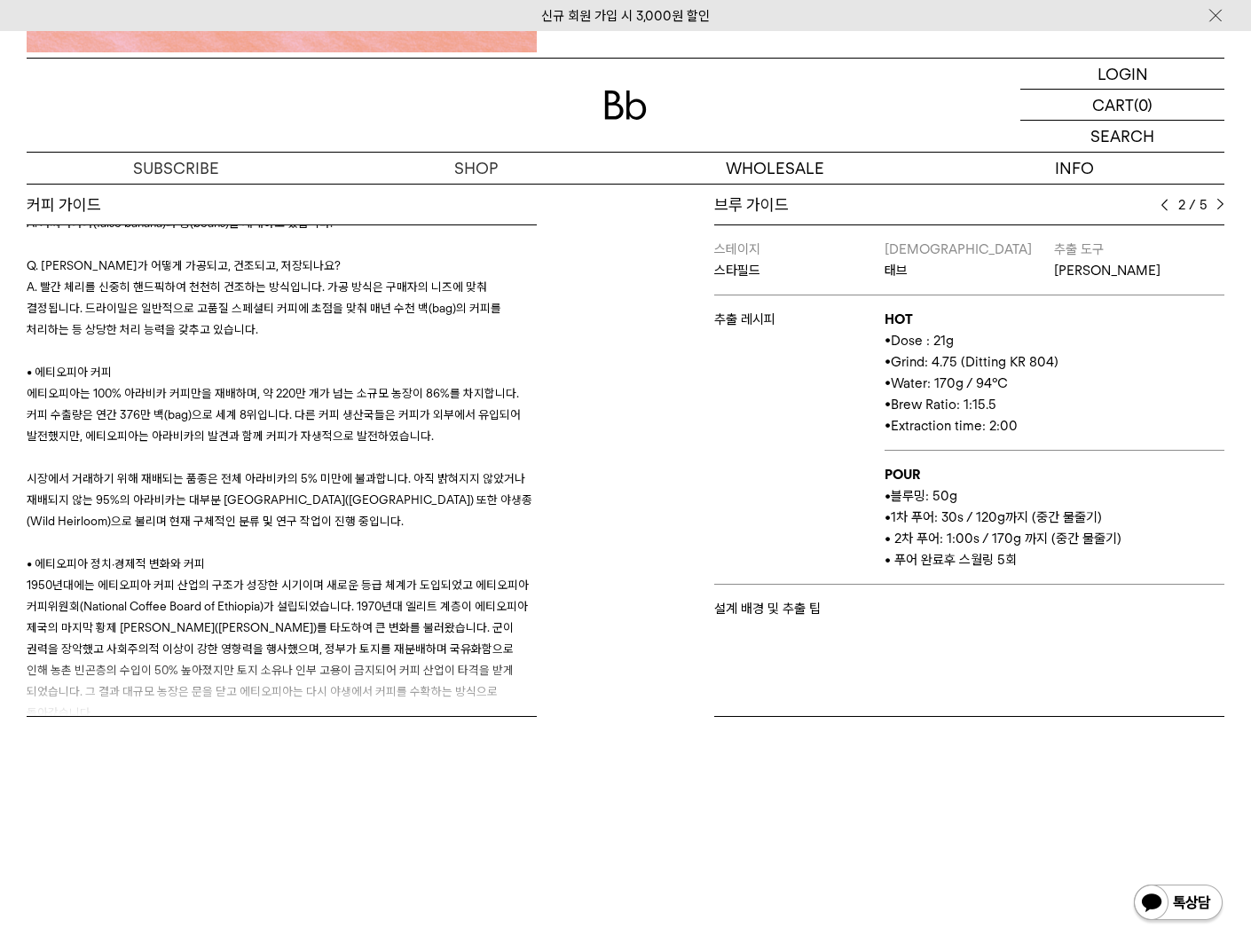
click at [1219, 206] on img at bounding box center [1220, 204] width 8 height 12
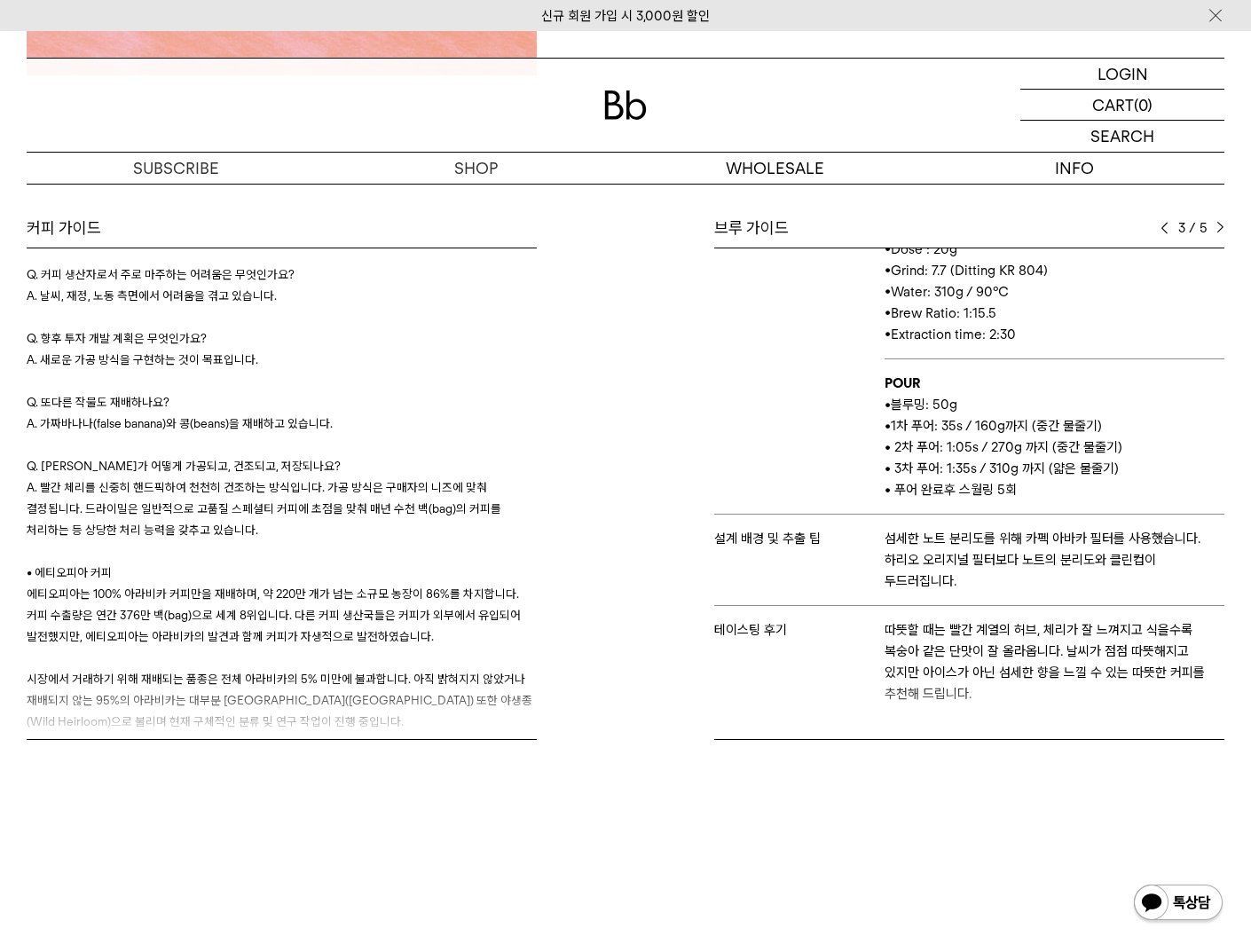
scroll to position [689, 0]
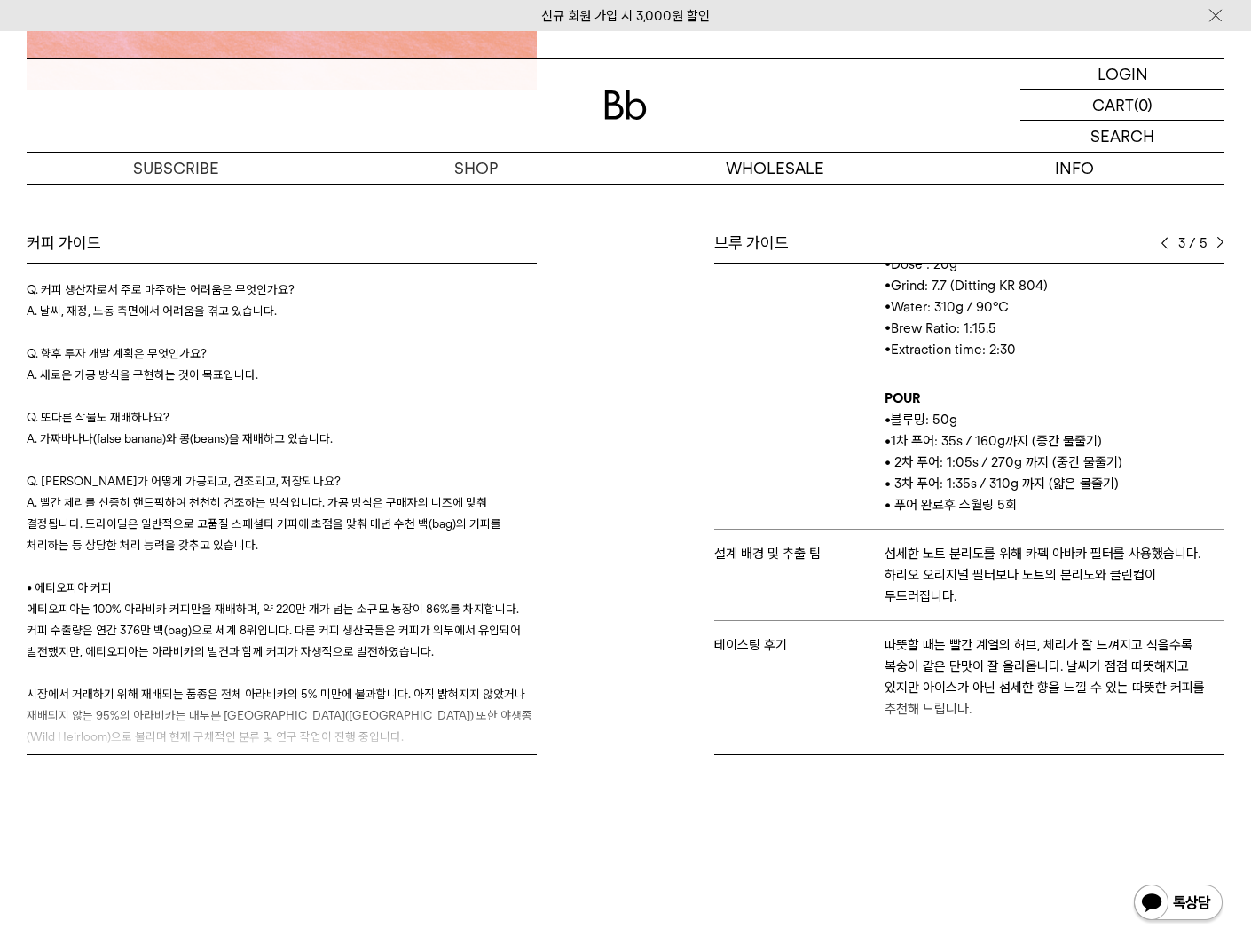
click at [1226, 252] on div "브루 가이드 3 / 5 스테이지 뮤지엄엘 & [PERSON_NAME] [PERSON_NAME] [PERSON_NAME] 칼리타 추출 레시피 H…" at bounding box center [929, 493] width 608 height 522
click at [1222, 249] on div "3 / 5" at bounding box center [1193, 243] width 64 height 22
click at [1217, 243] on img at bounding box center [1220, 243] width 8 height 12
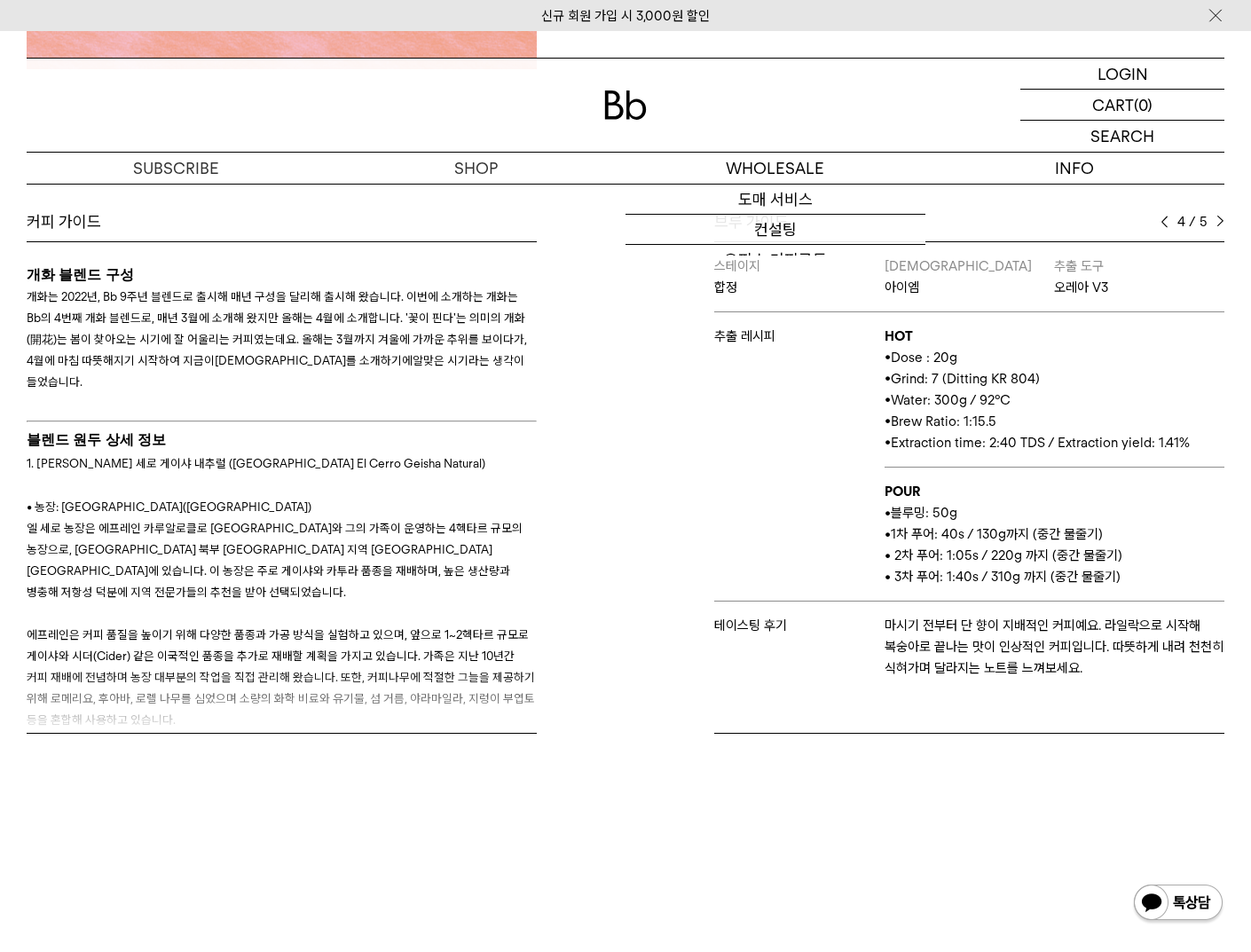
scroll to position [0, 0]
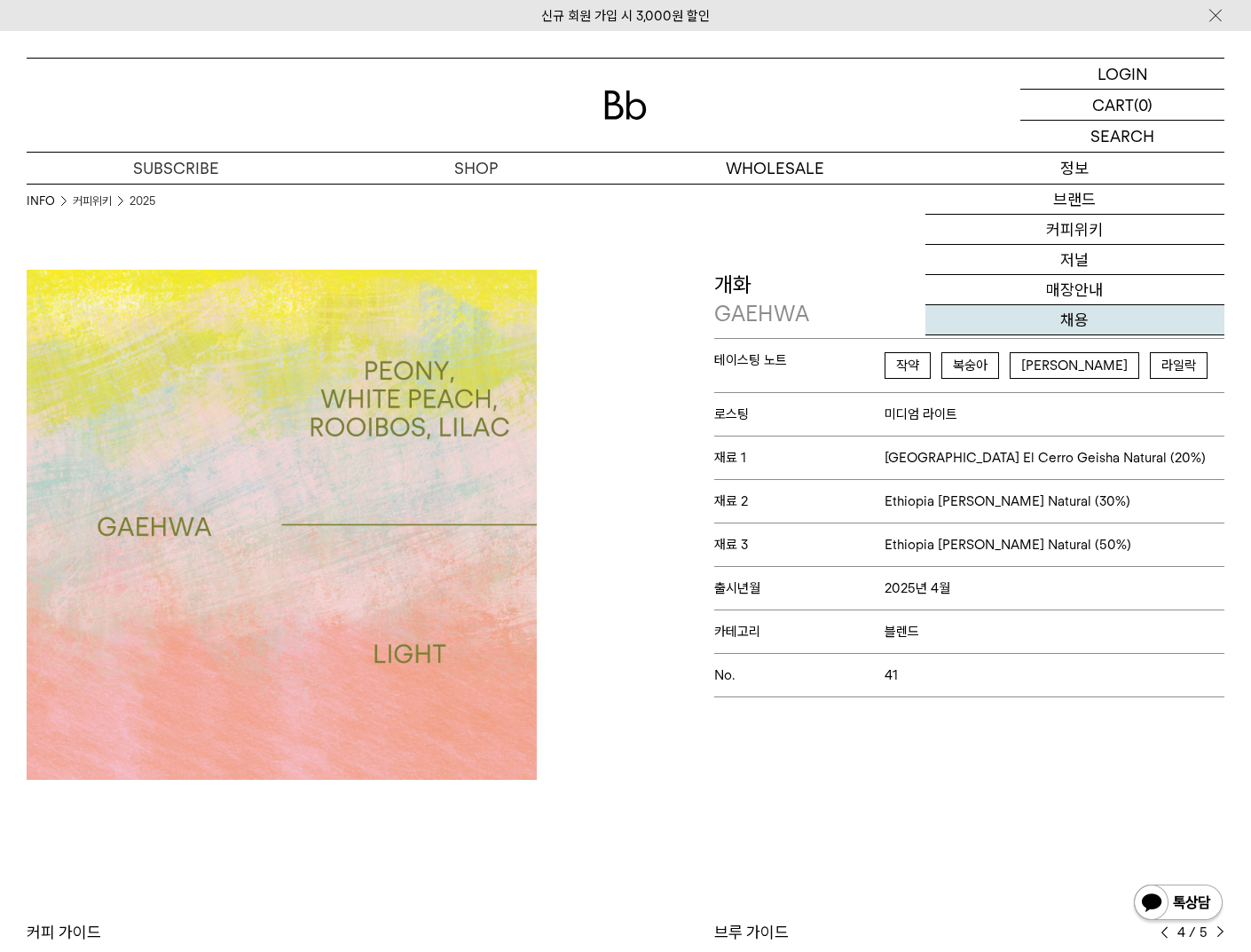
click at [1078, 334] on link "채용" at bounding box center [1076, 320] width 300 height 30
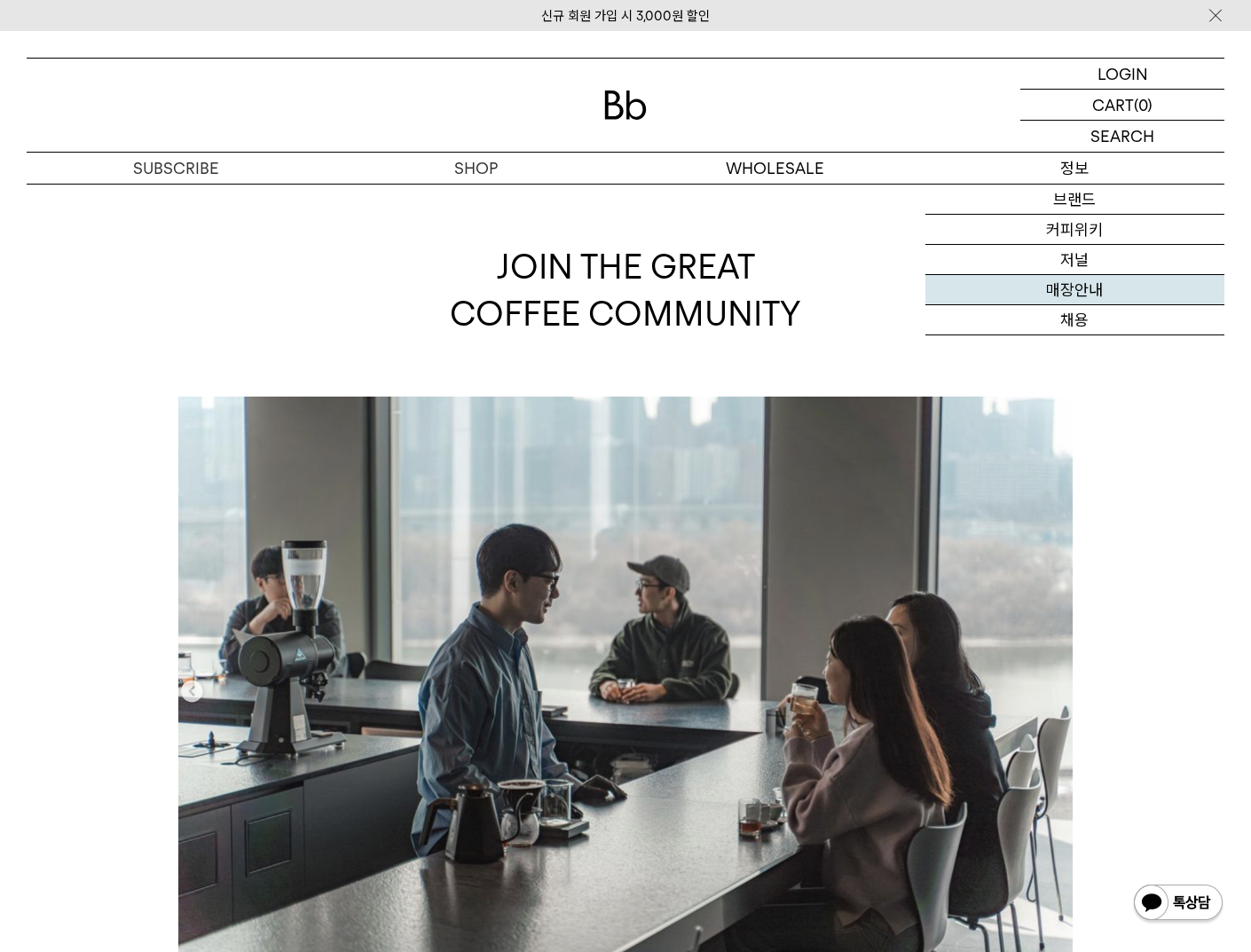
click at [1063, 289] on link "매장안내" at bounding box center [1076, 290] width 300 height 30
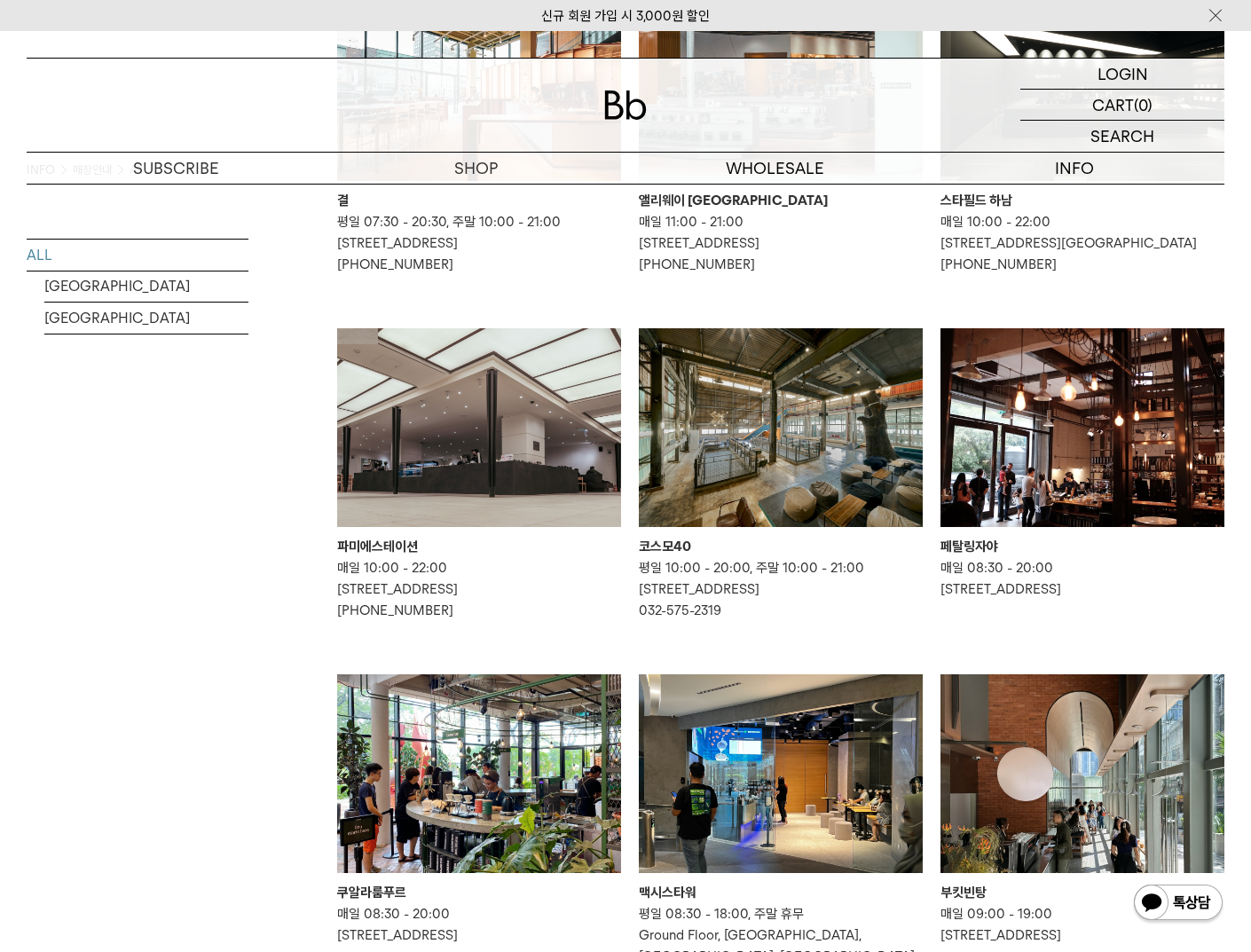
scroll to position [97, 0]
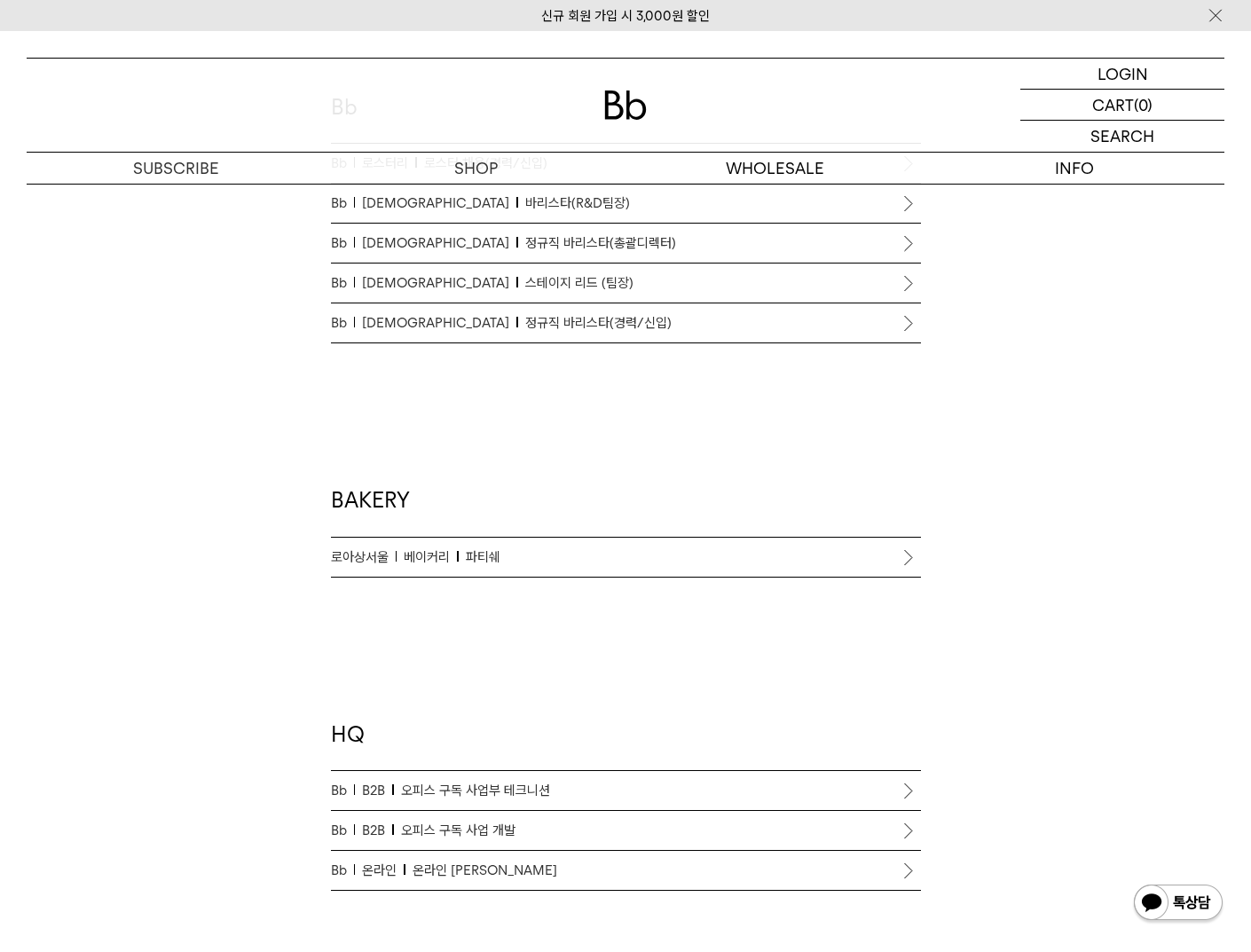
click at [503, 782] on span "오피스 구독 사업부 테크니션" at bounding box center [475, 791] width 149 height 22
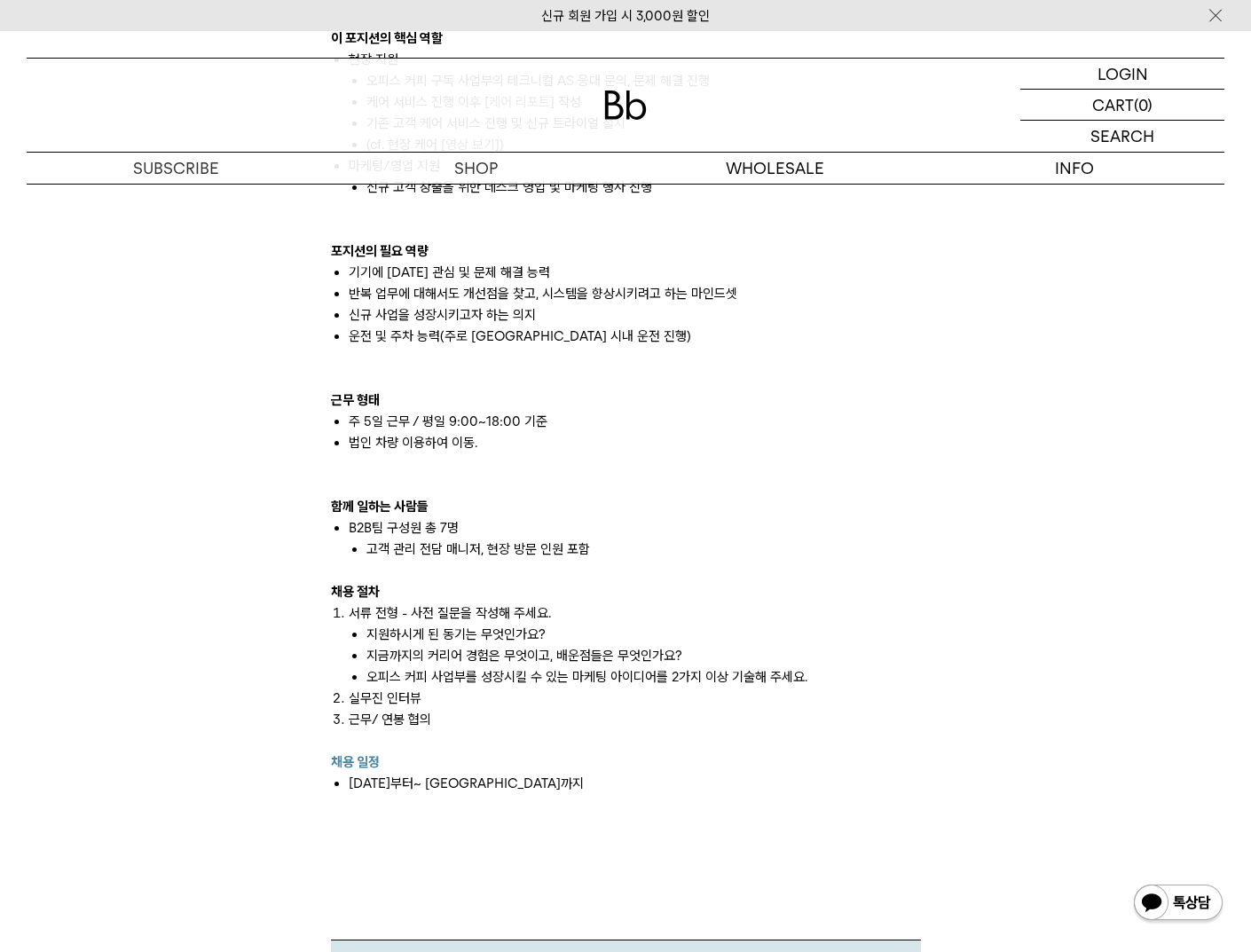
scroll to position [1436, 0]
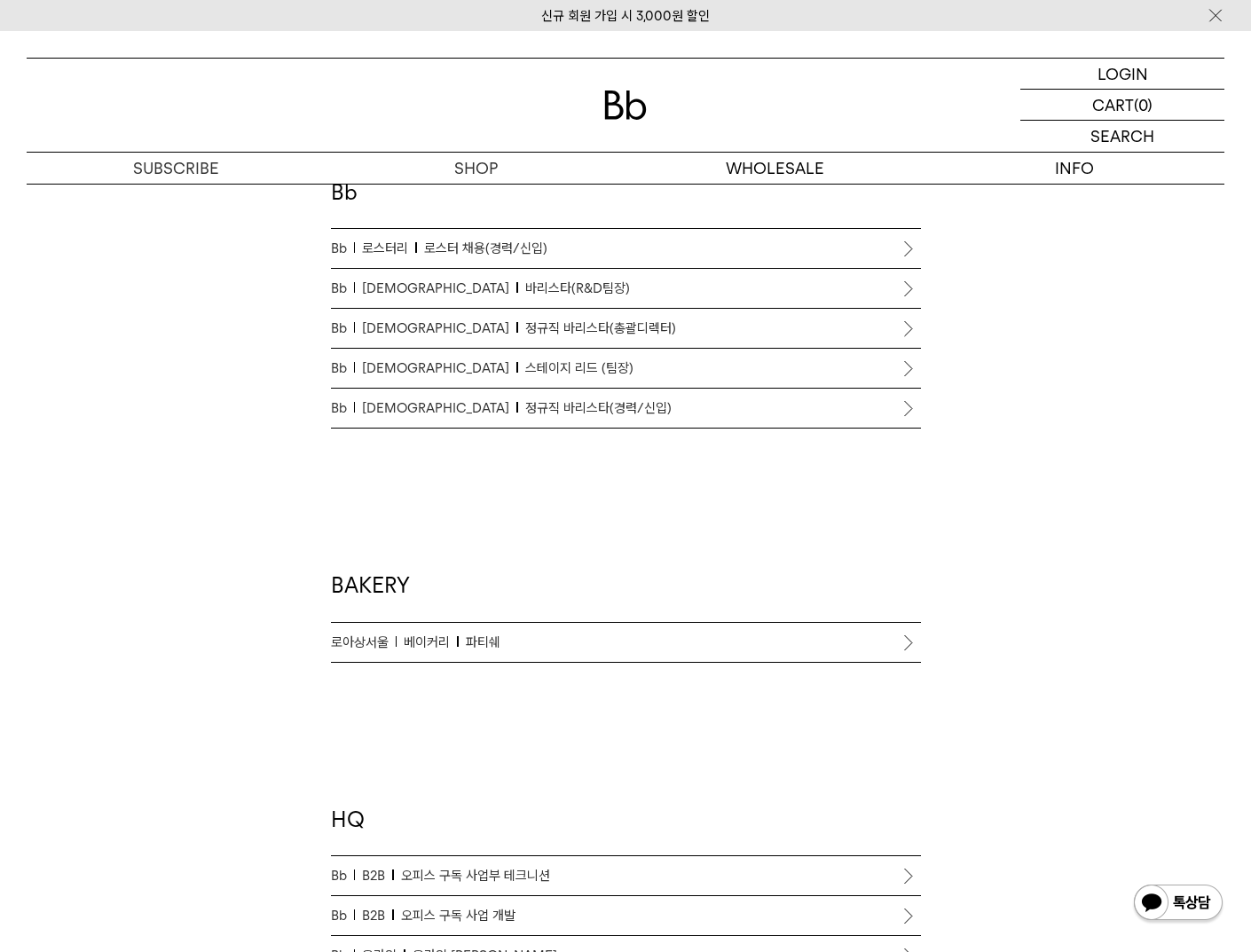
scroll to position [955, 0]
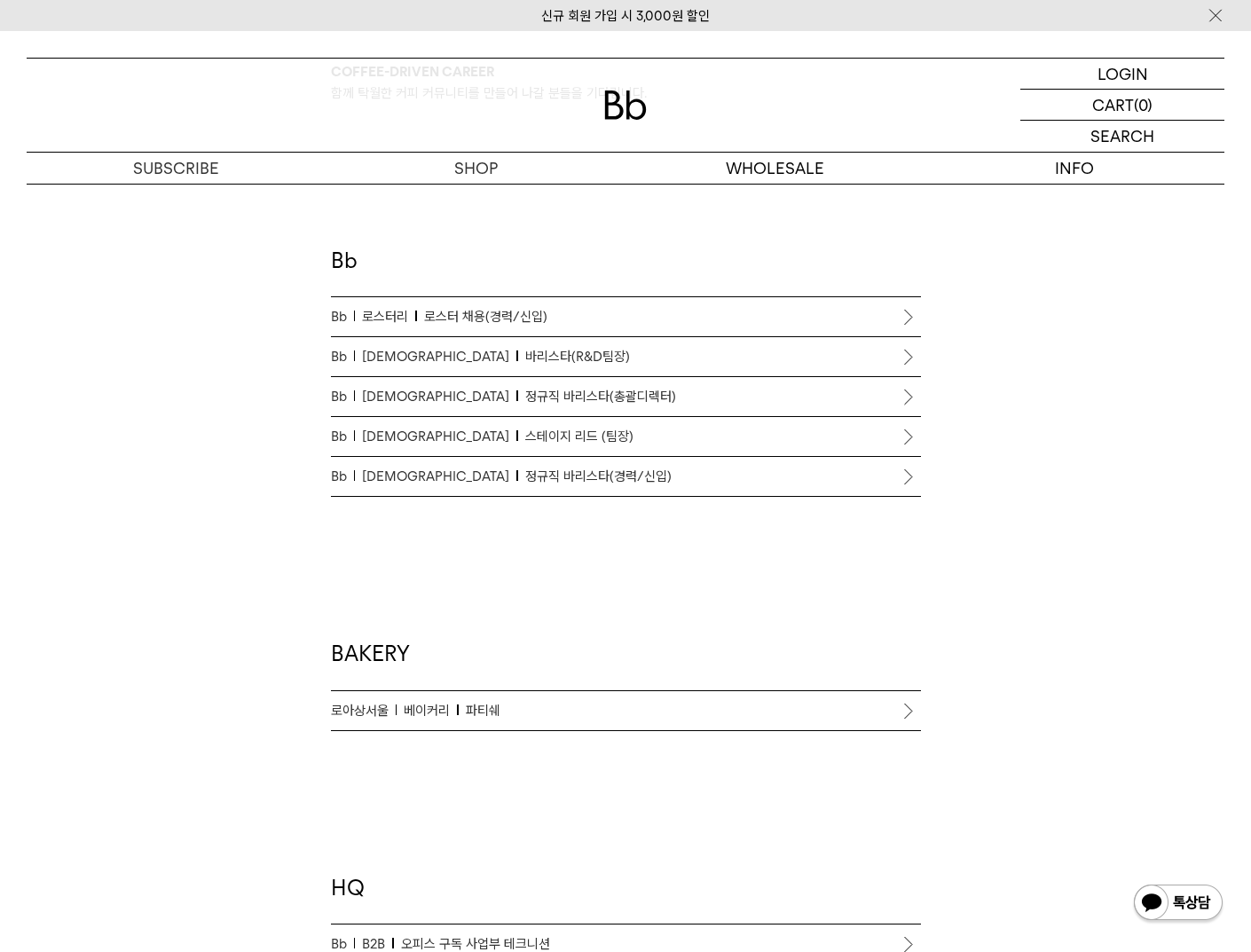
click at [525, 482] on span "정규직 바리스타(경력/신입)" at bounding box center [598, 476] width 146 height 22
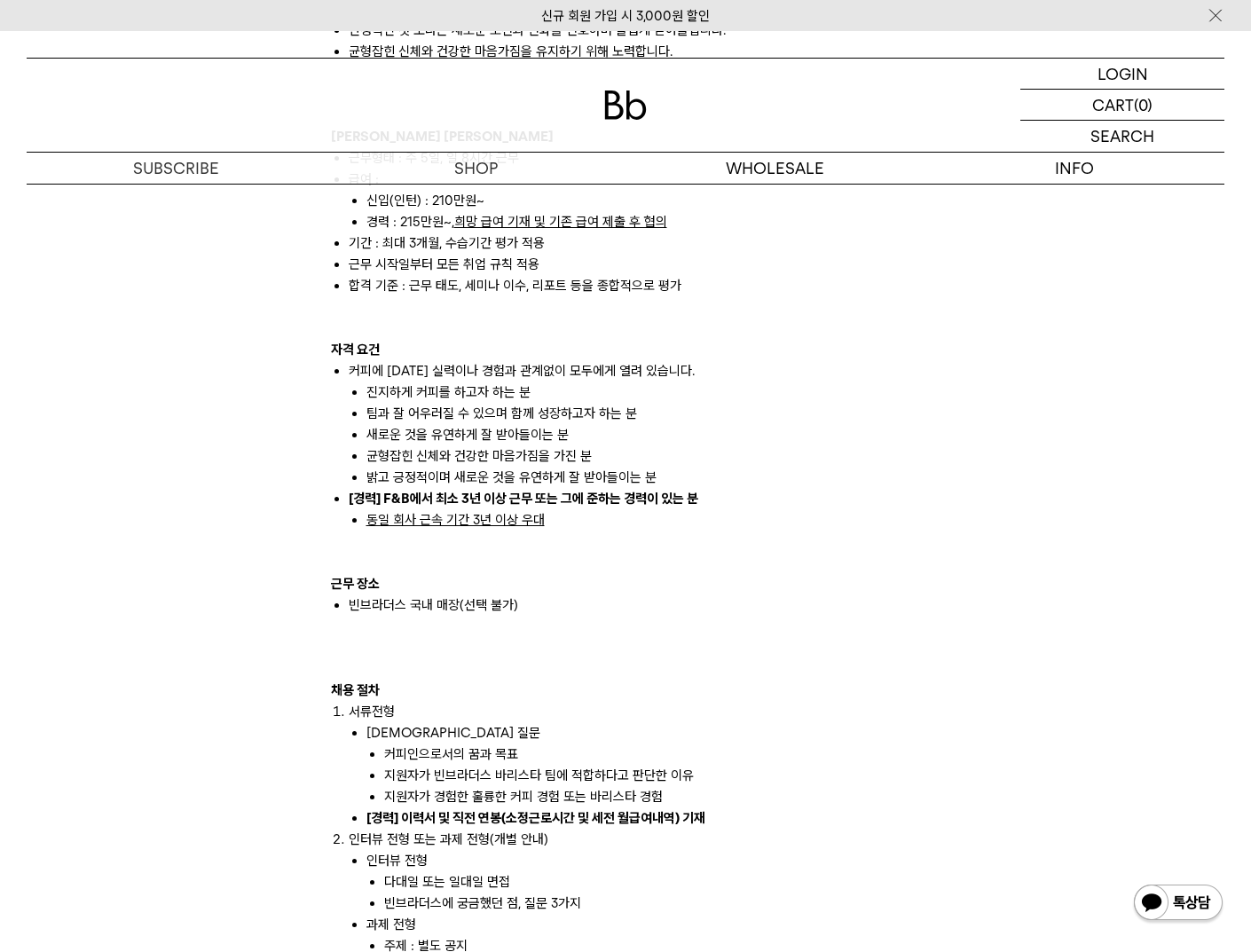
scroll to position [1438, 0]
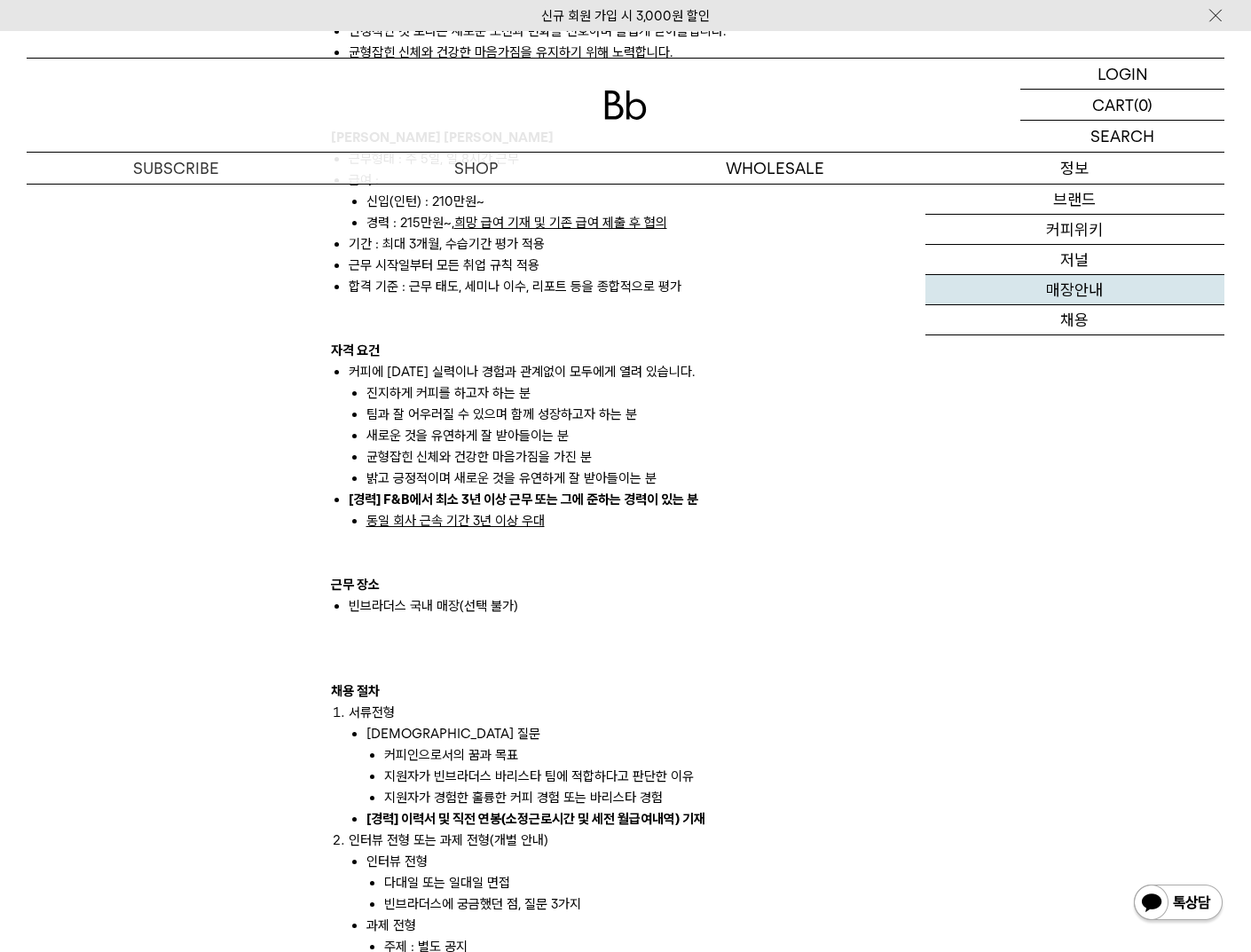
click at [1093, 300] on link "매장안내" at bounding box center [1076, 290] width 300 height 30
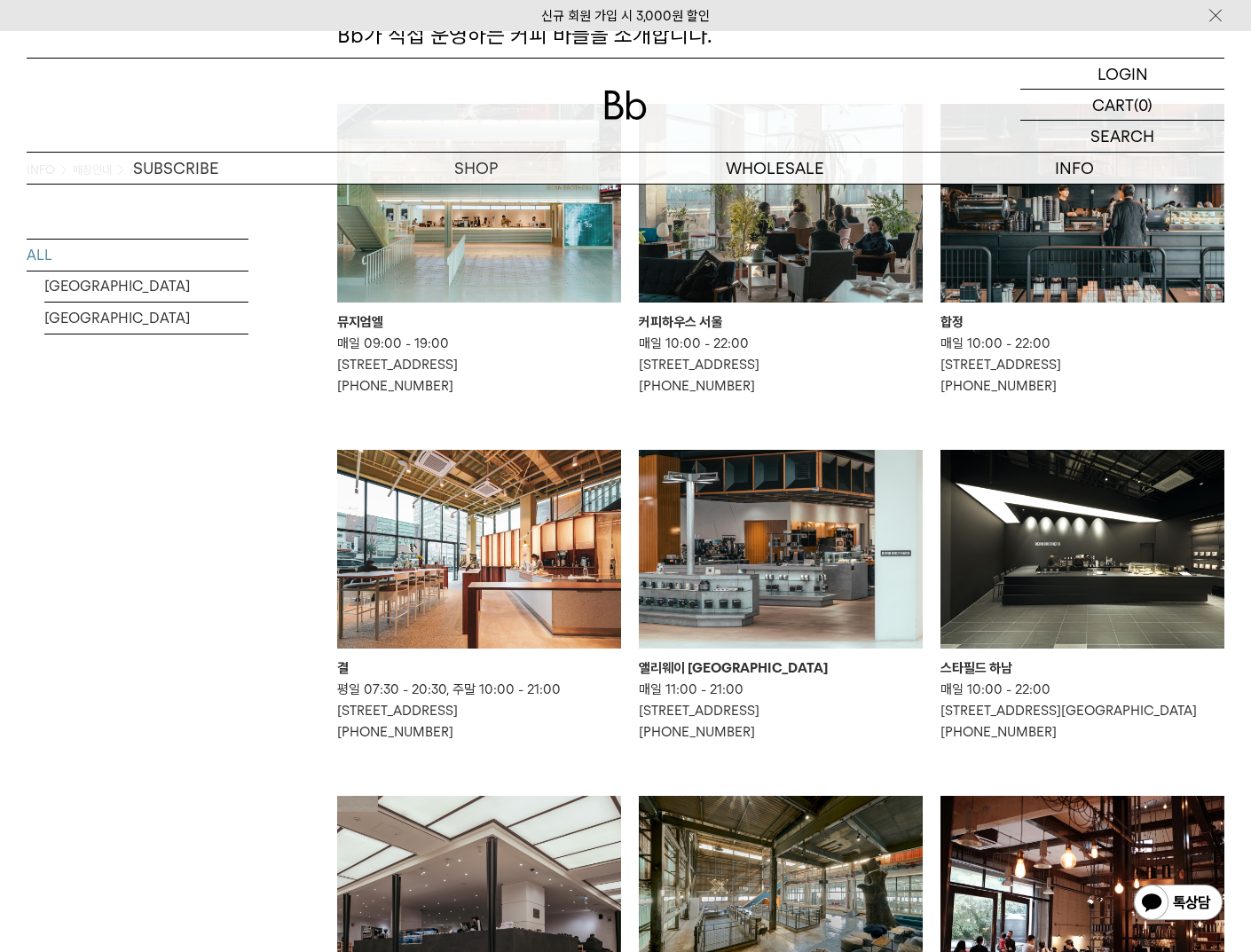
scroll to position [241, 0]
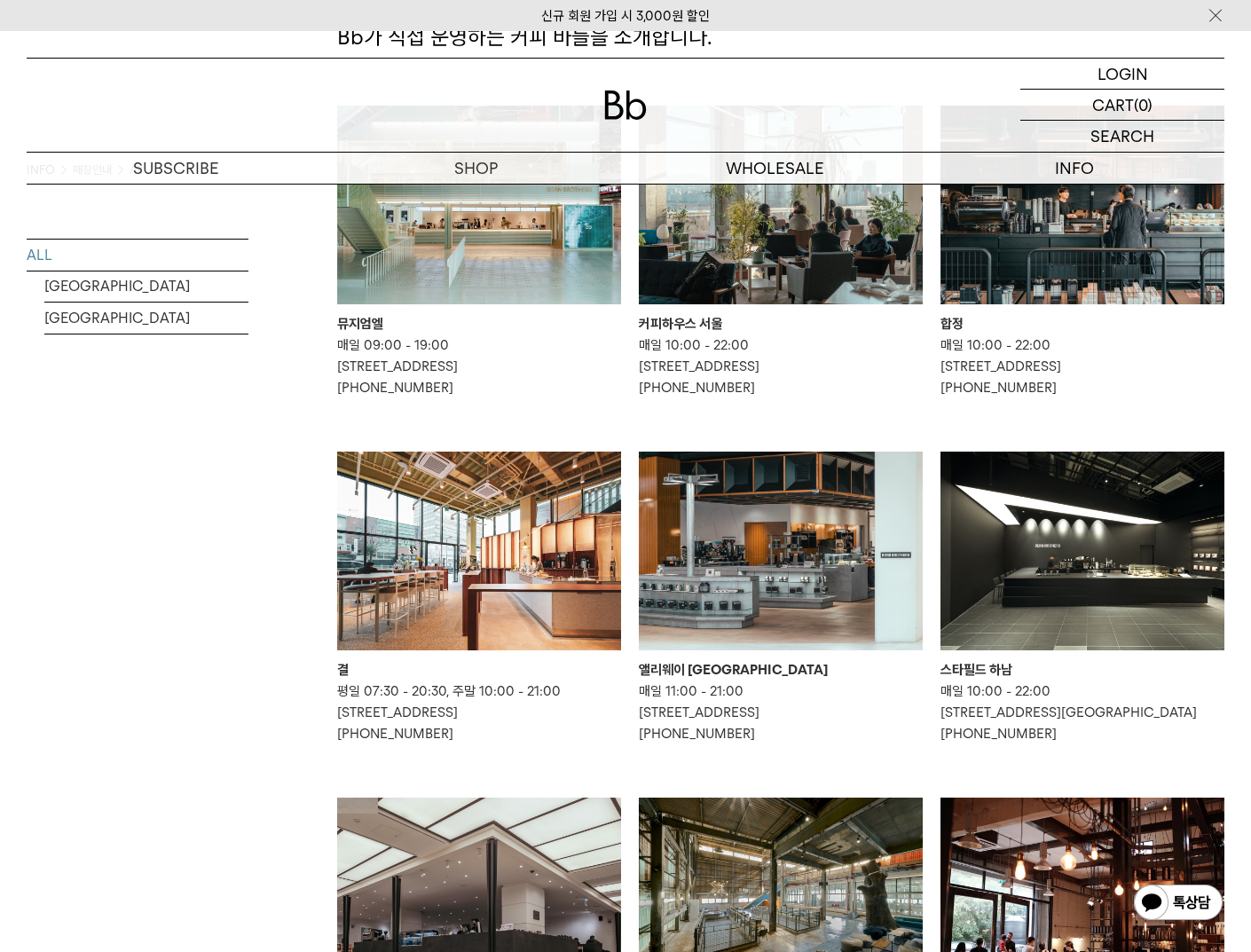
click at [1078, 574] on img at bounding box center [1082, 552] width 284 height 199
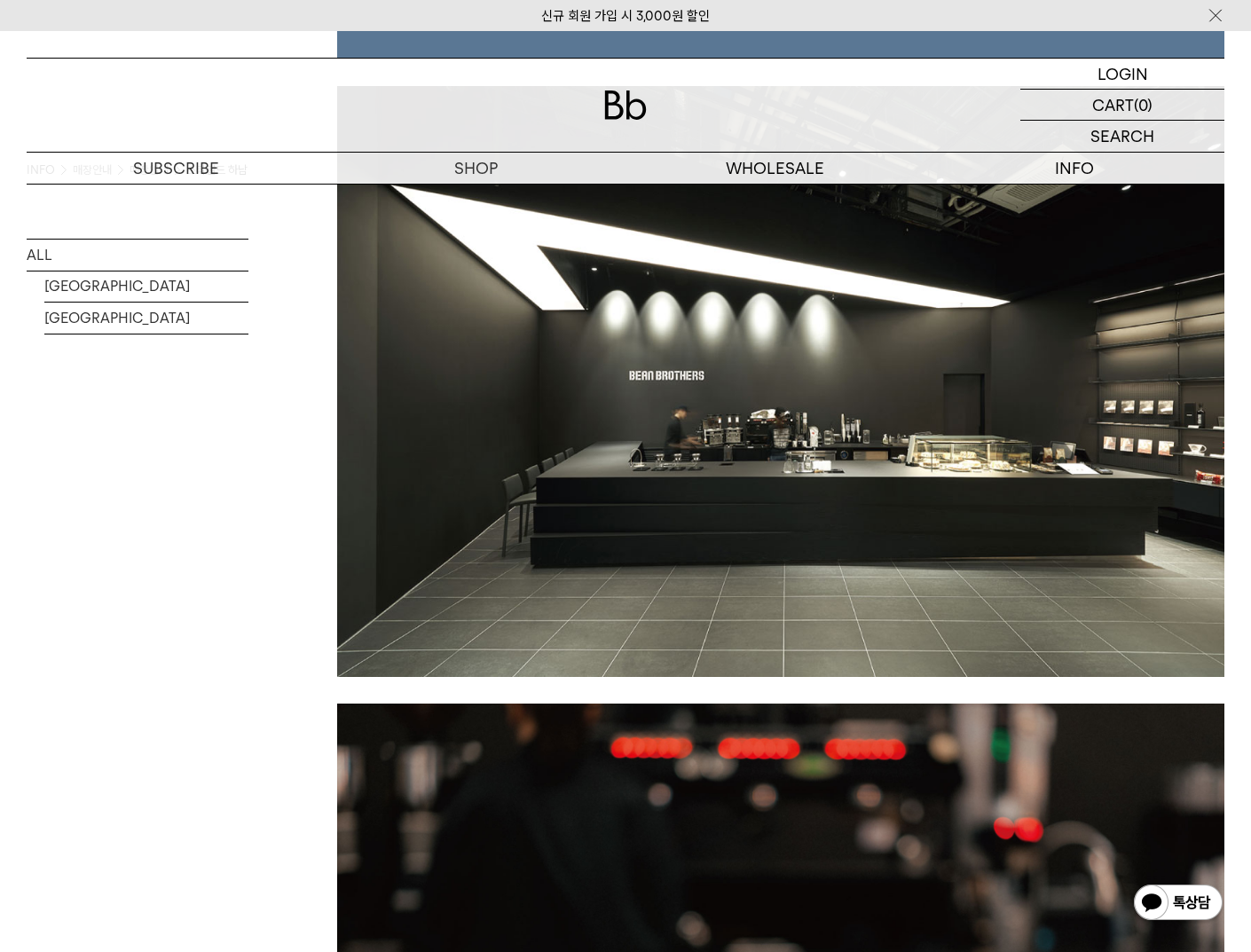
scroll to position [817, 0]
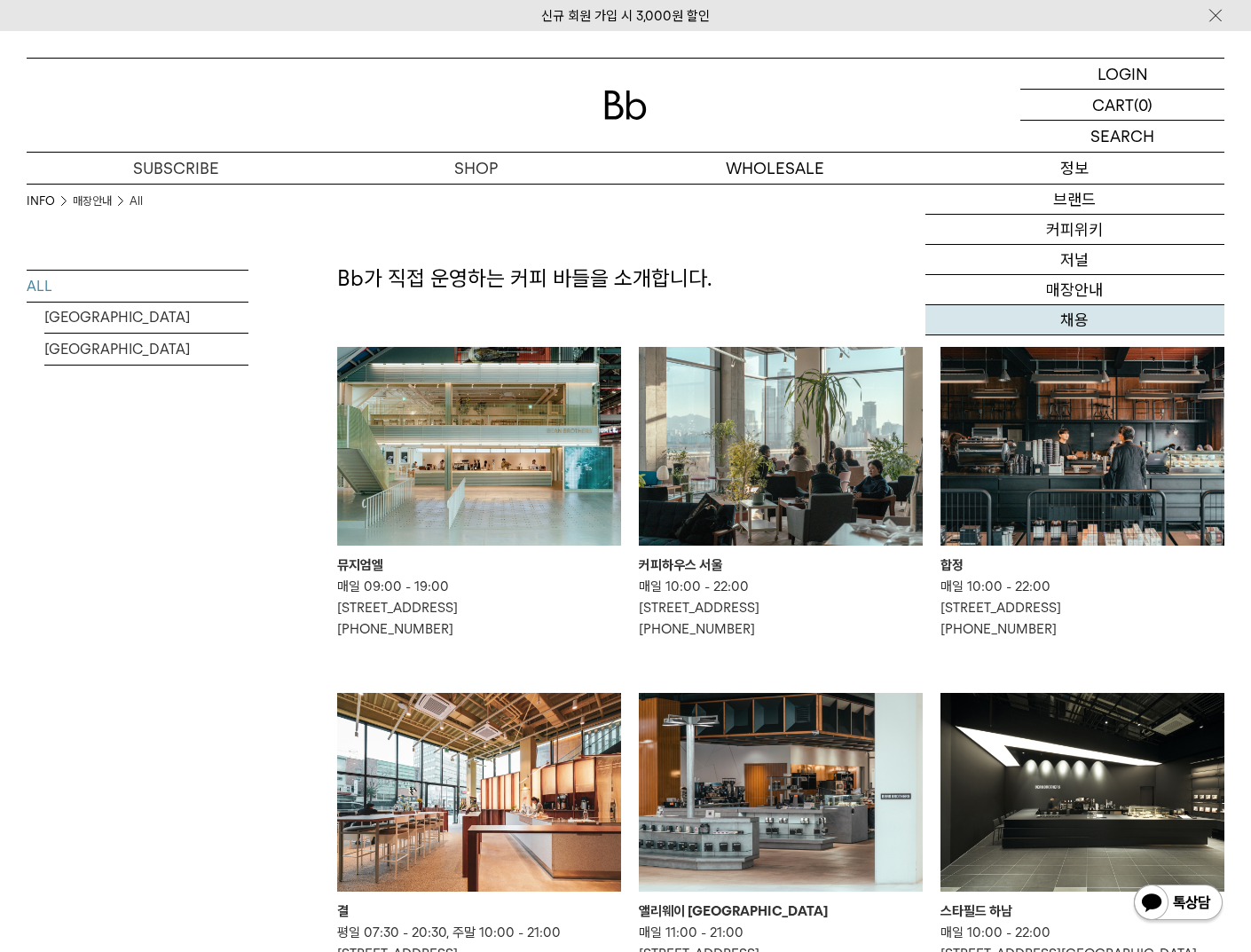
click at [1080, 316] on link "채용" at bounding box center [1076, 320] width 300 height 30
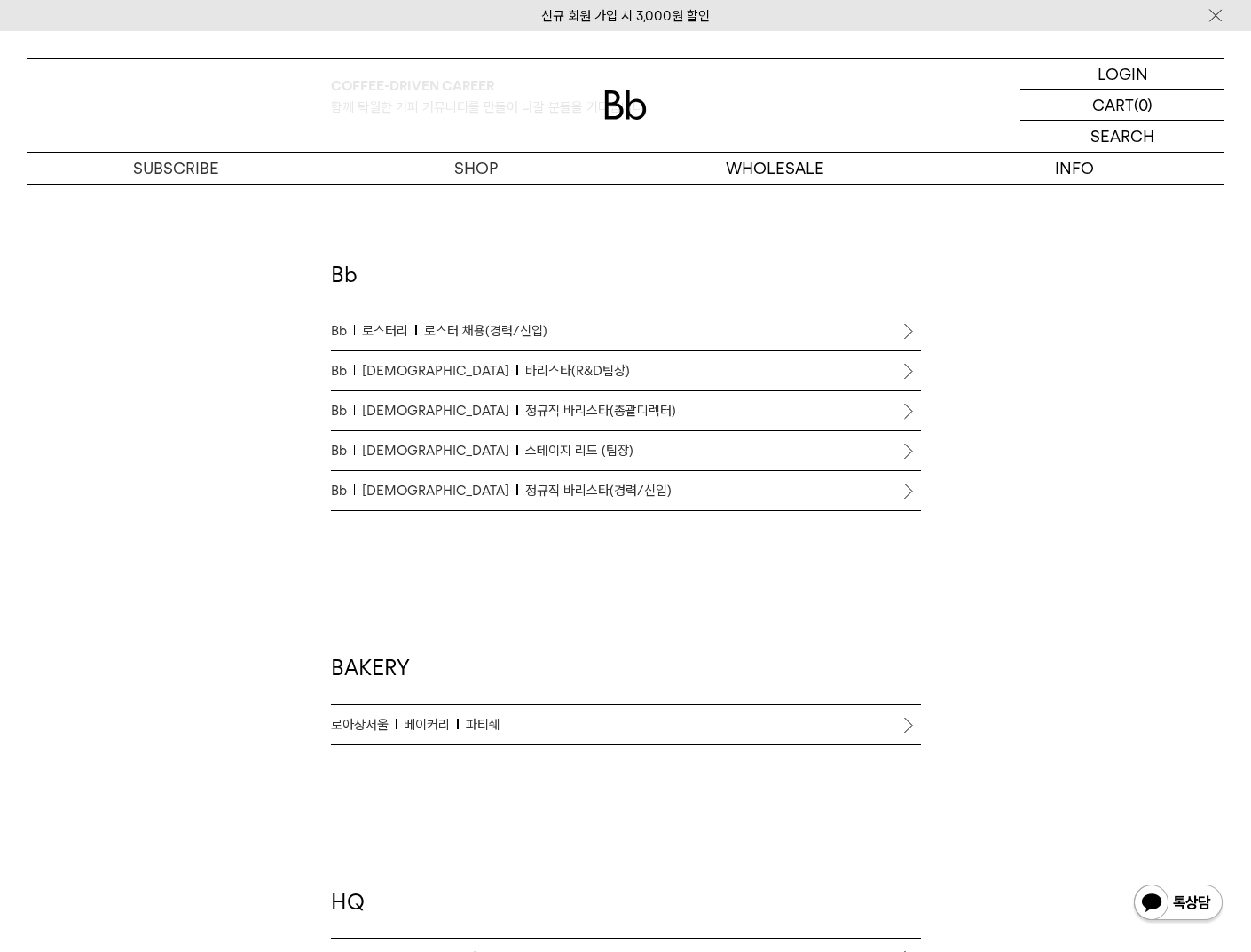
scroll to position [942, 0]
click at [528, 491] on span "정규직 바리스타(경력/신입)" at bounding box center [598, 490] width 146 height 22
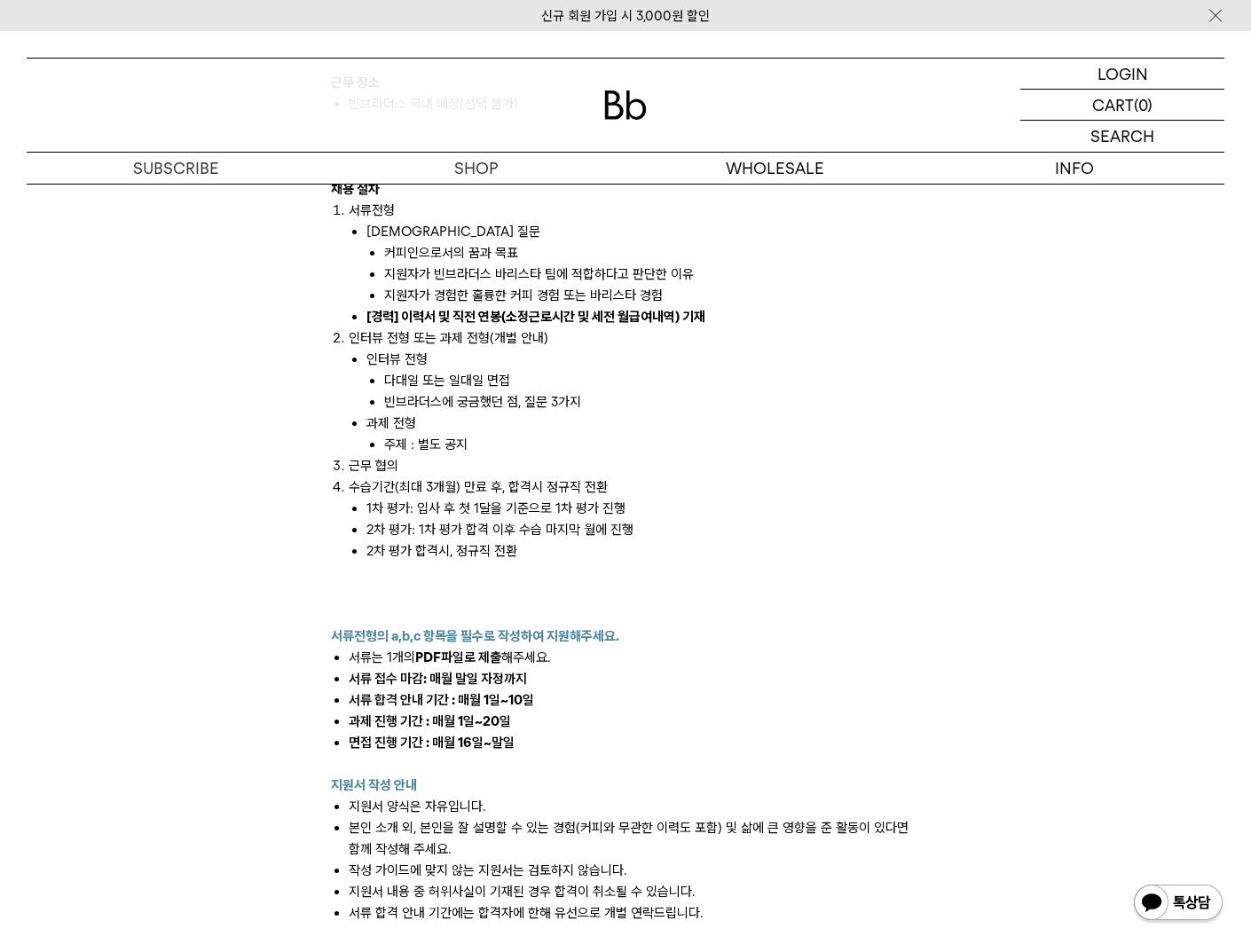
scroll to position [1939, 0]
